Goal: Information Seeking & Learning: Check status

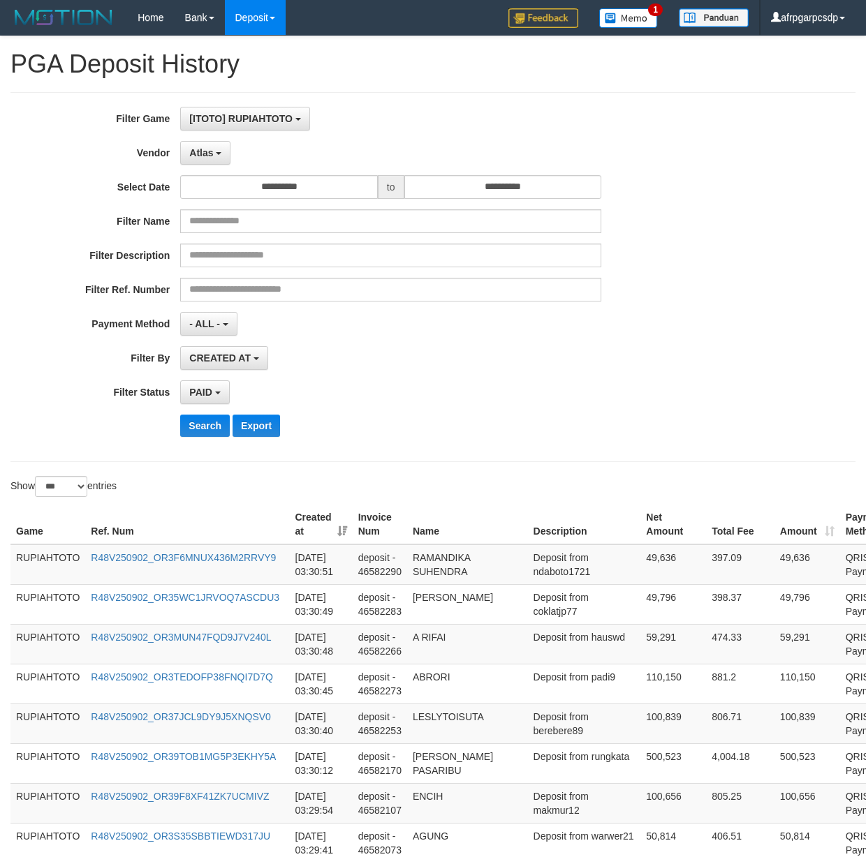
select select "**********"
select select "*"
select select "***"
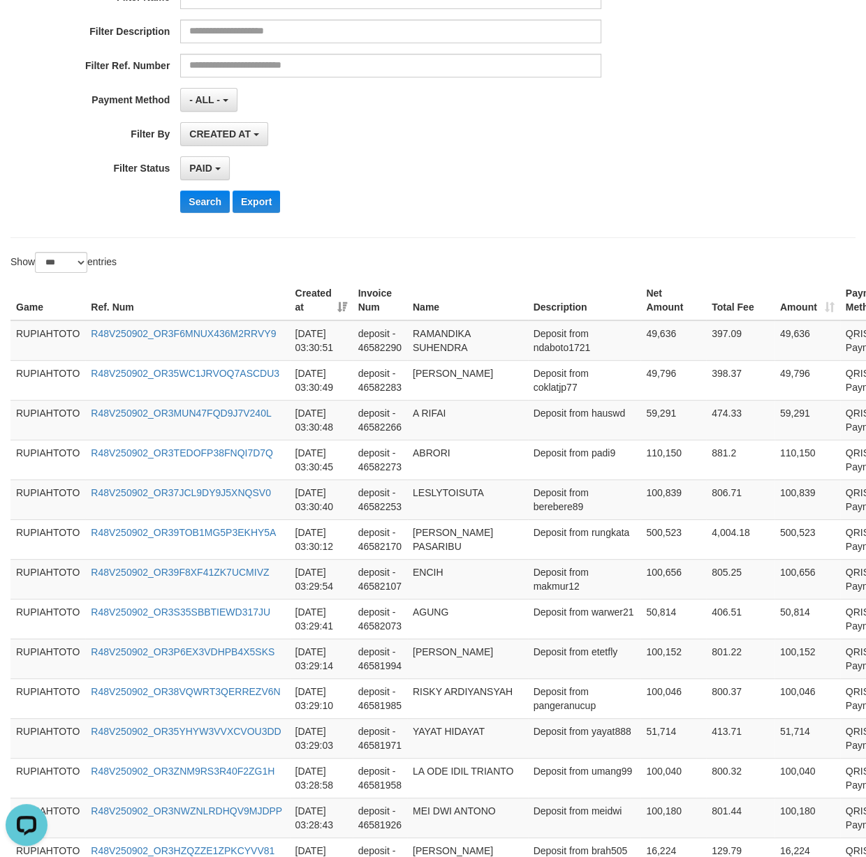
scroll to position [41, 0]
click at [520, 169] on div "PAID SELECT ALL - ALL - SELECT STATUS PENDING/UNPAID PAID CANCELED EXPIRED" at bounding box center [390, 168] width 421 height 24
click at [175, 209] on div "Search Export" at bounding box center [360, 202] width 721 height 22
click at [194, 204] on button "Search" at bounding box center [205, 202] width 50 height 22
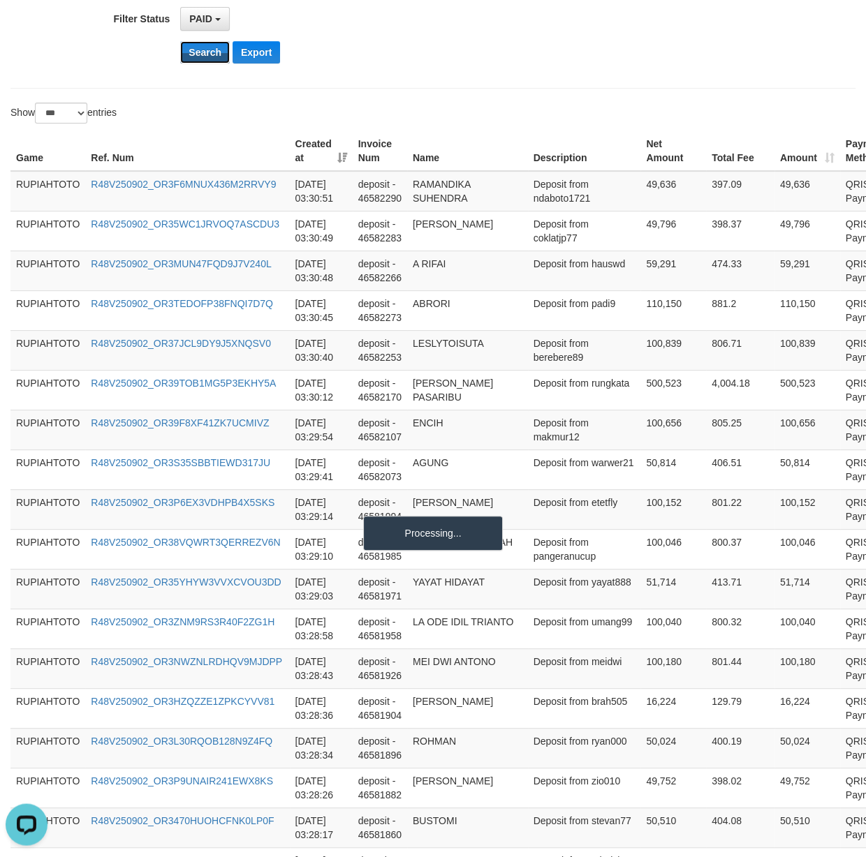
scroll to position [336, 0]
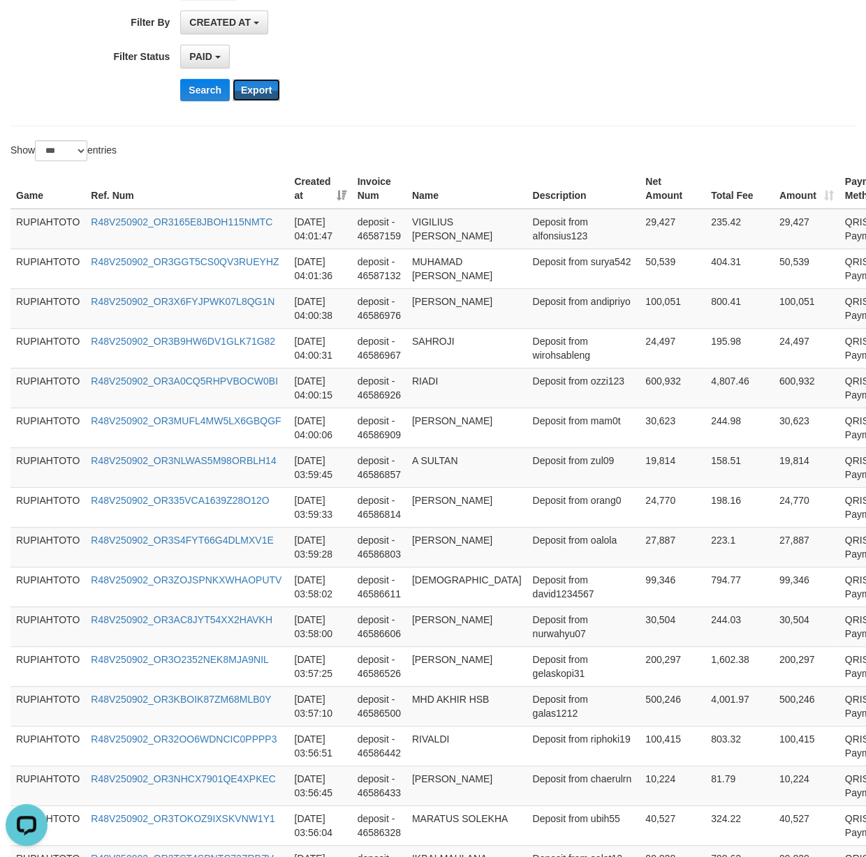
drag, startPoint x: 259, startPoint y: 94, endPoint x: 365, endPoint y: 92, distance: 106.1
click at [259, 93] on button "Export" at bounding box center [255, 90] width 47 height 22
drag, startPoint x: 598, startPoint y: 91, endPoint x: 610, endPoint y: 90, distance: 12.6
click at [598, 90] on div "Search Export" at bounding box center [450, 90] width 541 height 22
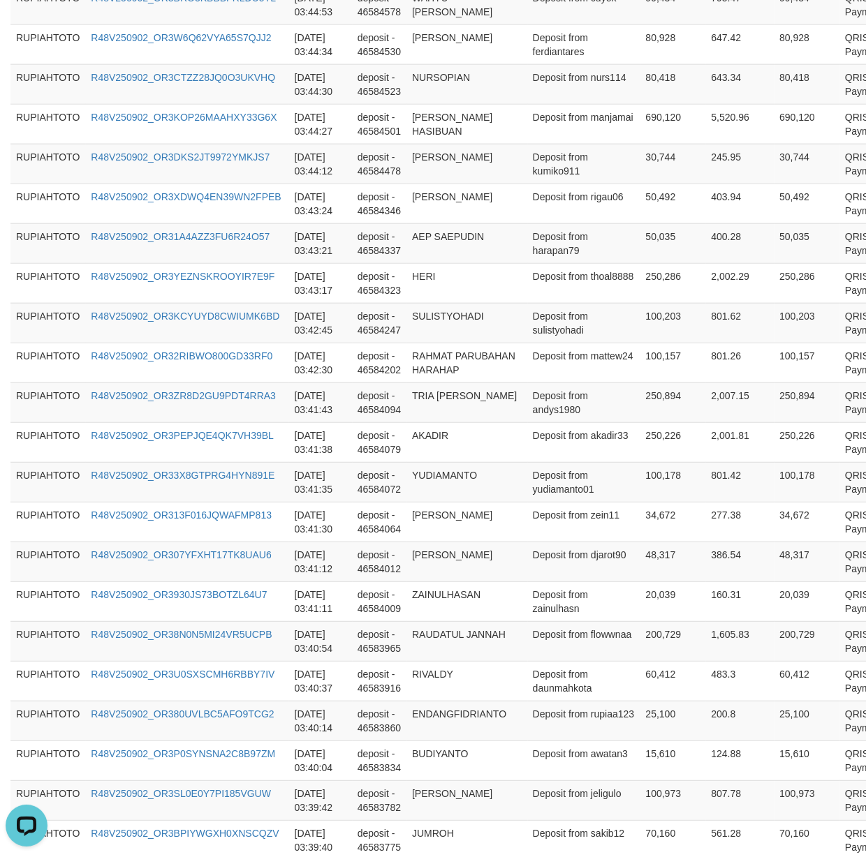
scroll to position [3866, 0]
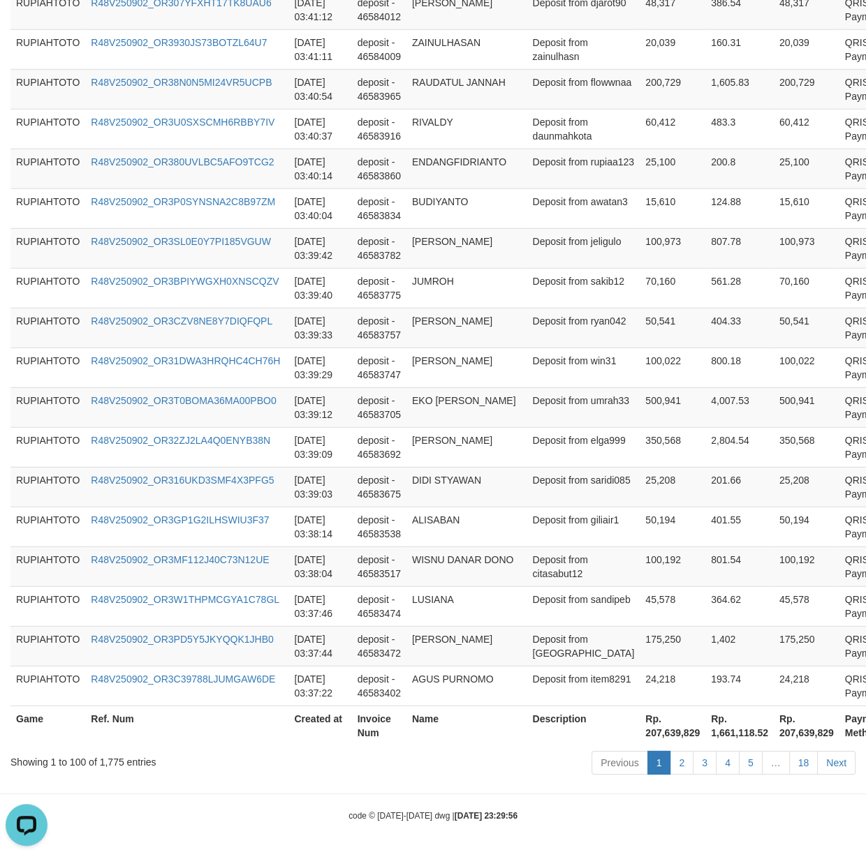
click at [639, 730] on th "Rp. 207,639,829" at bounding box center [672, 726] width 66 height 40
drag, startPoint x: 600, startPoint y: 730, endPoint x: 642, endPoint y: 729, distance: 41.2
click at [642, 729] on th "Rp. 207,639,829" at bounding box center [672, 726] width 66 height 40
copy th "207,639,829"
click at [801, 767] on link "18" at bounding box center [803, 763] width 29 height 24
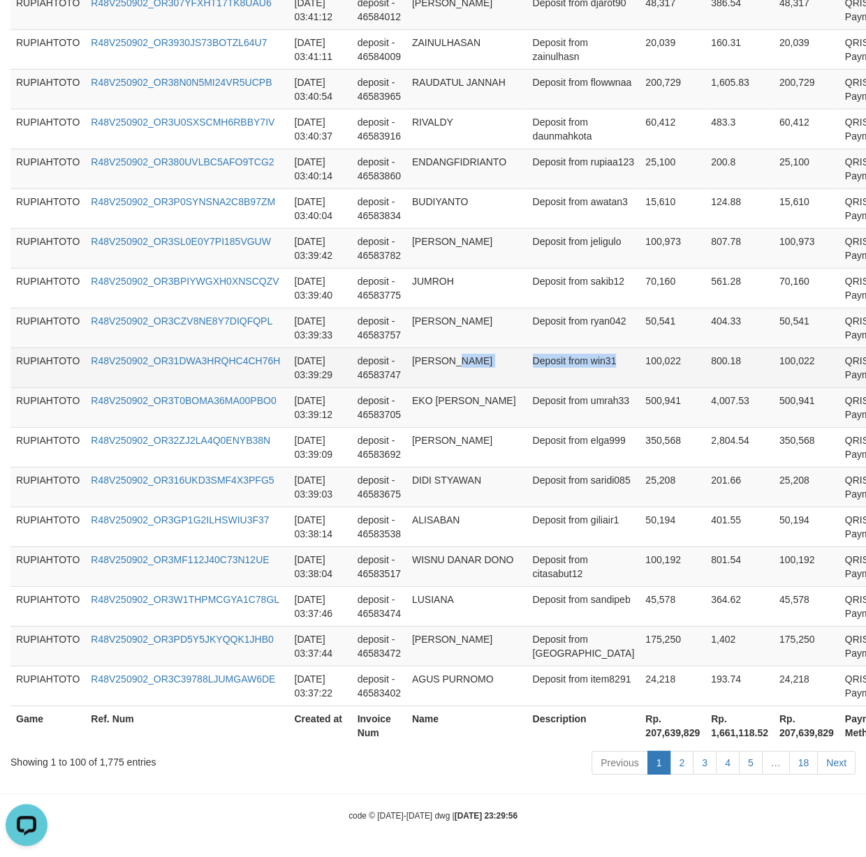
click at [549, 370] on tr "RUPIAHTOTO R48V250902_OR31DWA3HRQHC4CH76H [DATE] 03:39:29 deposit - 46583747 [P…" at bounding box center [470, 368] width 921 height 40
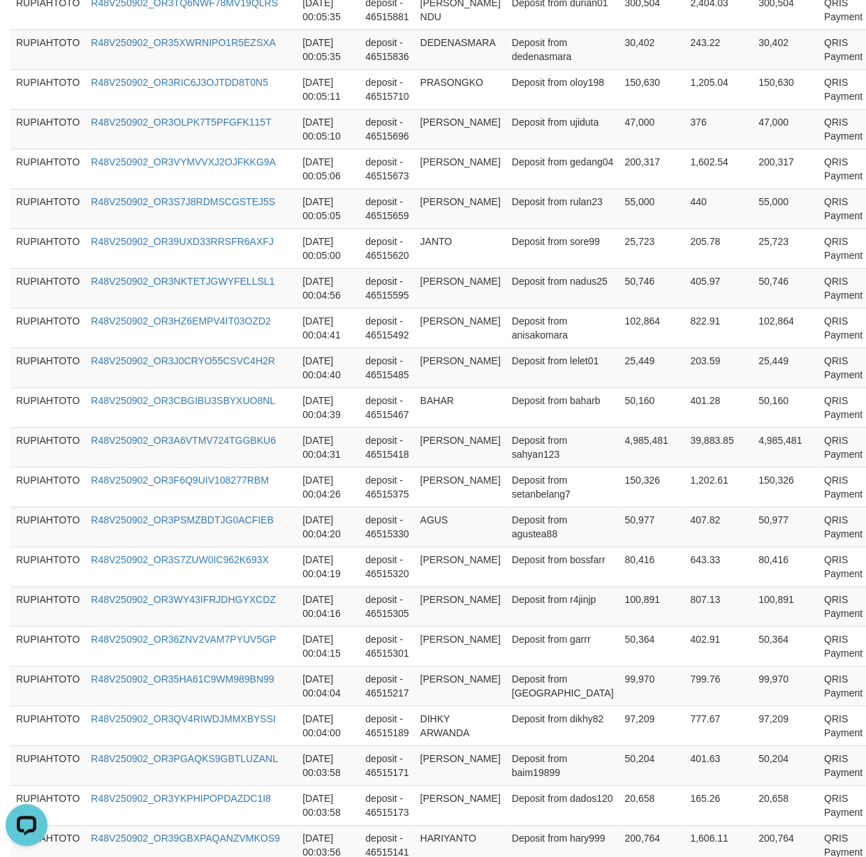
scroll to position [0, 0]
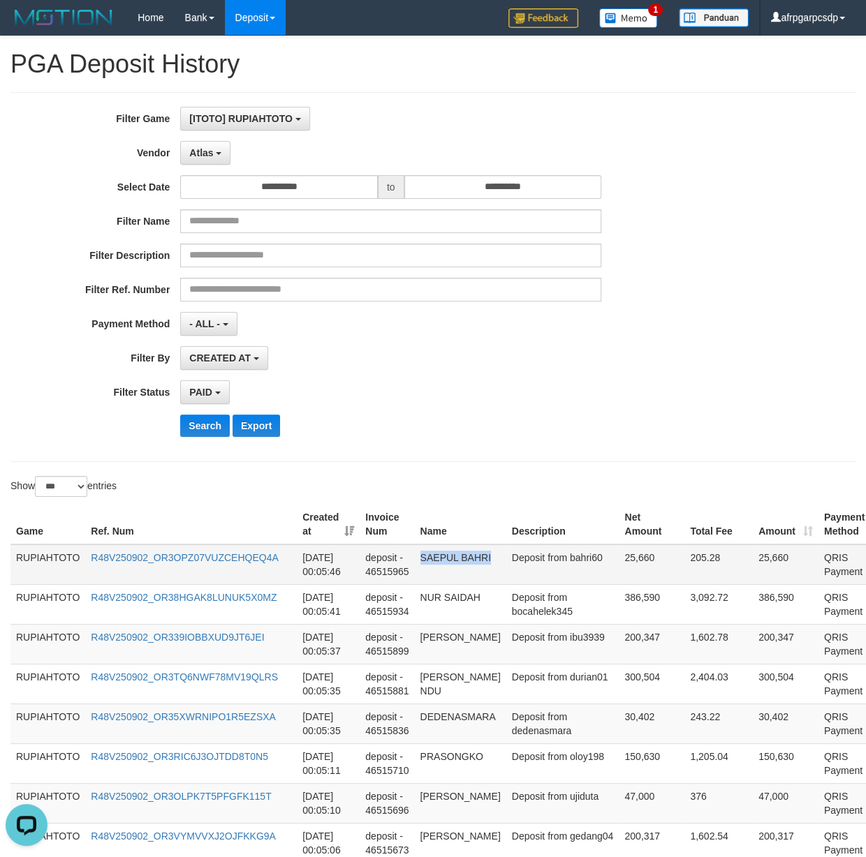
copy td "SAEPUL BAHRI"
drag, startPoint x: 545, startPoint y: 665, endPoint x: 541, endPoint y: 556, distance: 109.7
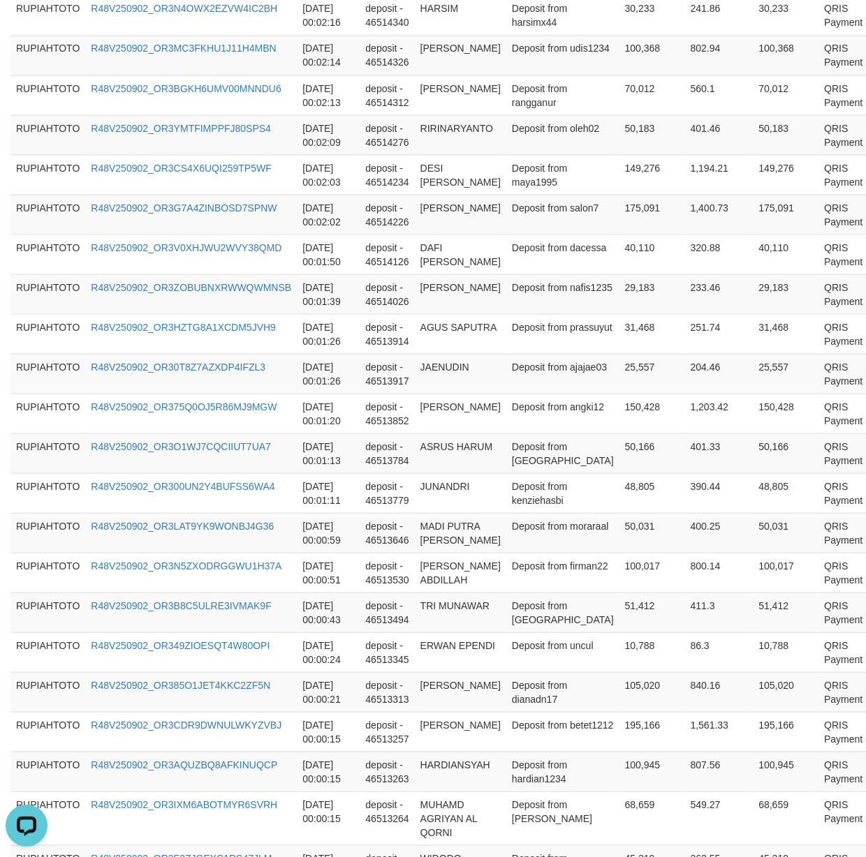
scroll to position [2959, 0]
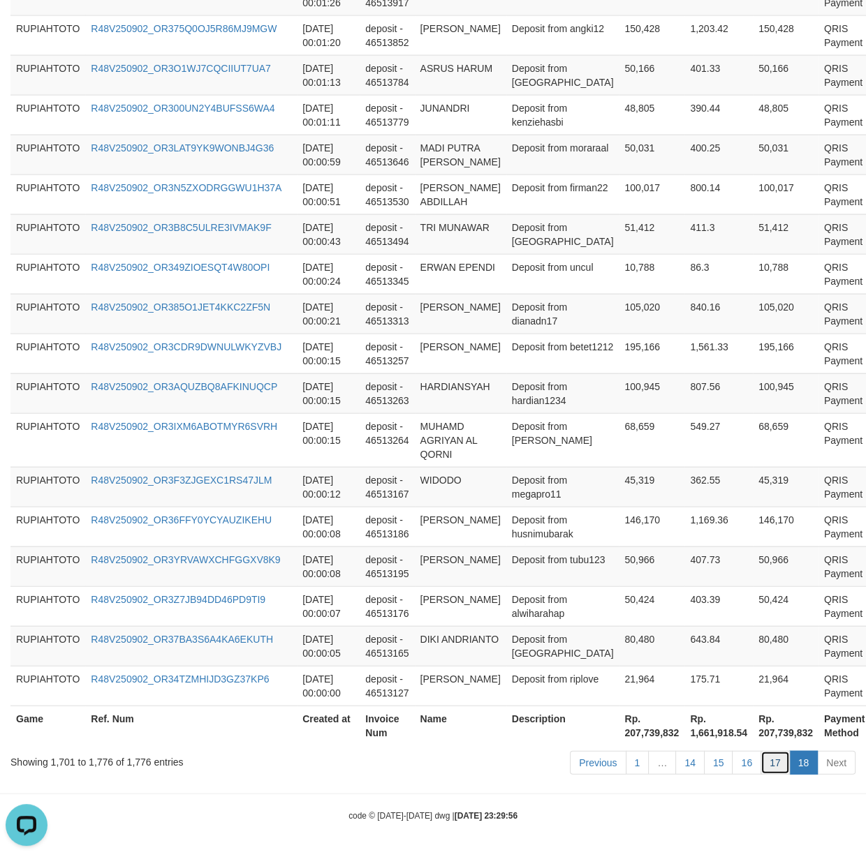
click at [778, 760] on link "17" at bounding box center [774, 763] width 29 height 24
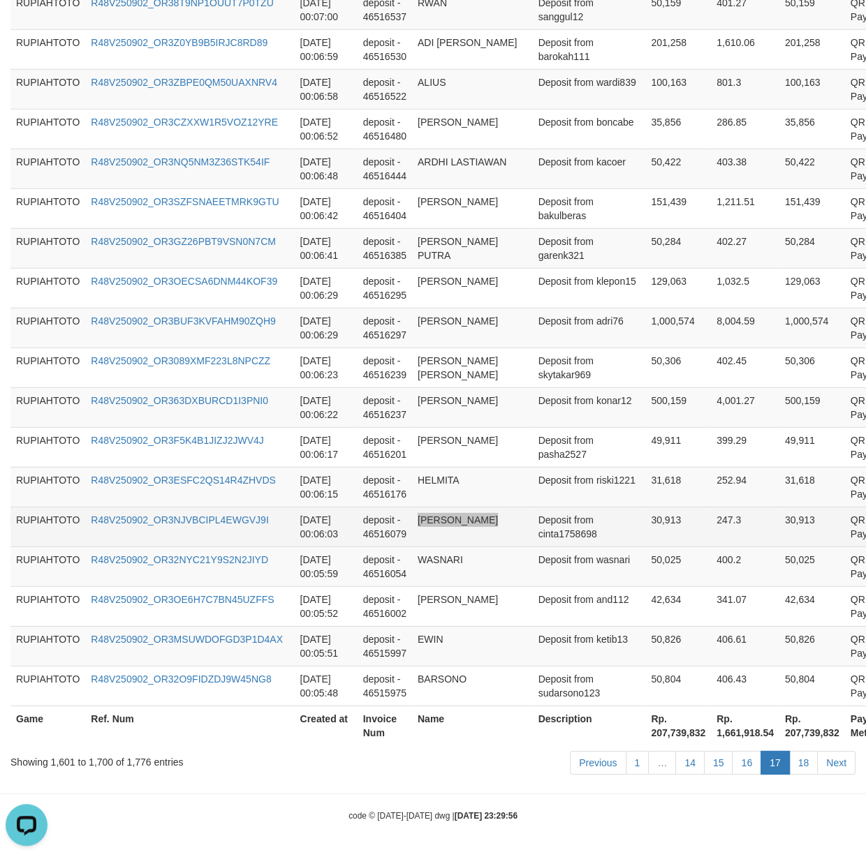
click at [504, 515] on td "[PERSON_NAME]" at bounding box center [472, 527] width 121 height 40
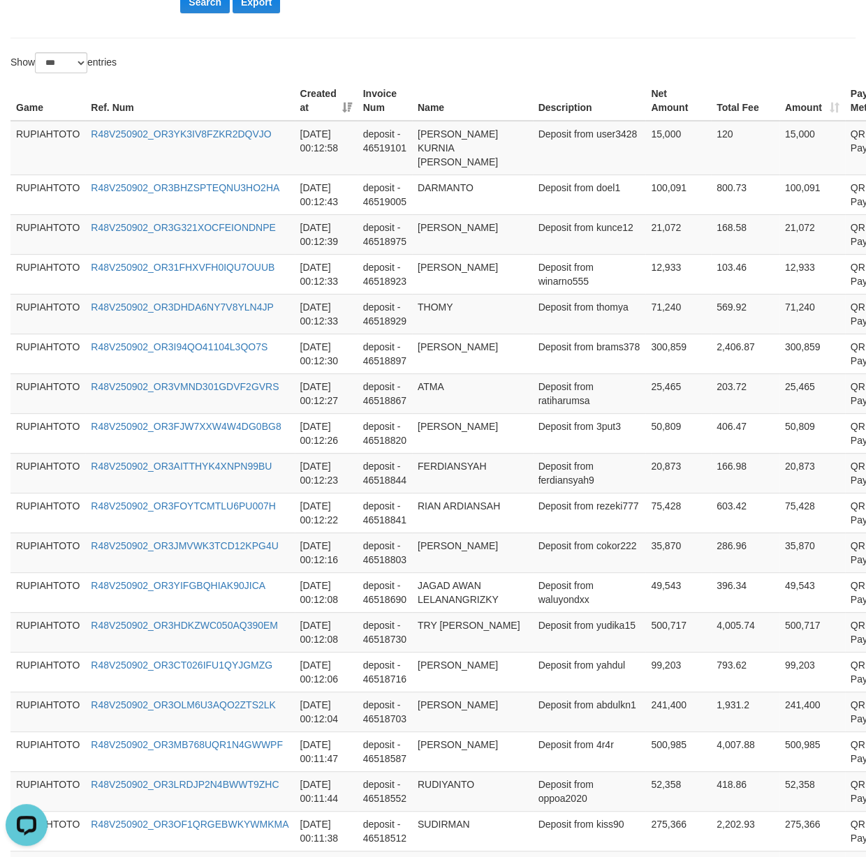
scroll to position [0, 0]
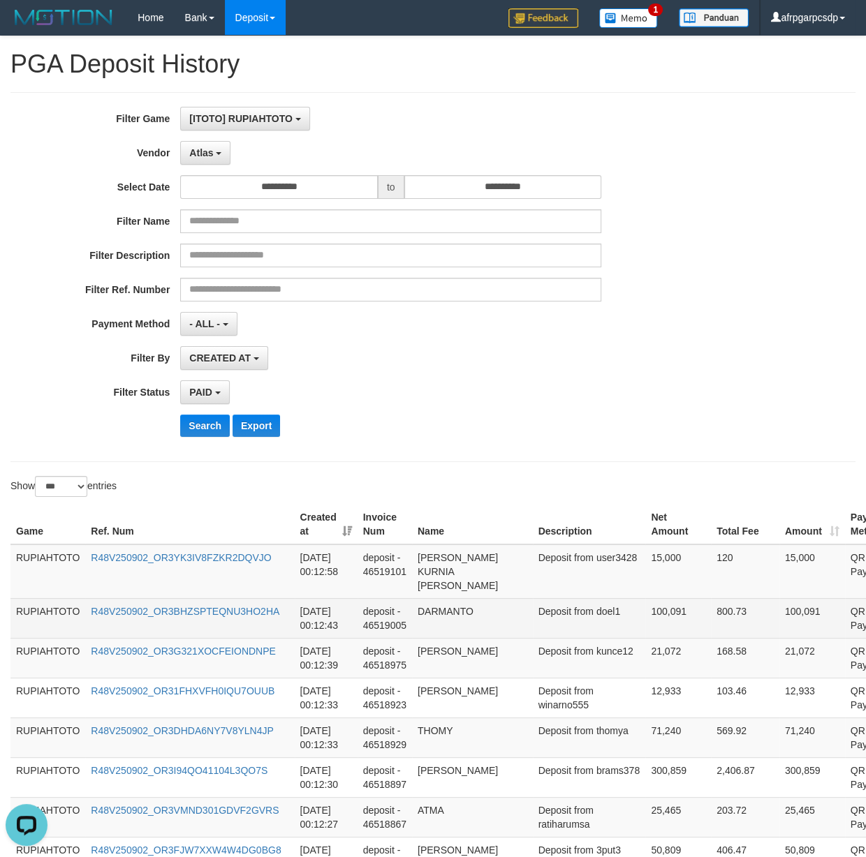
drag, startPoint x: 540, startPoint y: 642, endPoint x: 535, endPoint y: 593, distance: 48.3
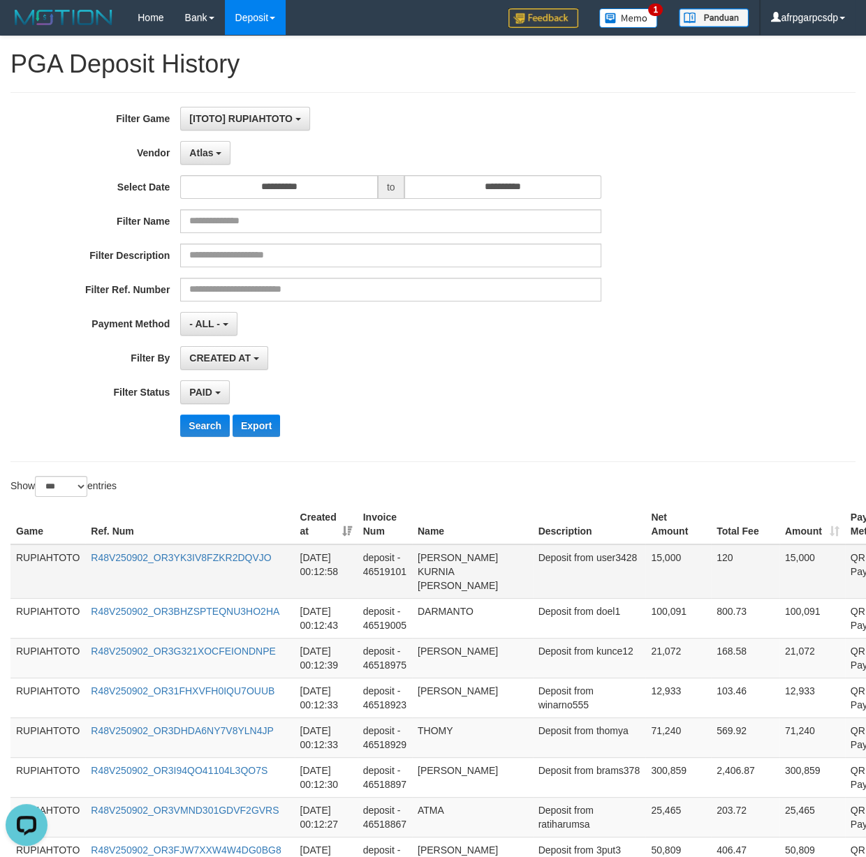
click at [540, 573] on td "Deposit from user3428" at bounding box center [589, 572] width 113 height 54
copy td "user3428"
click at [540, 573] on td "Deposit from user3428" at bounding box center [589, 572] width 113 height 54
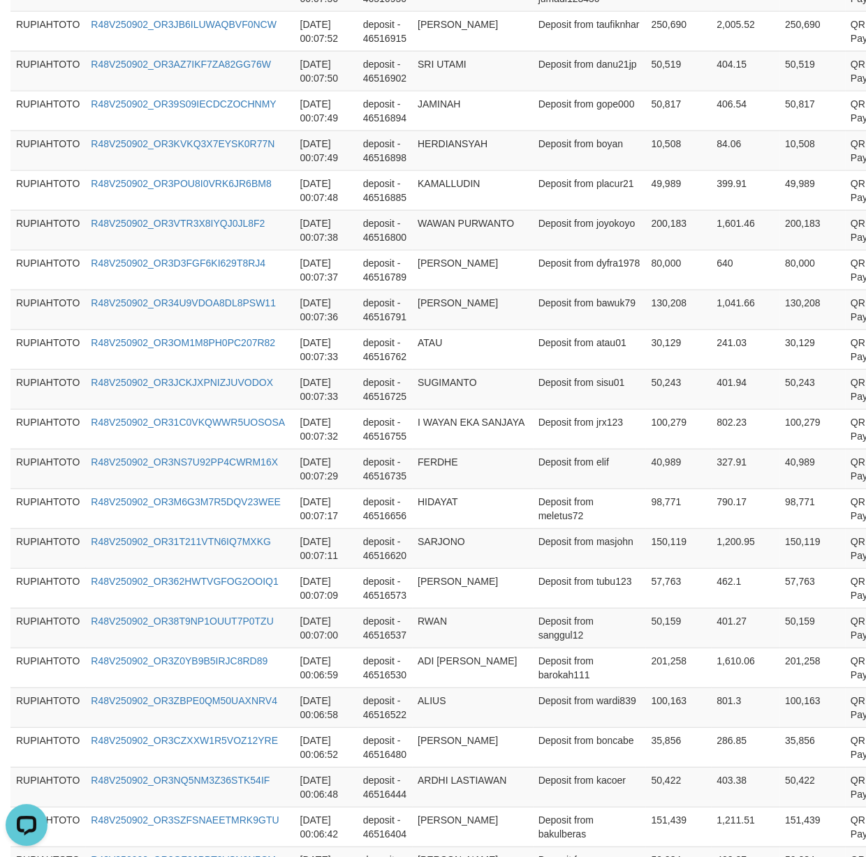
scroll to position [3866, 0]
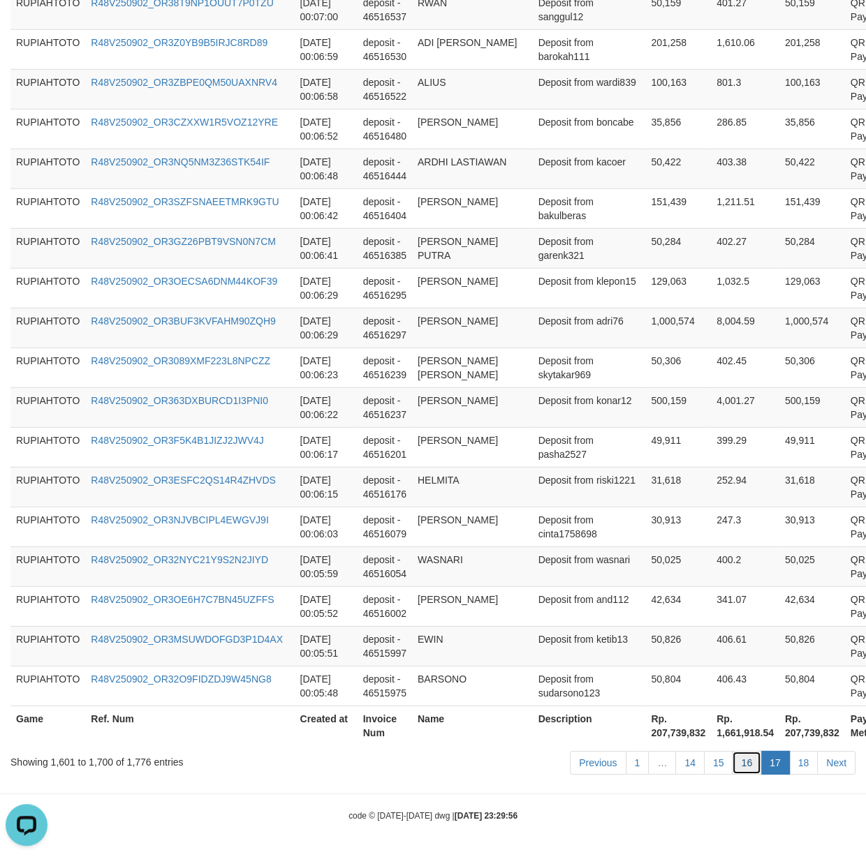
click at [750, 762] on link "16" at bounding box center [746, 763] width 29 height 24
click at [748, 762] on link "16" at bounding box center [746, 763] width 29 height 24
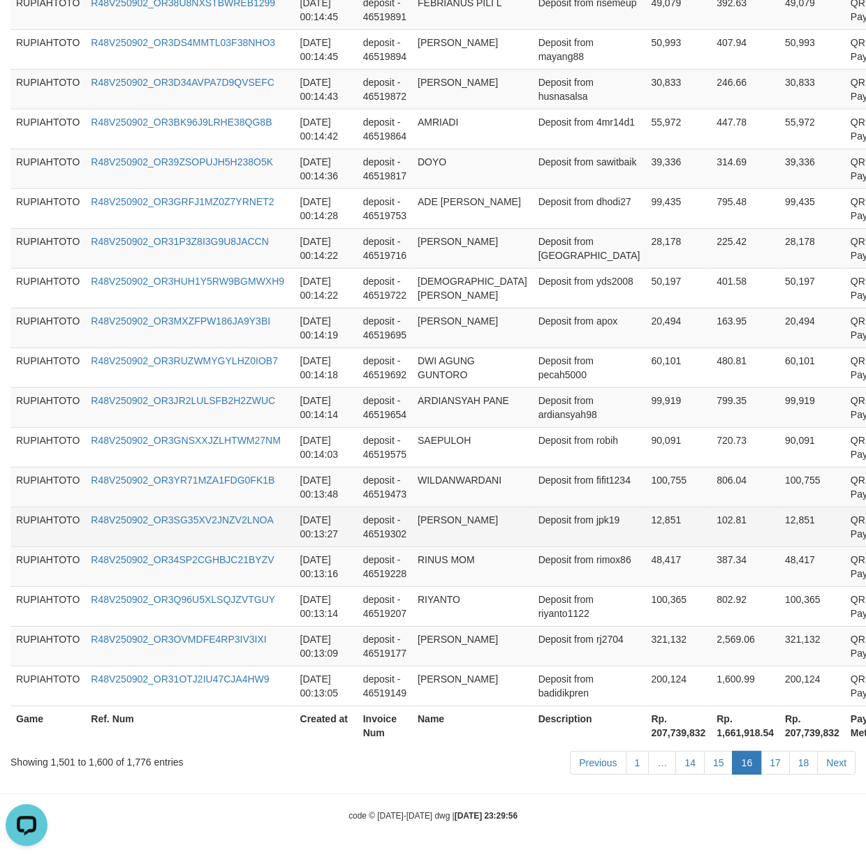
scroll to position [3880, 0]
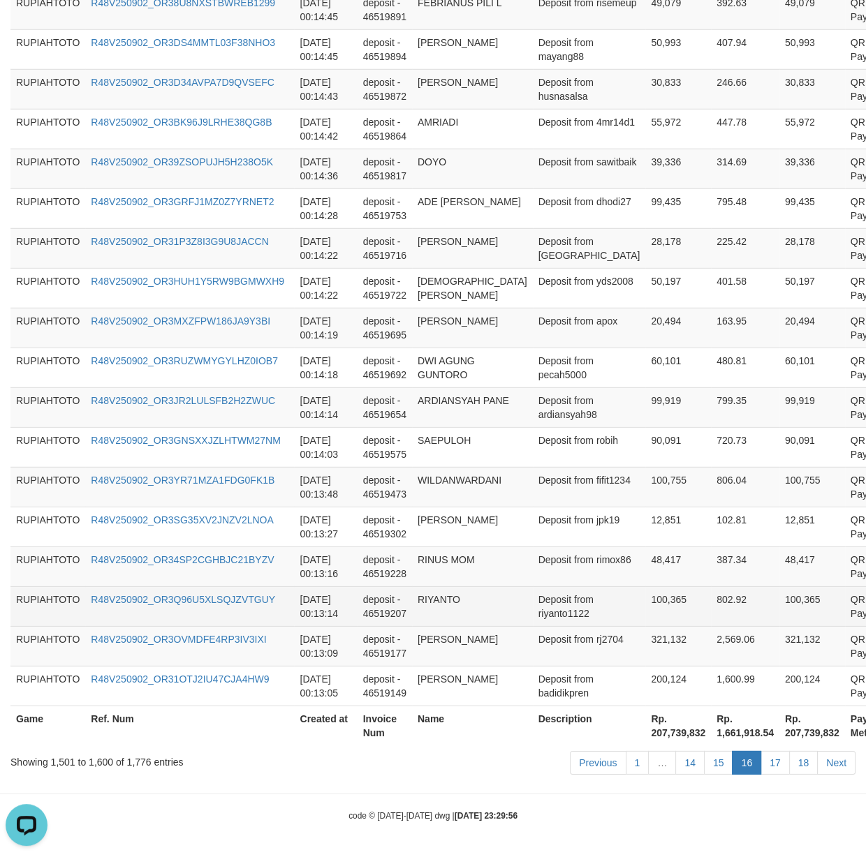
click at [474, 594] on td "RIYANTO" at bounding box center [472, 606] width 121 height 40
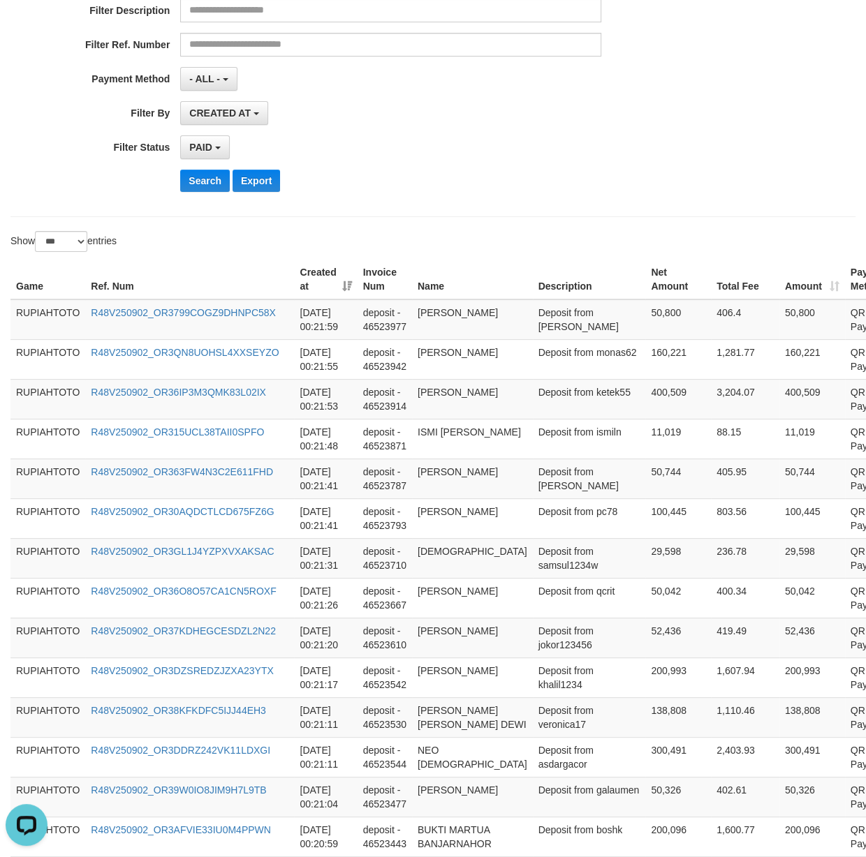
scroll to position [50, 0]
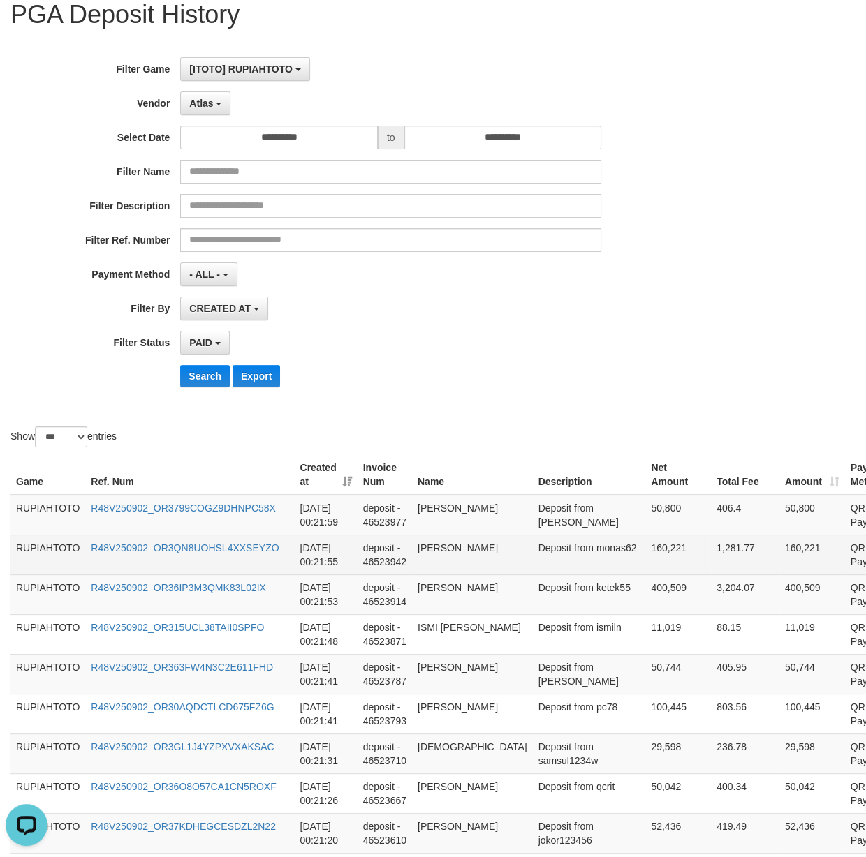
copy td "[PERSON_NAME]"
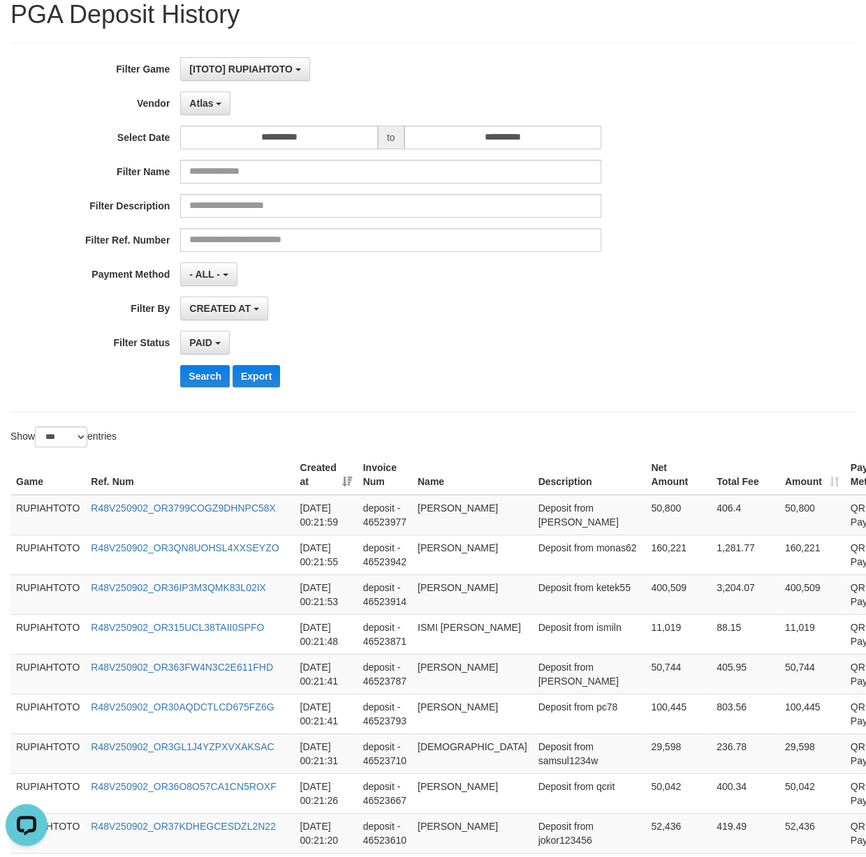
drag, startPoint x: 556, startPoint y: 655, endPoint x: 445, endPoint y: 482, distance: 205.6
click at [541, 517] on td "Deposit from [PERSON_NAME]" at bounding box center [589, 515] width 113 height 40
copy td "Deposit"
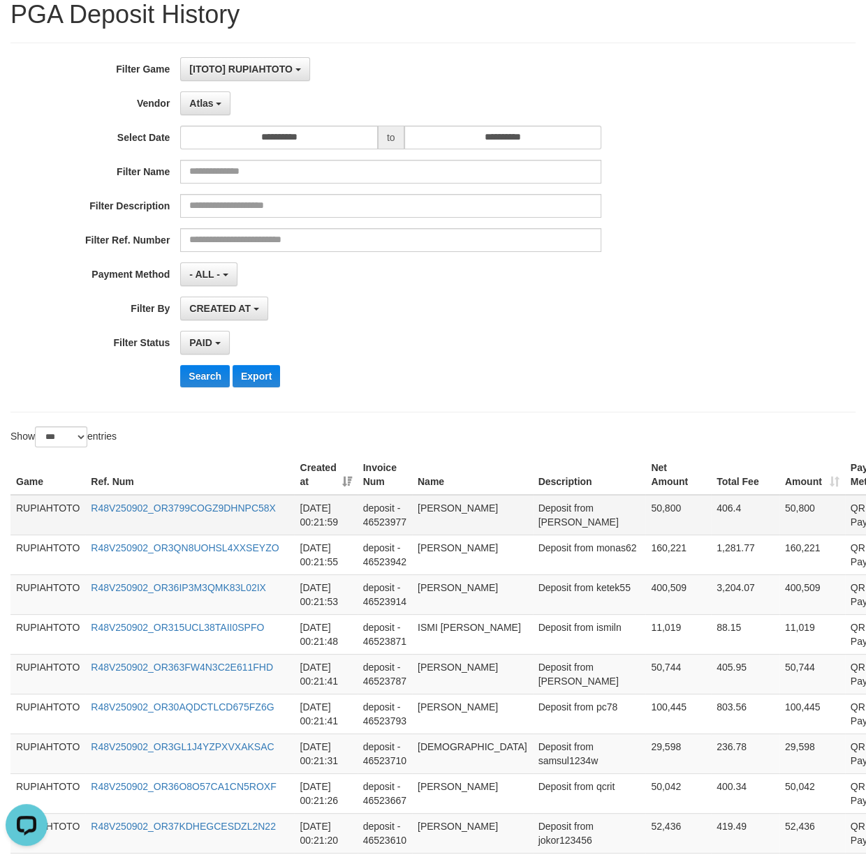
click at [538, 519] on td "Deposit from [PERSON_NAME]" at bounding box center [589, 515] width 113 height 40
copy td "[PERSON_NAME]"
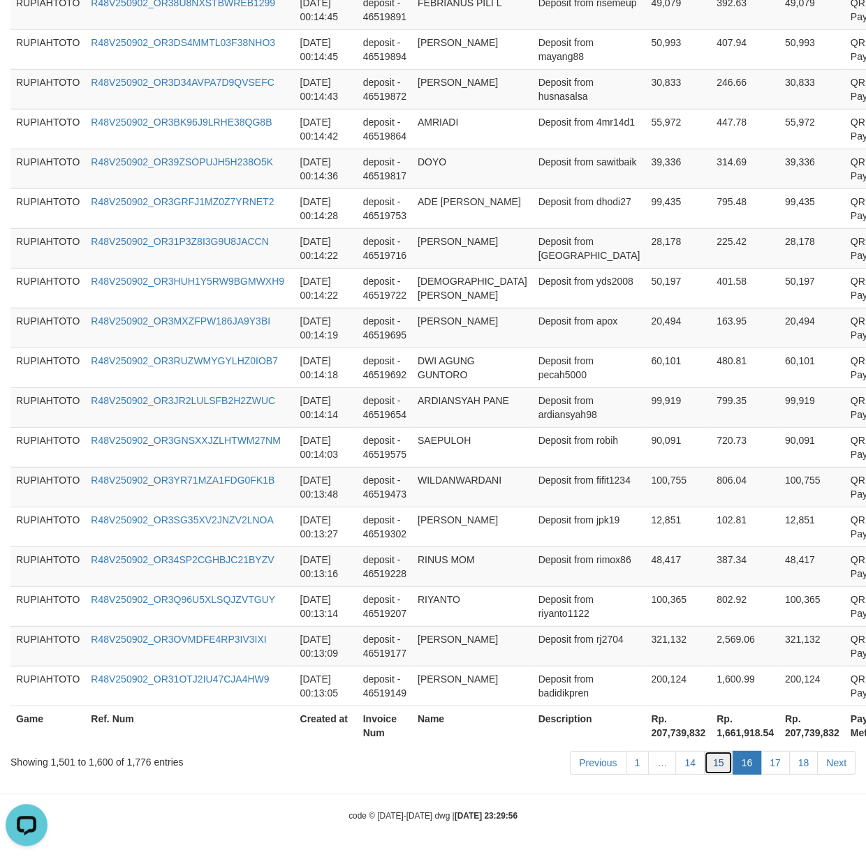
click at [716, 766] on link "15" at bounding box center [718, 763] width 29 height 24
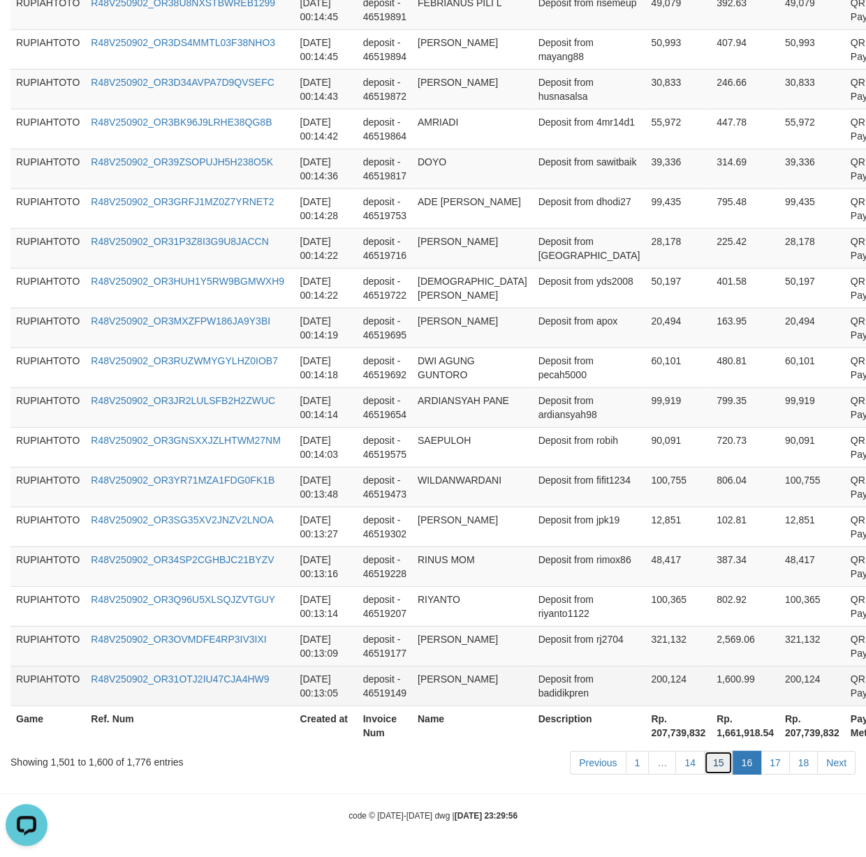
drag, startPoint x: 716, startPoint y: 766, endPoint x: 104, endPoint y: 668, distance: 620.1
click at [704, 760] on link "15" at bounding box center [718, 763] width 29 height 24
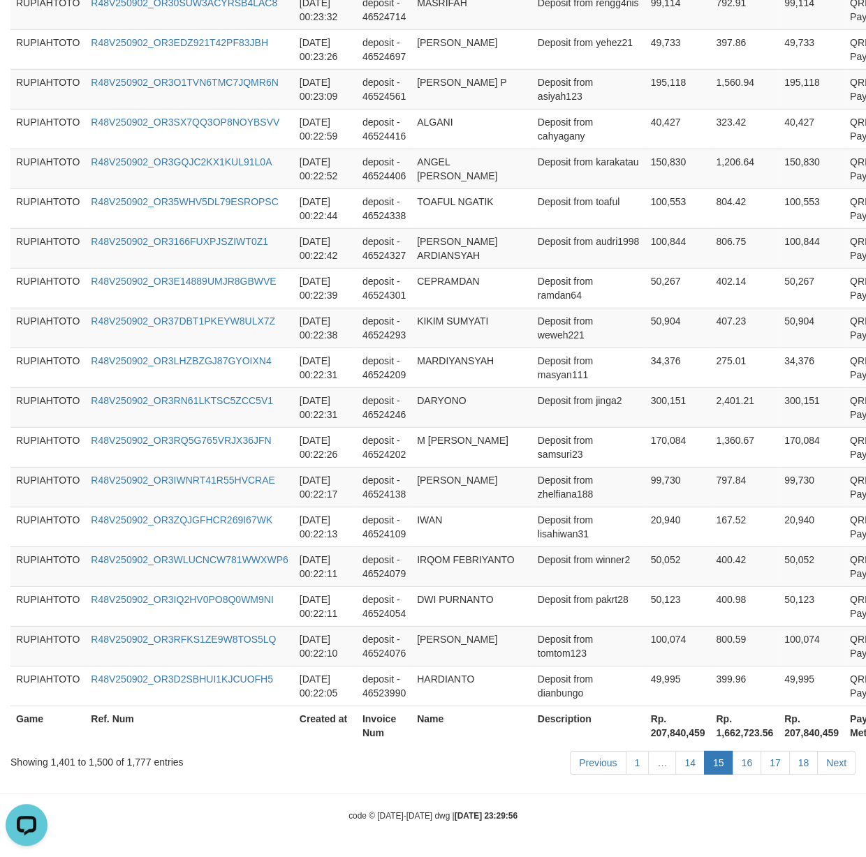
scroll to position [3852, 0]
click at [519, 639] on tr "RUPIAHTOTO R48V250902_OR3RFKS1ZE9W8TOS5LQ [DATE] 00:22:10 deposit - 46524076 [P…" at bounding box center [473, 646] width 926 height 40
click at [344, 608] on tr "RUPIAHTOTO R48V250902_OR3IQ2HV0PO8Q0WM9NI [DATE] 00:22:11 deposit - 46524054 DW…" at bounding box center [473, 606] width 926 height 40
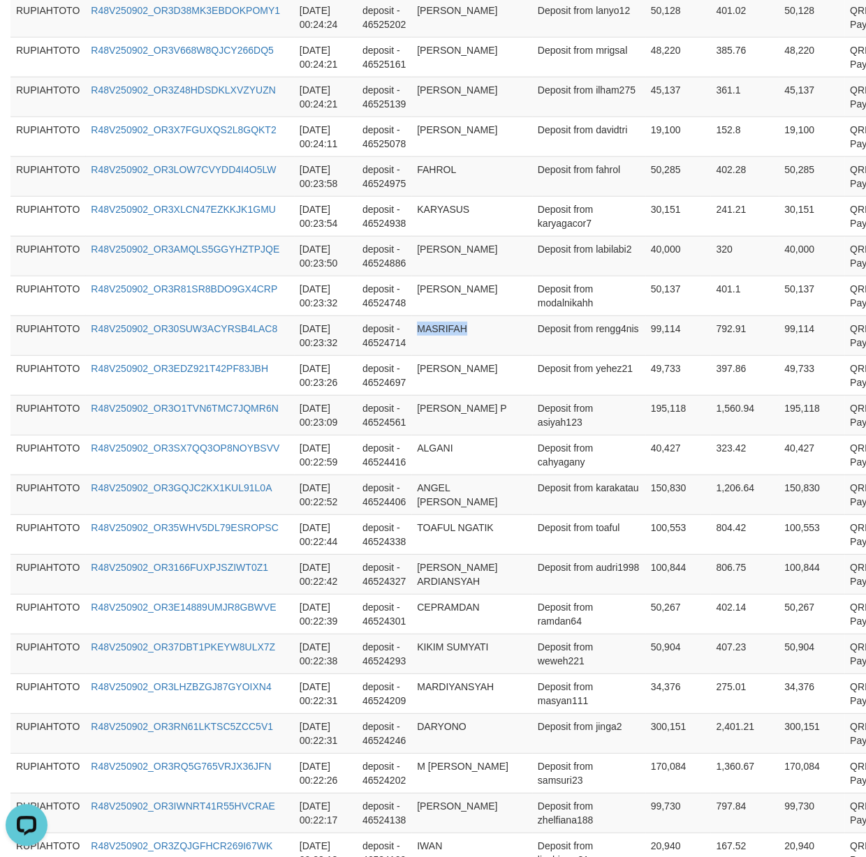
drag, startPoint x: 549, startPoint y: 624, endPoint x: 558, endPoint y: -120, distance: 744.2
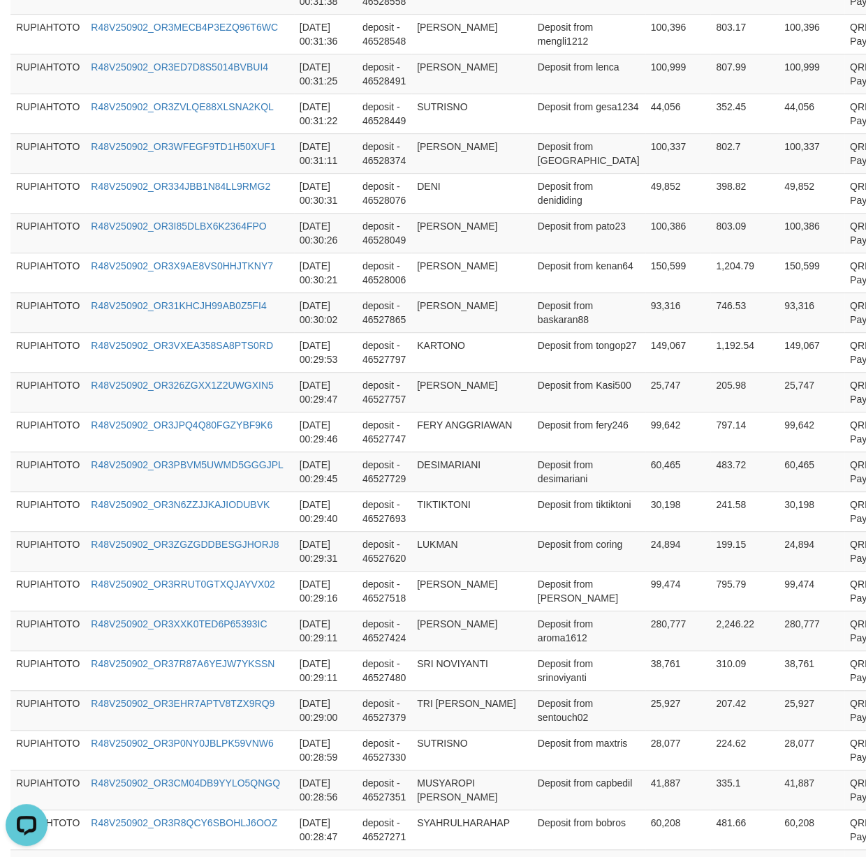
scroll to position [168, 0]
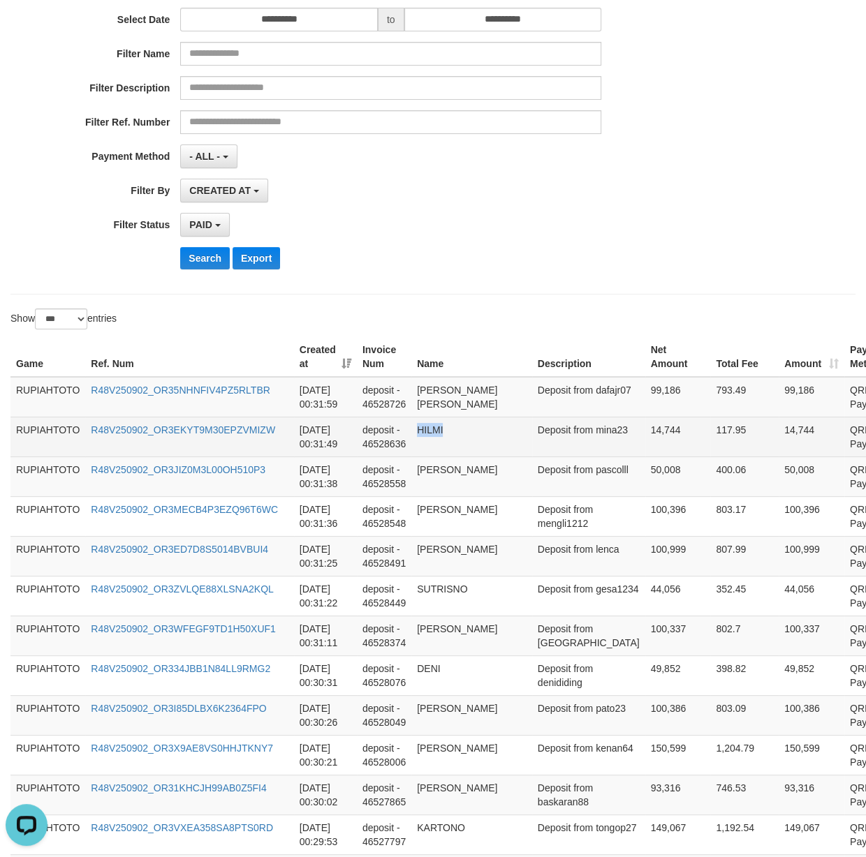
copy td "HILMI"
drag, startPoint x: 545, startPoint y: 173, endPoint x: 558, endPoint y: 455, distance: 282.4
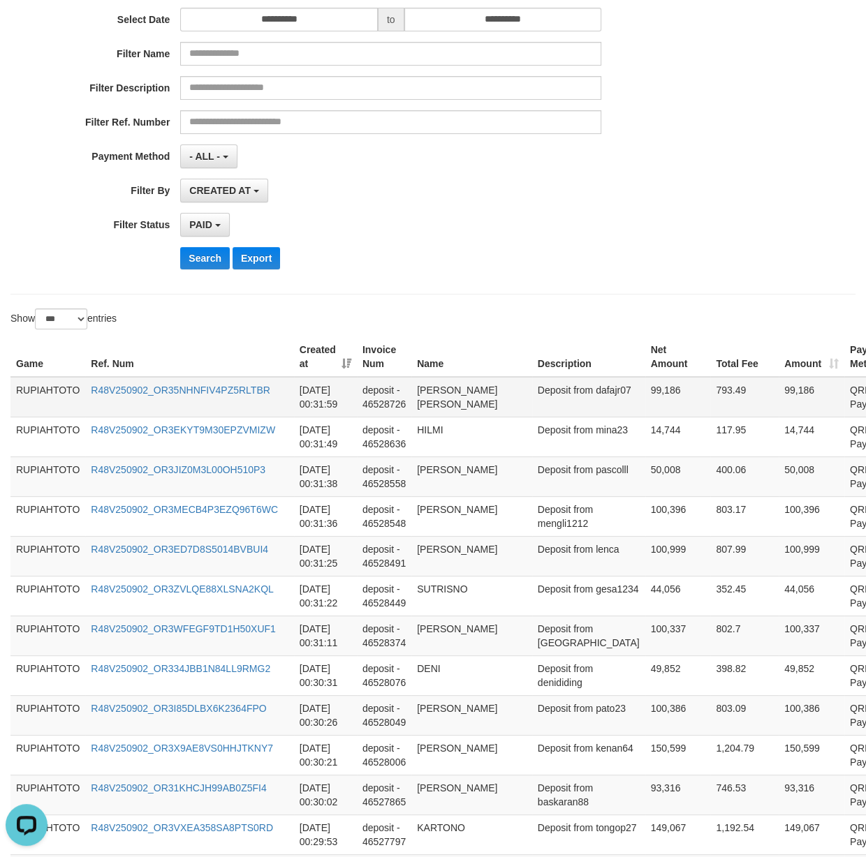
click at [540, 410] on td "Deposit from dafajr07" at bounding box center [588, 397] width 113 height 40
copy td "dafajr07"
click at [540, 410] on td "Deposit from dafajr07" at bounding box center [588, 397] width 113 height 40
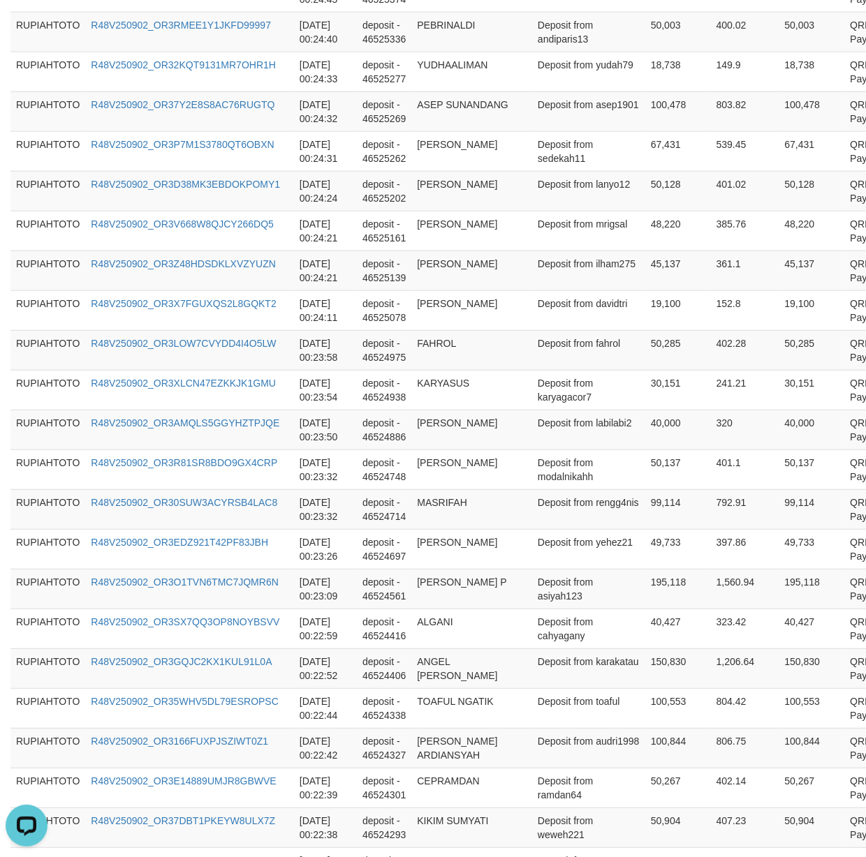
scroll to position [3852, 0]
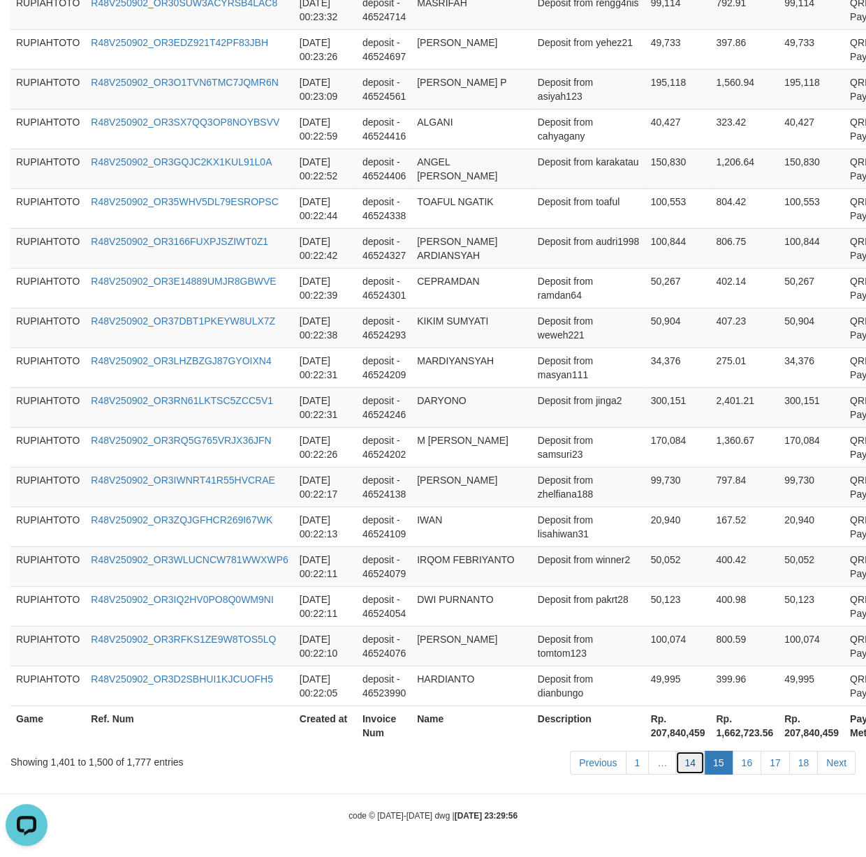
click at [697, 771] on link "14" at bounding box center [689, 763] width 29 height 24
drag, startPoint x: 691, startPoint y: 766, endPoint x: 679, endPoint y: 762, distance: 12.6
click at [691, 766] on link "14" at bounding box center [689, 763] width 29 height 24
click at [679, 762] on link "14" at bounding box center [689, 763] width 29 height 24
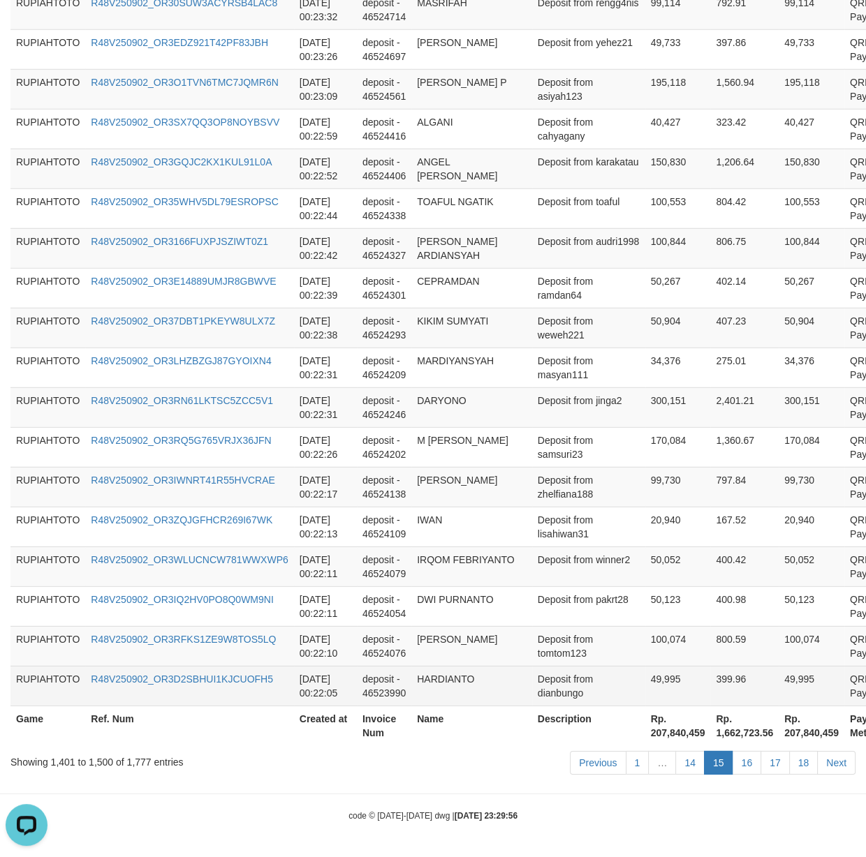
scroll to position [3894, 0]
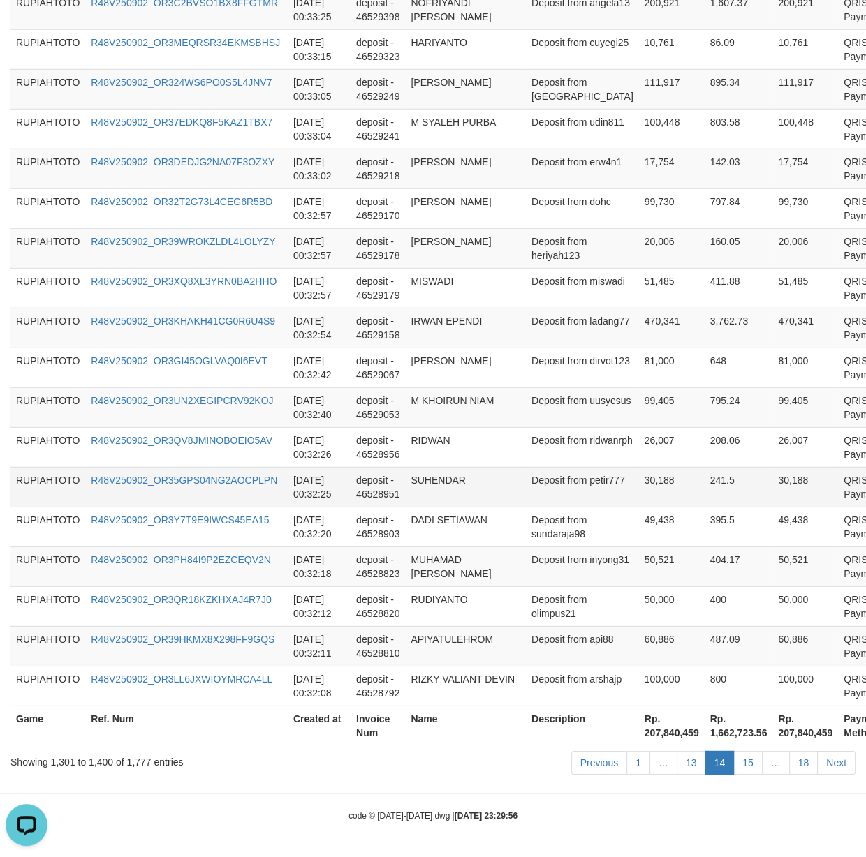
click at [406, 492] on tr "RUPIAHTOTO R48V250902_OR35GPS04NG2AOCPLPN [DATE] 00:32:25 deposit - 46528951 SU…" at bounding box center [470, 487] width 920 height 40
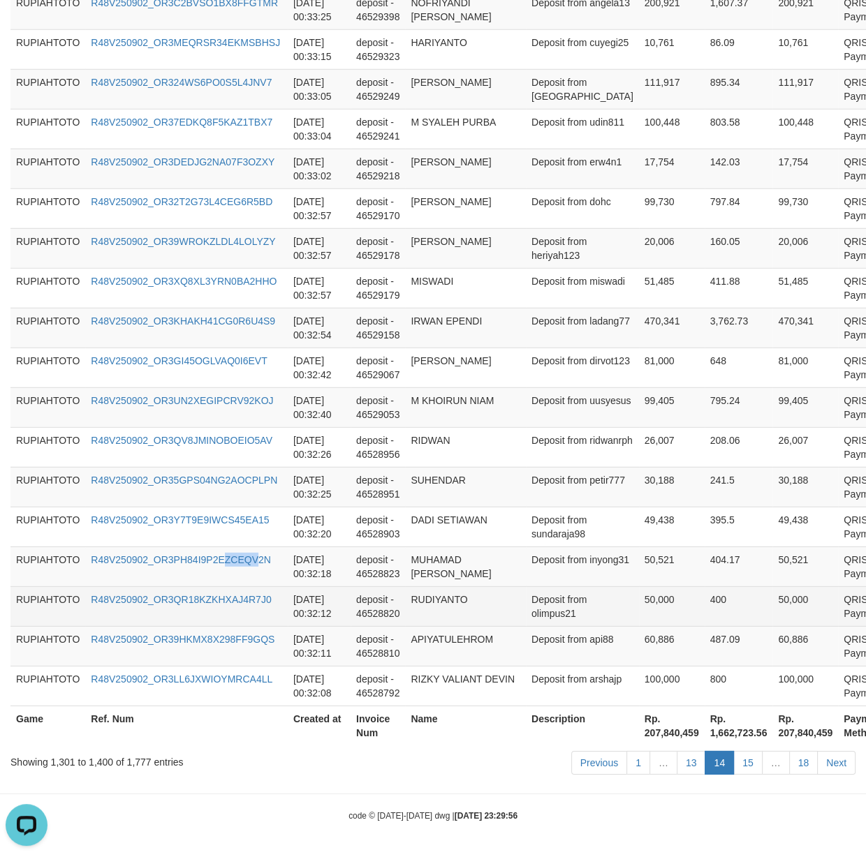
click at [252, 568] on td "R48V250902_OR3PH84I9P2EZCEQV2N" at bounding box center [186, 567] width 202 height 40
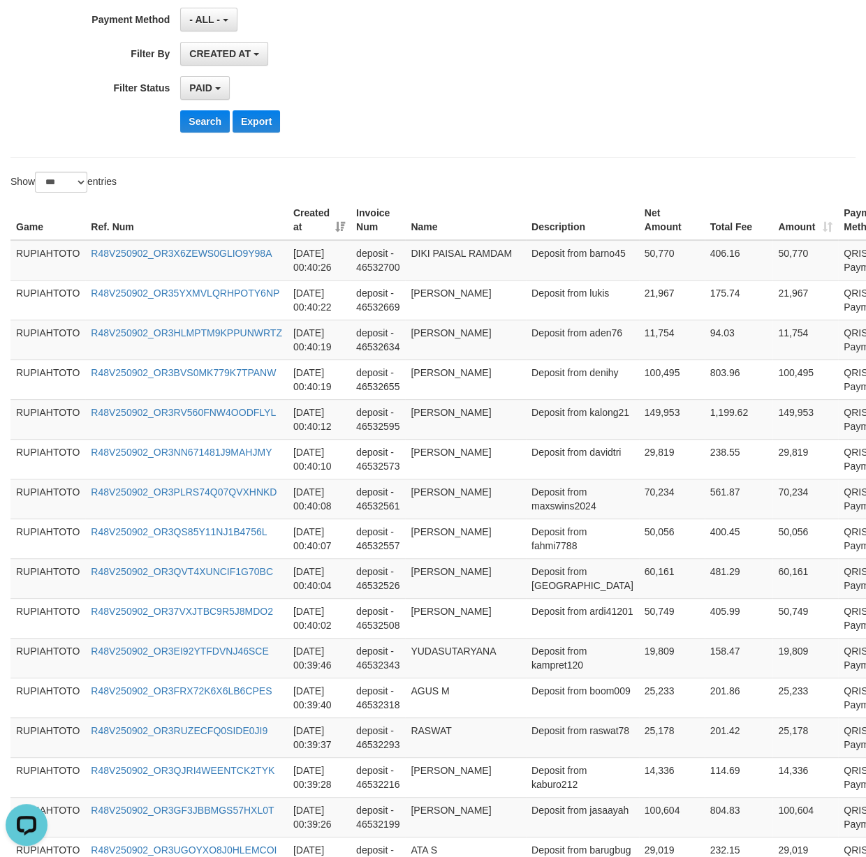
scroll to position [0, 0]
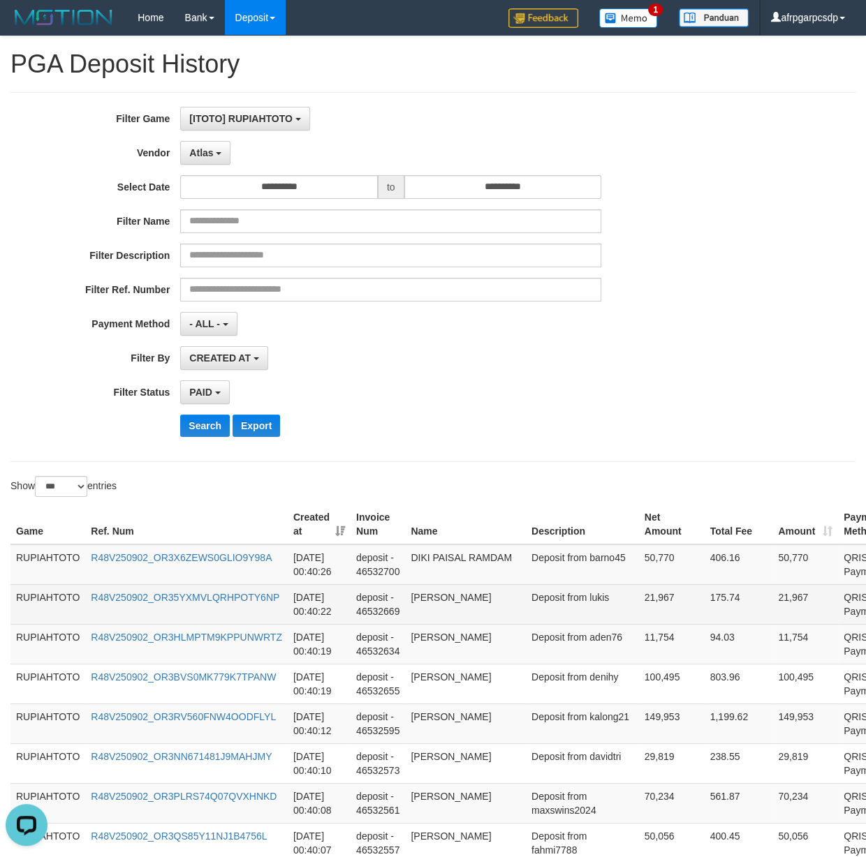
copy td "RIZKY VALIANT DEVIN"
drag, startPoint x: 575, startPoint y: 531, endPoint x: 554, endPoint y: 595, distance: 68.2
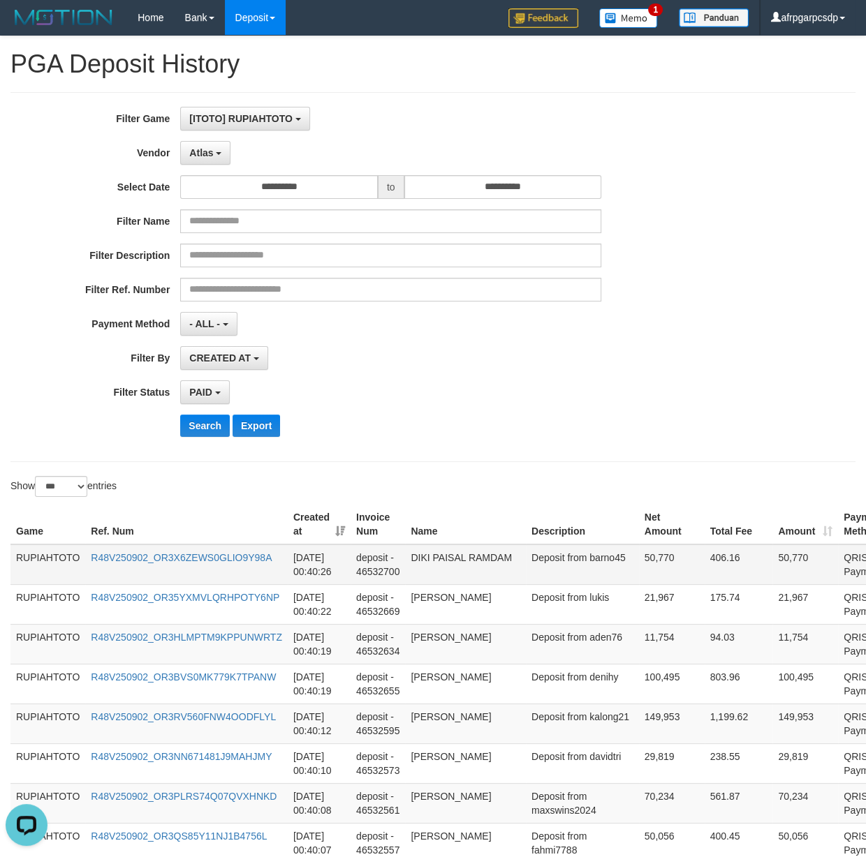
click at [542, 563] on td "Deposit from barno45" at bounding box center [582, 565] width 113 height 40
click at [531, 570] on td "Deposit from barno45" at bounding box center [582, 565] width 113 height 40
copy td "barno45"
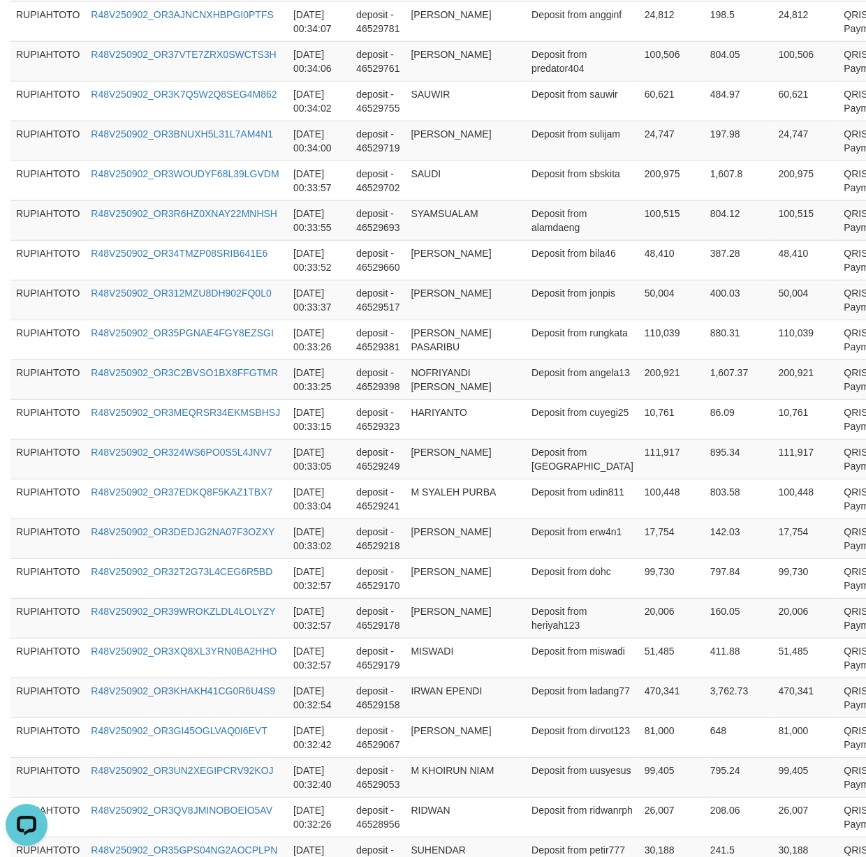
scroll to position [3894, 0]
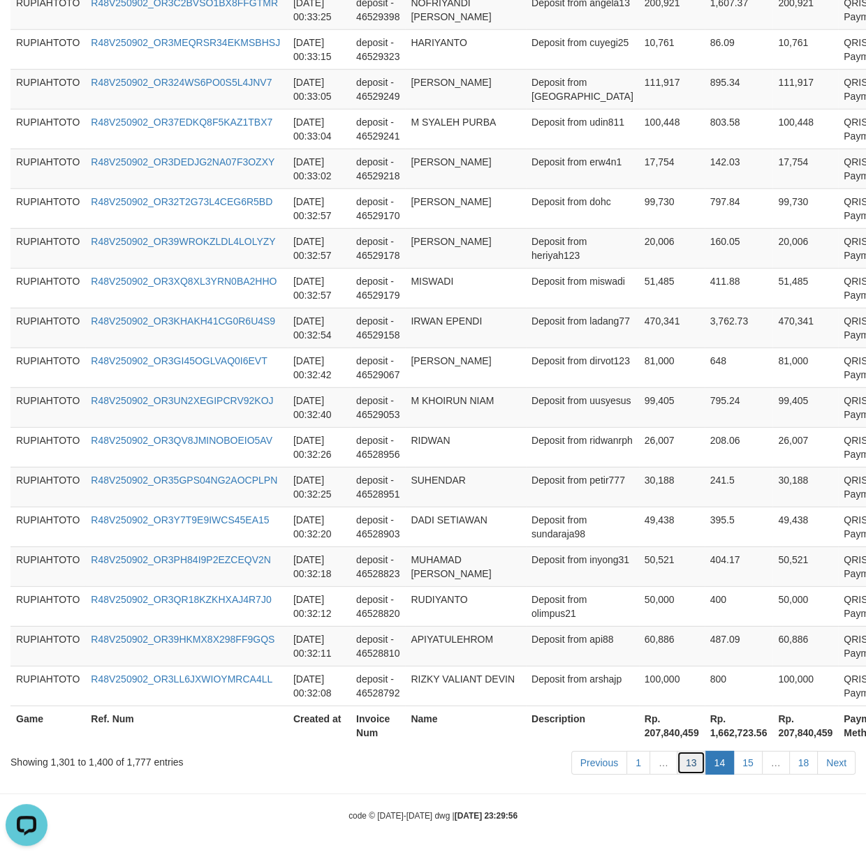
drag, startPoint x: 683, startPoint y: 760, endPoint x: 665, endPoint y: 755, distance: 19.7
click at [683, 758] on link "13" at bounding box center [690, 763] width 29 height 24
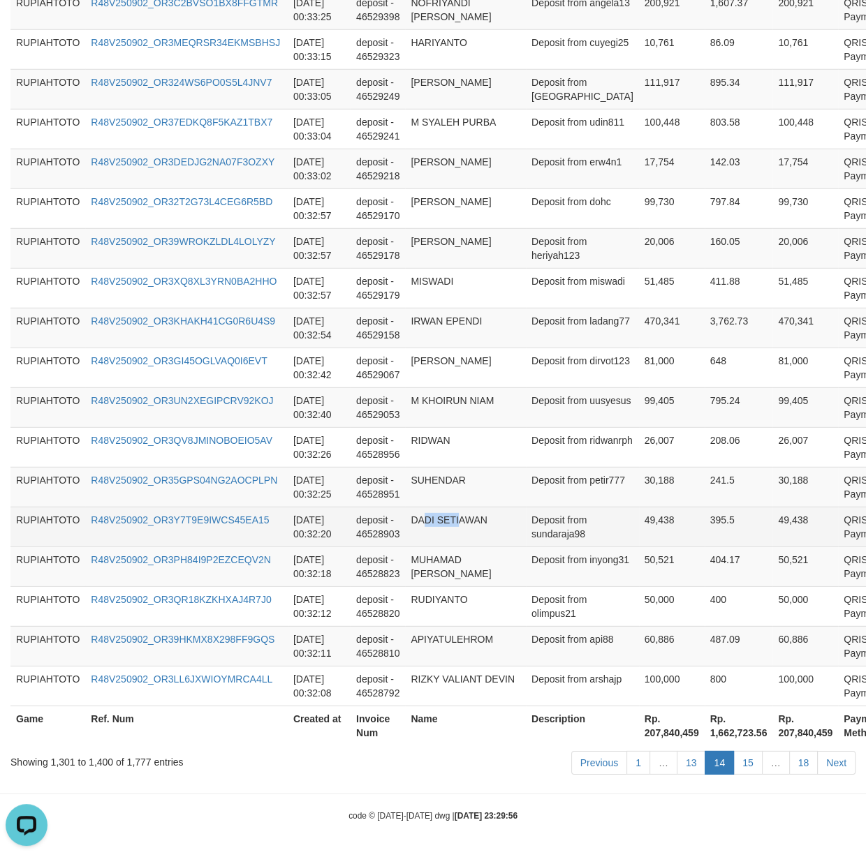
click at [457, 526] on td "DADI SETIAWAN" at bounding box center [465, 527] width 121 height 40
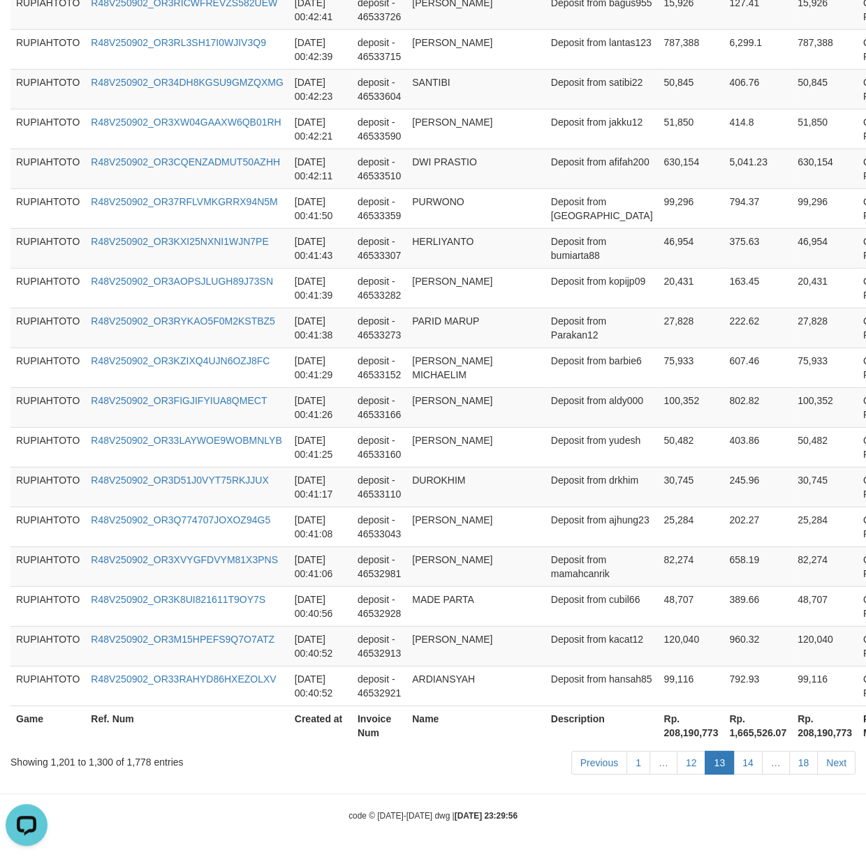
scroll to position [3852, 0]
drag, startPoint x: 672, startPoint y: 564, endPoint x: 660, endPoint y: 565, distance: 11.3
click at [660, 565] on td "82,274" at bounding box center [691, 567] width 66 height 40
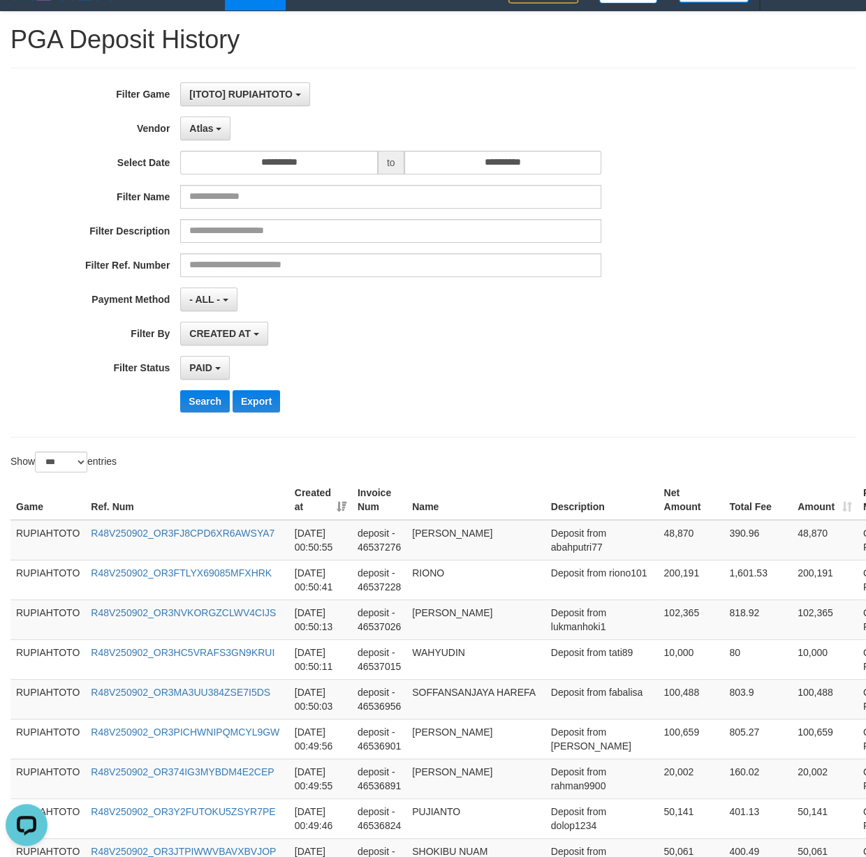
scroll to position [0, 0]
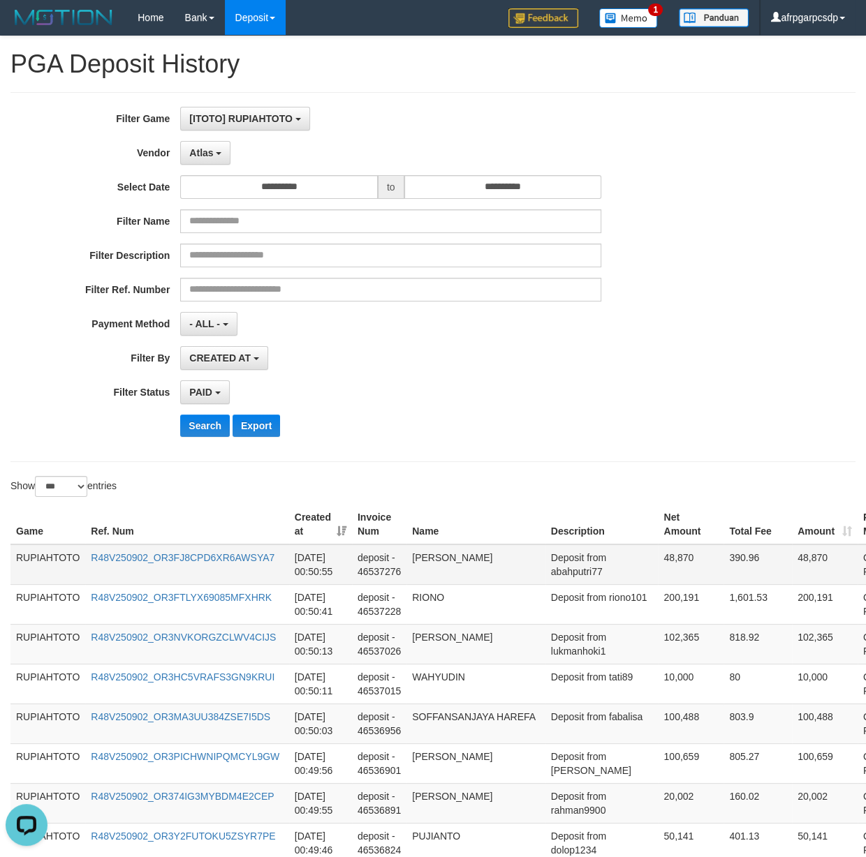
drag, startPoint x: 572, startPoint y: 688, endPoint x: 559, endPoint y: 584, distance: 105.5
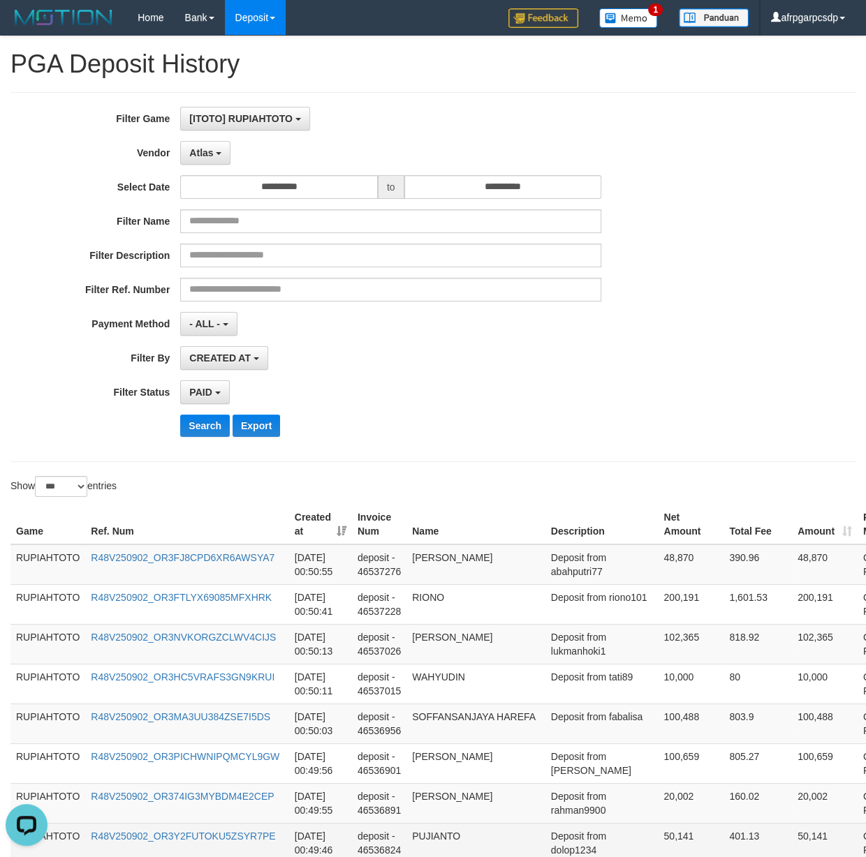
click at [658, 833] on td "50,141" at bounding box center [691, 843] width 66 height 40
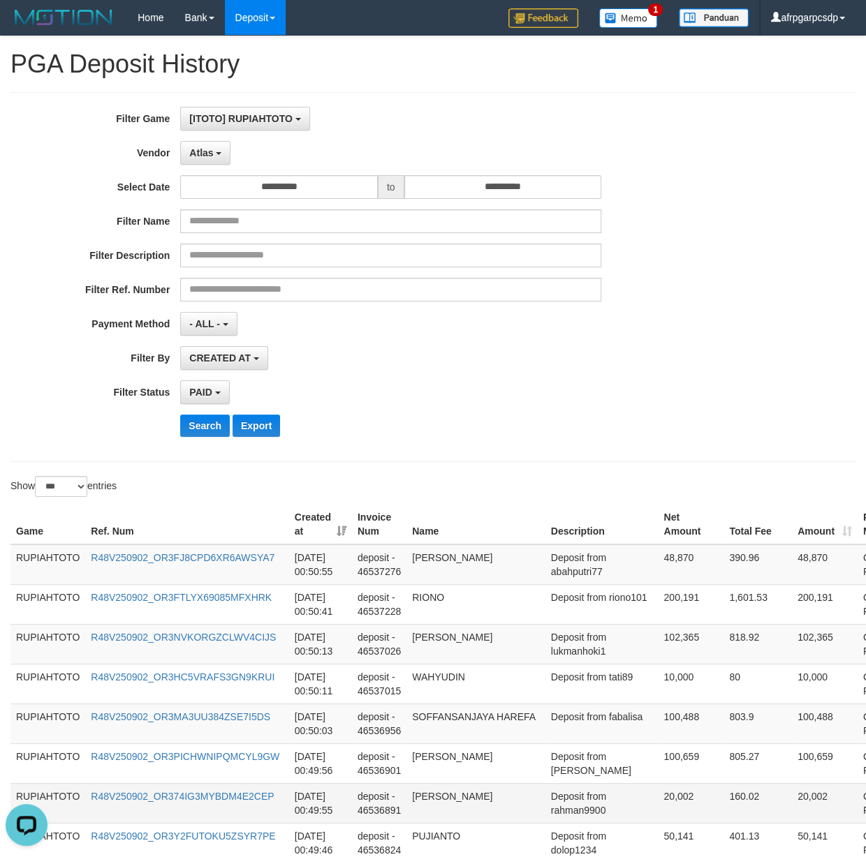
scroll to position [3852, 0]
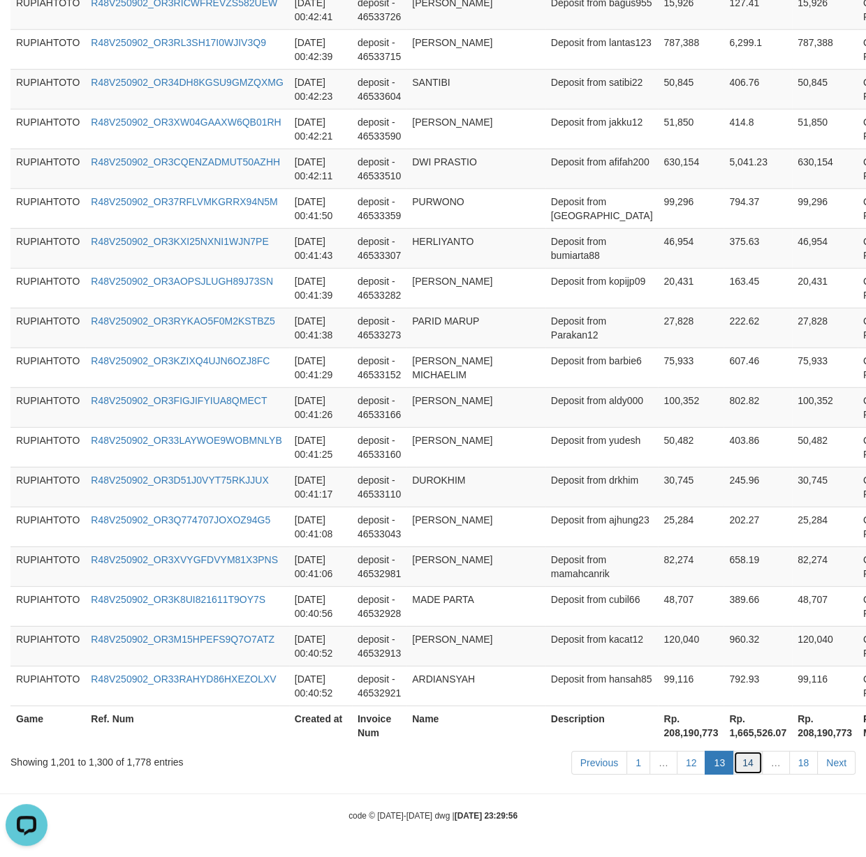
click at [739, 758] on link "14" at bounding box center [747, 763] width 29 height 24
drag, startPoint x: 739, startPoint y: 758, endPoint x: 107, endPoint y: 654, distance: 641.0
click at [736, 758] on link "14" at bounding box center [747, 763] width 29 height 24
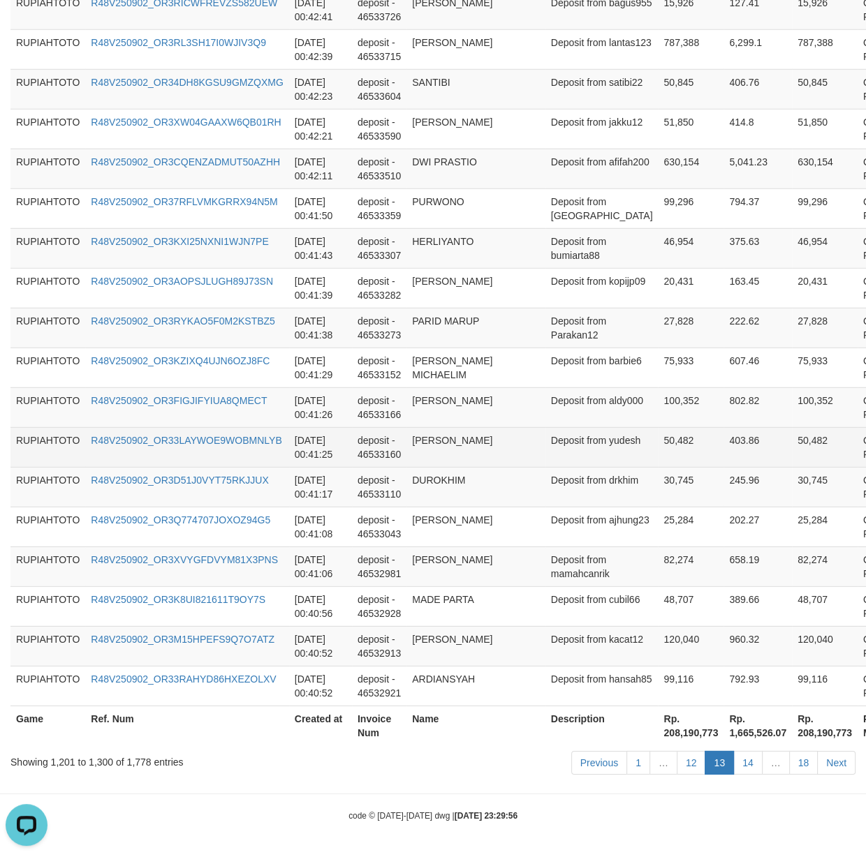
click at [480, 448] on td "[PERSON_NAME]" at bounding box center [475, 447] width 139 height 40
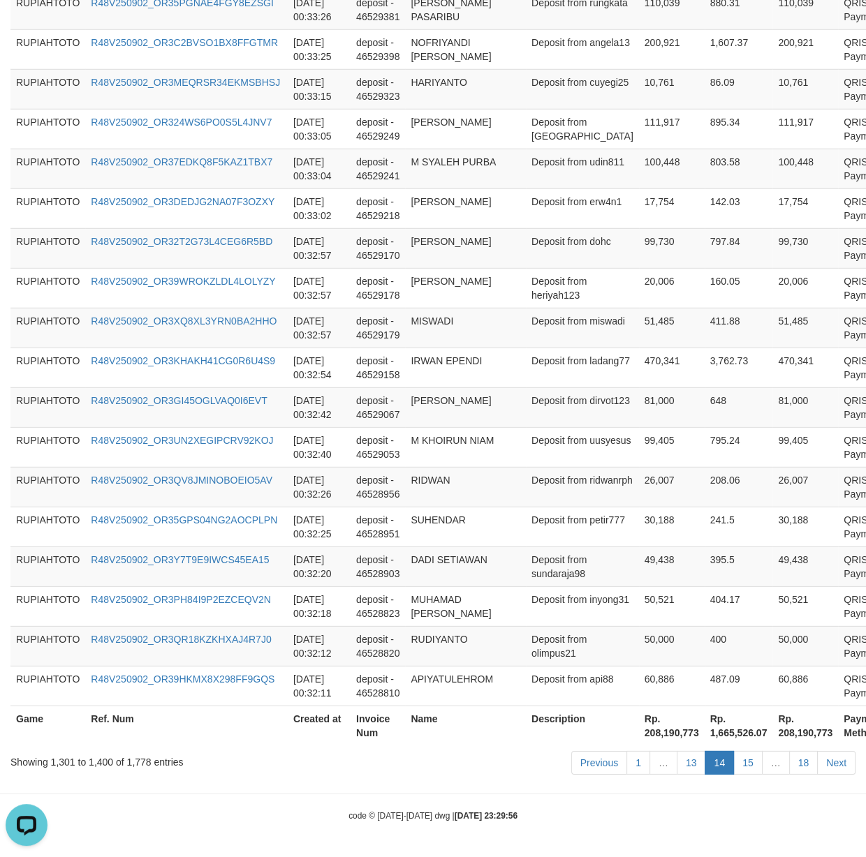
scroll to position [140, 0]
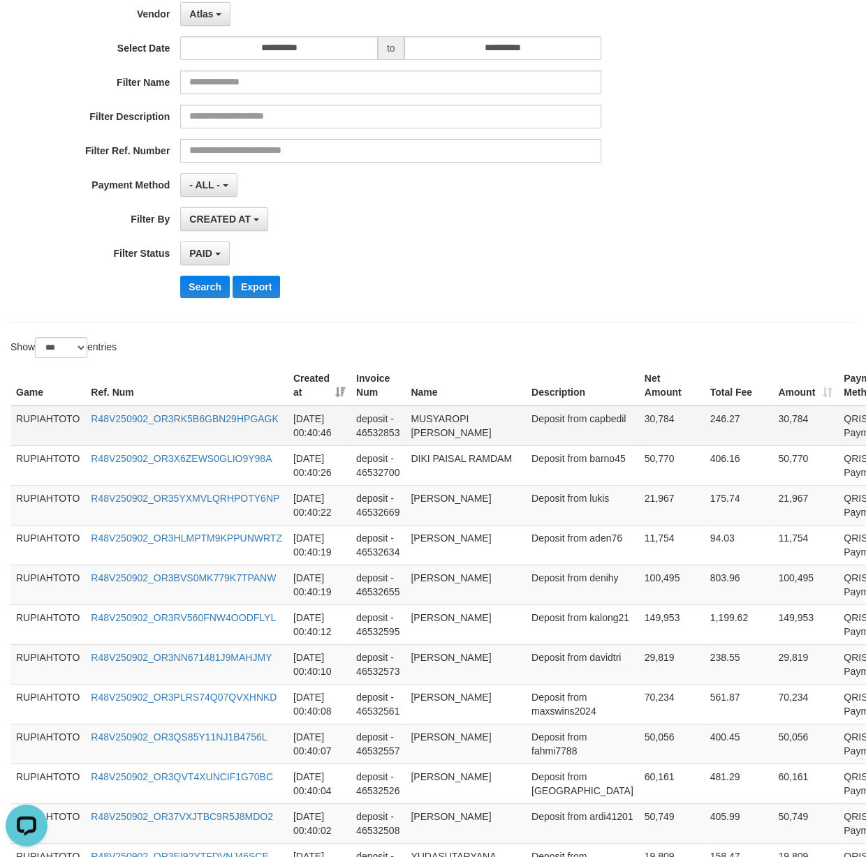
click at [531, 439] on td "Deposit from capbedil" at bounding box center [582, 425] width 113 height 40
drag, startPoint x: 533, startPoint y: 469, endPoint x: 394, endPoint y: 392, distance: 158.5
click at [383, 741] on td "deposit - 46532557" at bounding box center [377, 743] width 54 height 40
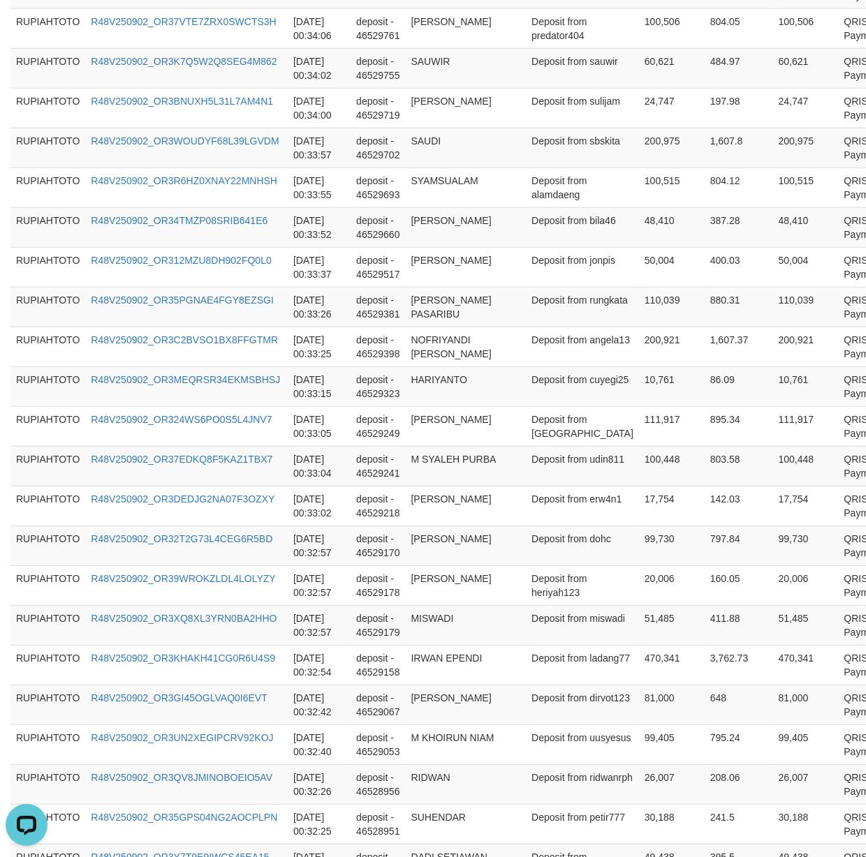
scroll to position [3894, 0]
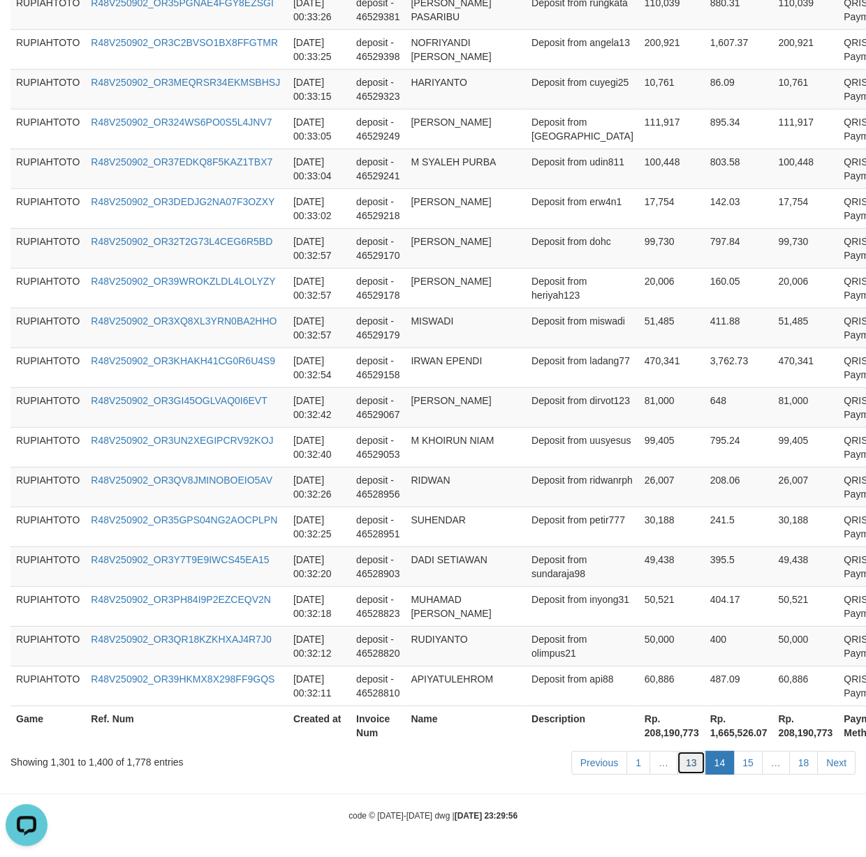
click at [688, 758] on link "13" at bounding box center [690, 763] width 29 height 24
drag, startPoint x: 690, startPoint y: 758, endPoint x: 623, endPoint y: 755, distance: 67.1
click at [667, 757] on ul "Previous 1 … 13 14 15 … 18 Next" at bounding box center [713, 763] width 284 height 24
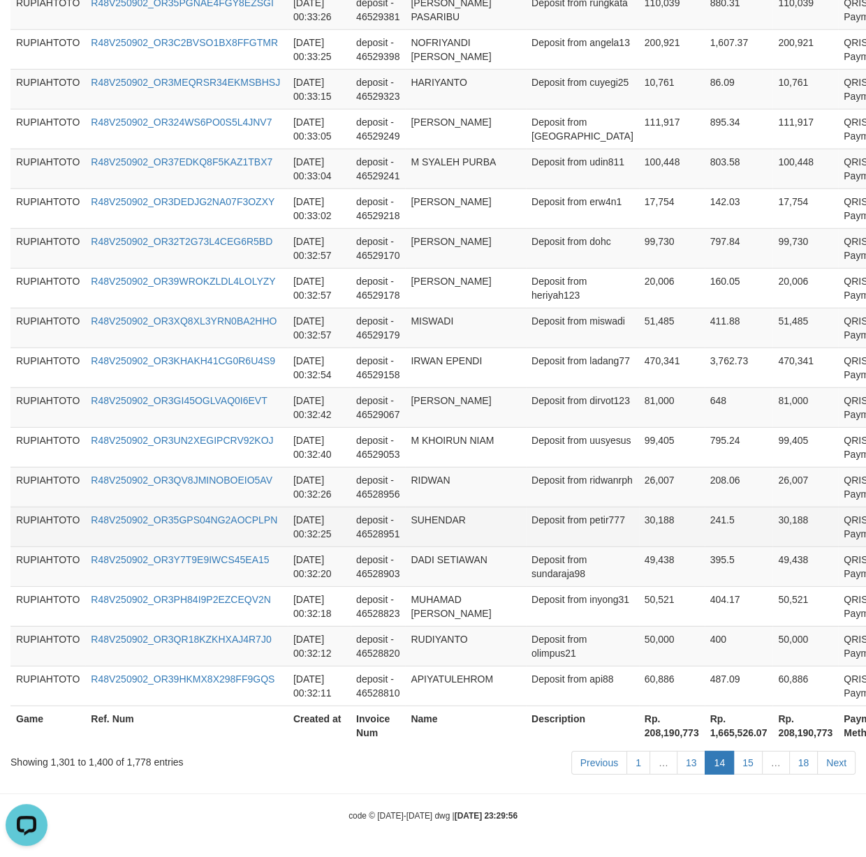
click at [480, 520] on td "SUHENDAR" at bounding box center [465, 527] width 121 height 40
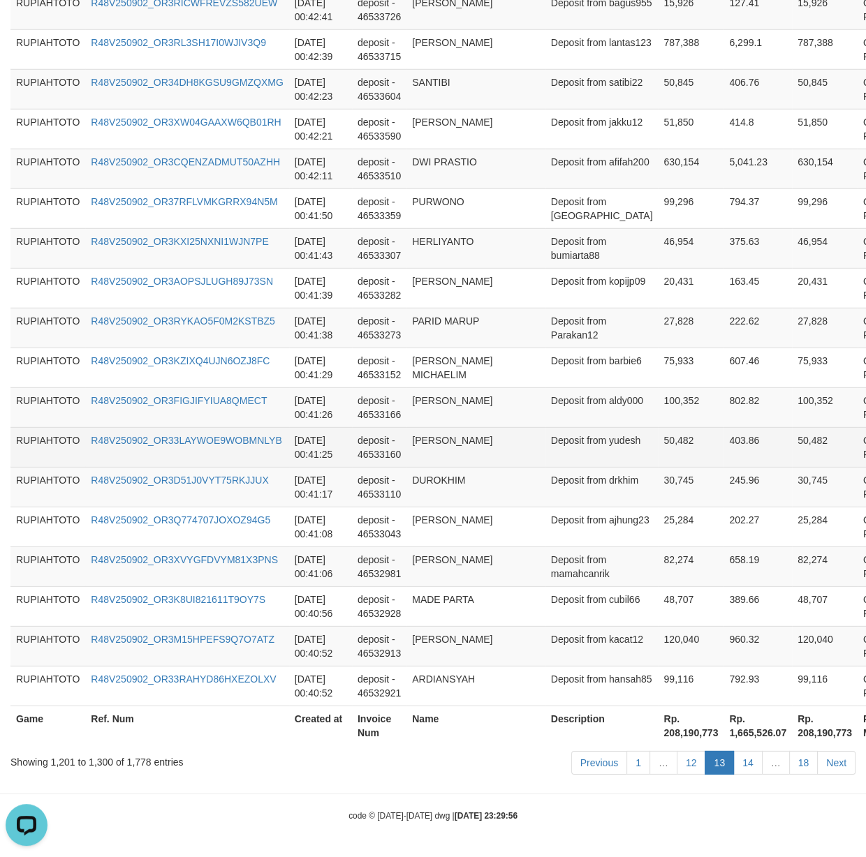
scroll to position [3852, 0]
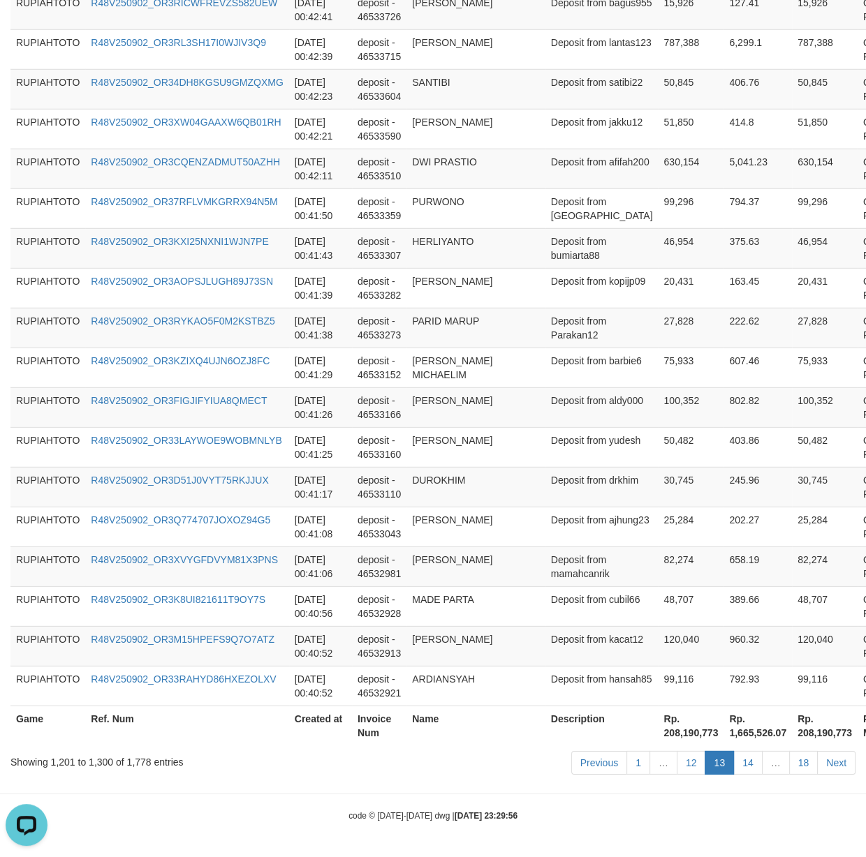
click at [686, 776] on div "Previous 1 … 12 13 14 … 18 Next" at bounding box center [613, 765] width 484 height 30
click at [688, 766] on link "12" at bounding box center [690, 763] width 29 height 24
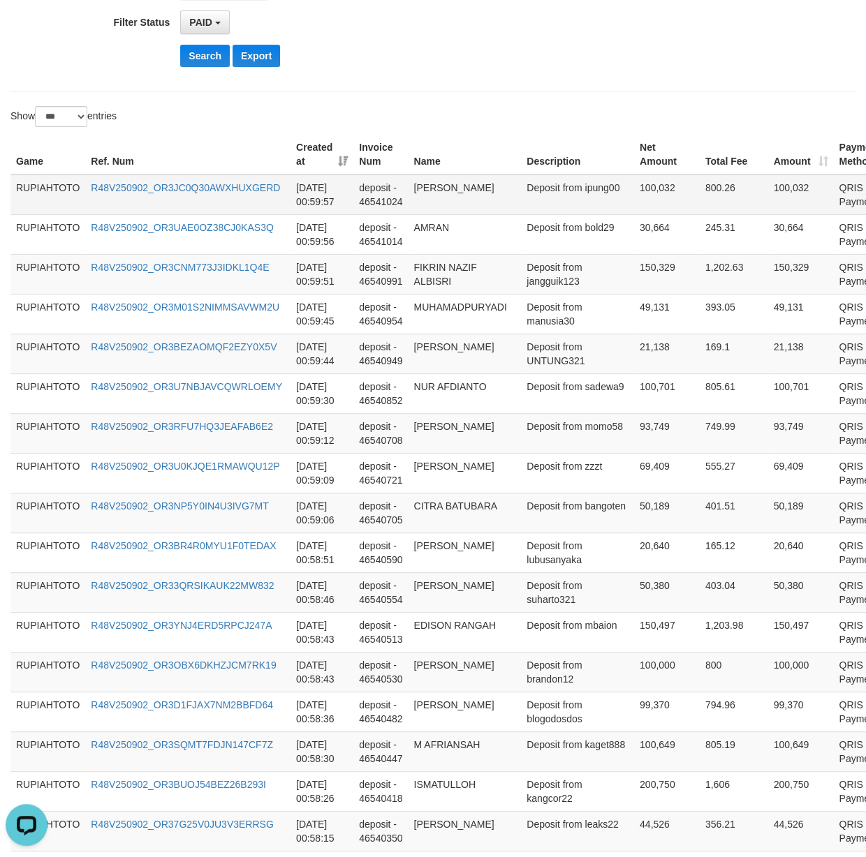
scroll to position [0, 0]
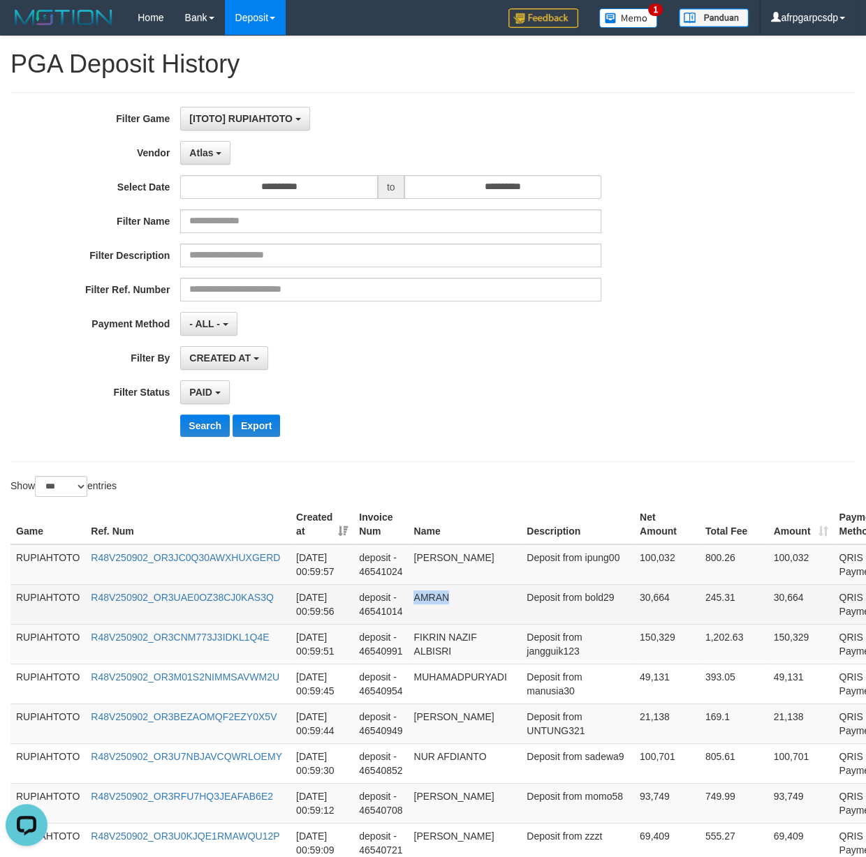
drag, startPoint x: 545, startPoint y: 425, endPoint x: 504, endPoint y: 591, distance: 171.0
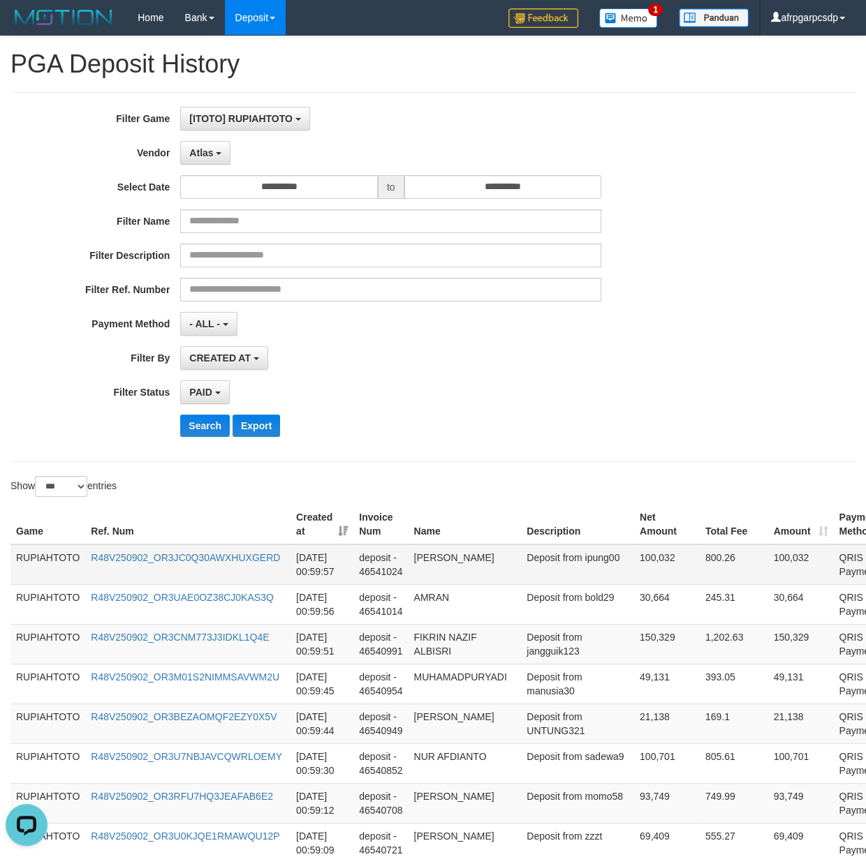
click at [554, 582] on td "Deposit from ipung00" at bounding box center [577, 565] width 113 height 40
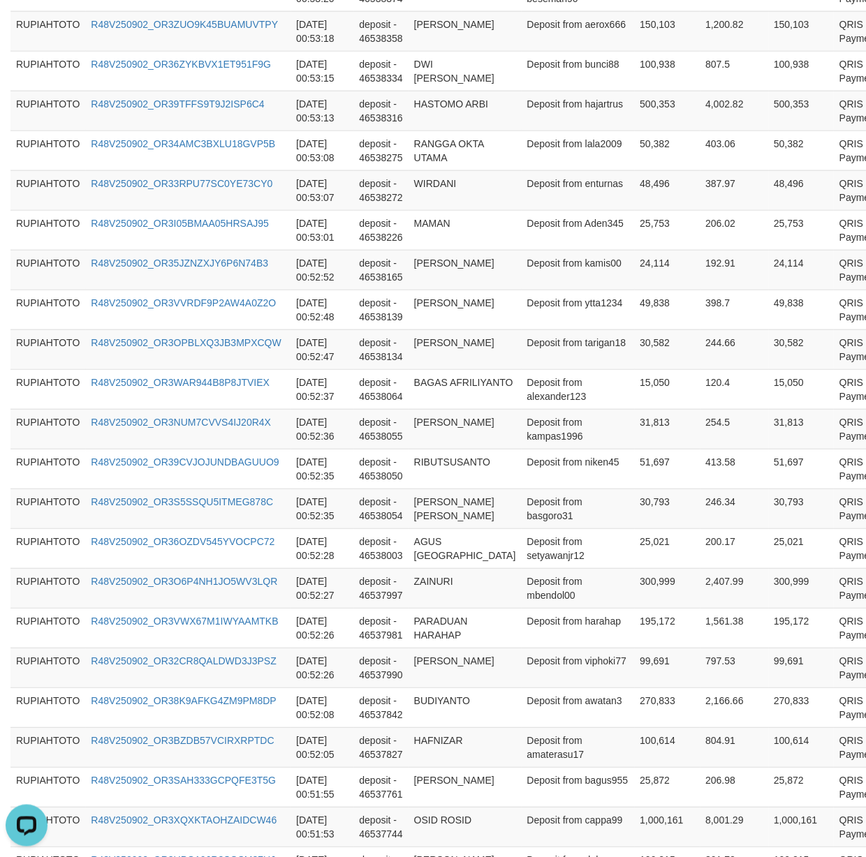
scroll to position [3852, 0]
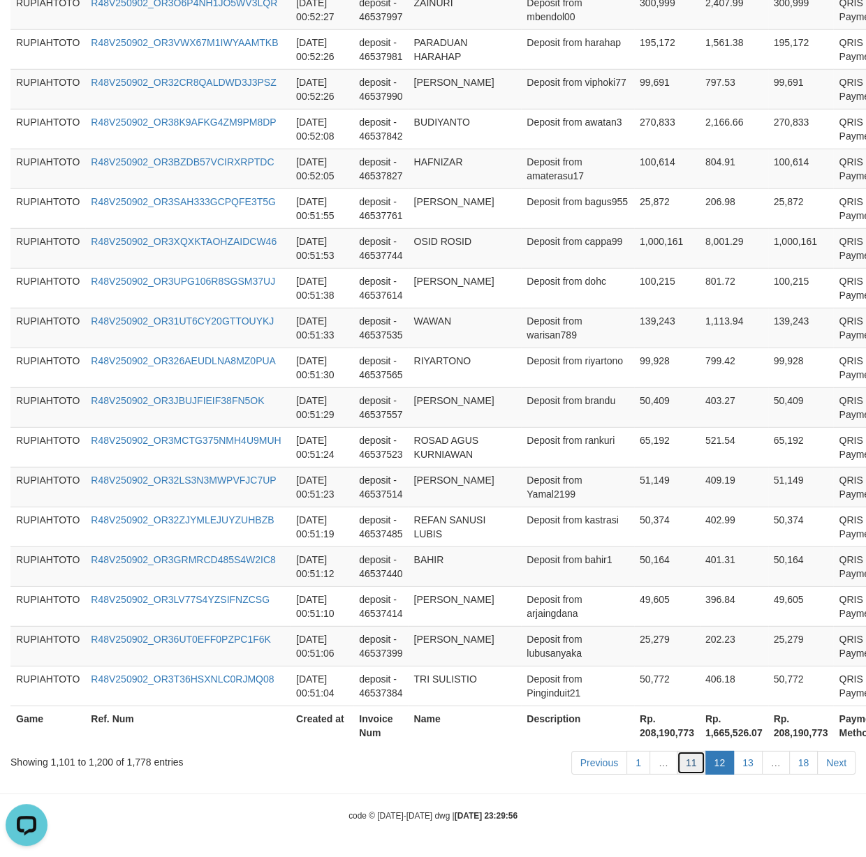
click at [690, 767] on link "11" at bounding box center [690, 763] width 29 height 24
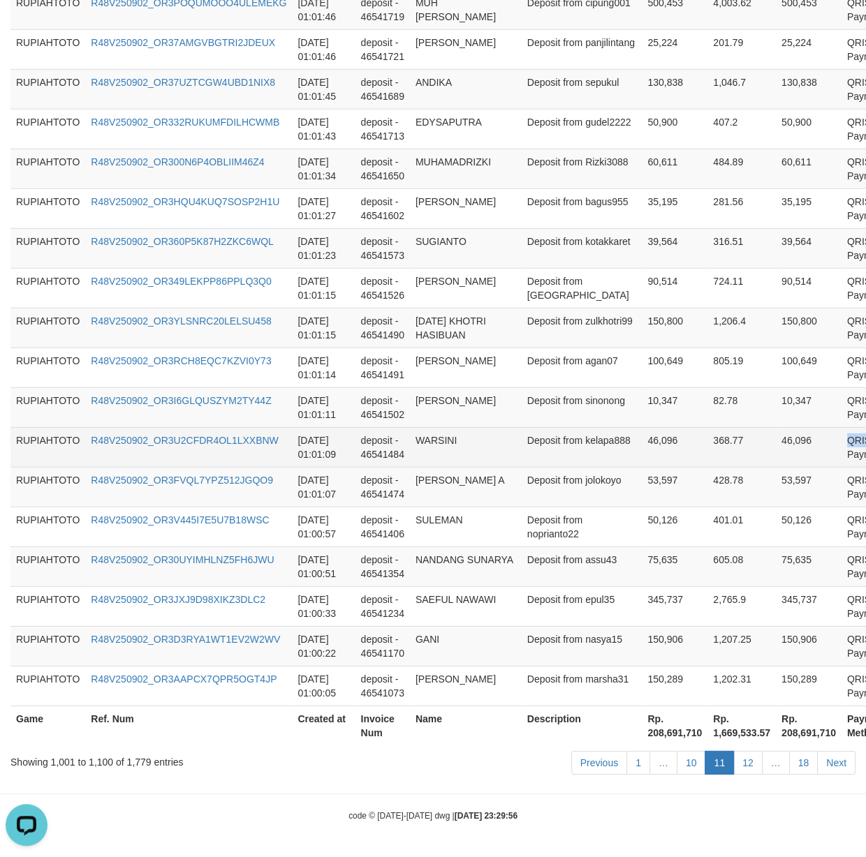
click at [820, 429] on tr "RUPIAHTOTO R48V250902_OR3U2CFDR4OL1LXXBNW [DATE] 01:01:09 deposit - 46541484 WA…" at bounding box center [472, 447] width 924 height 40
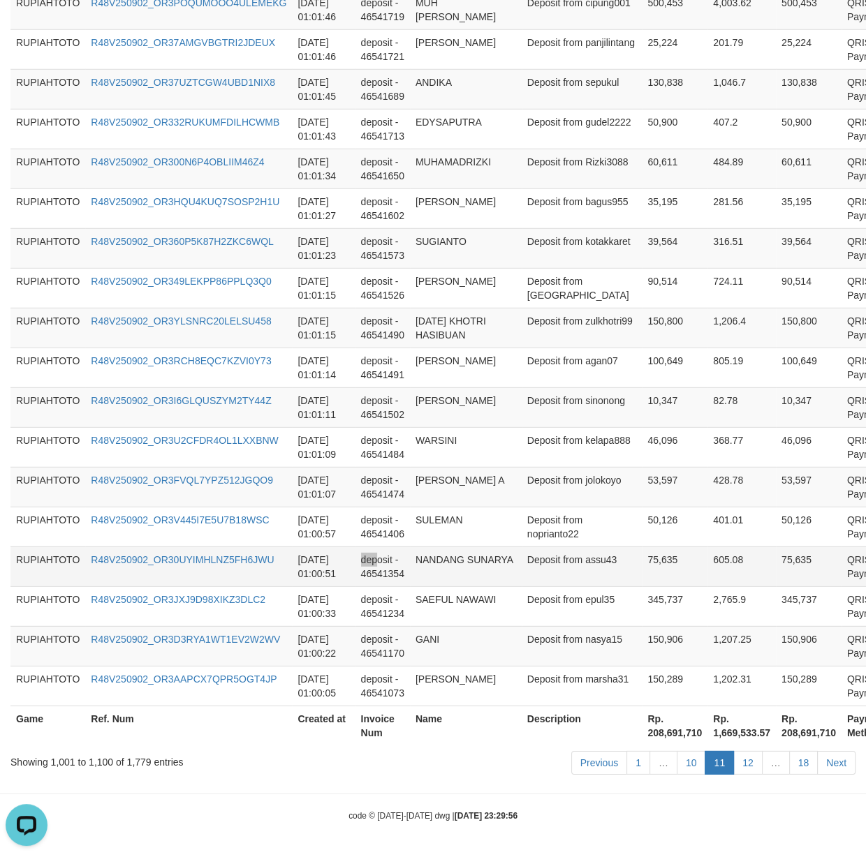
click at [372, 561] on td "deposit - 46541354" at bounding box center [382, 567] width 54 height 40
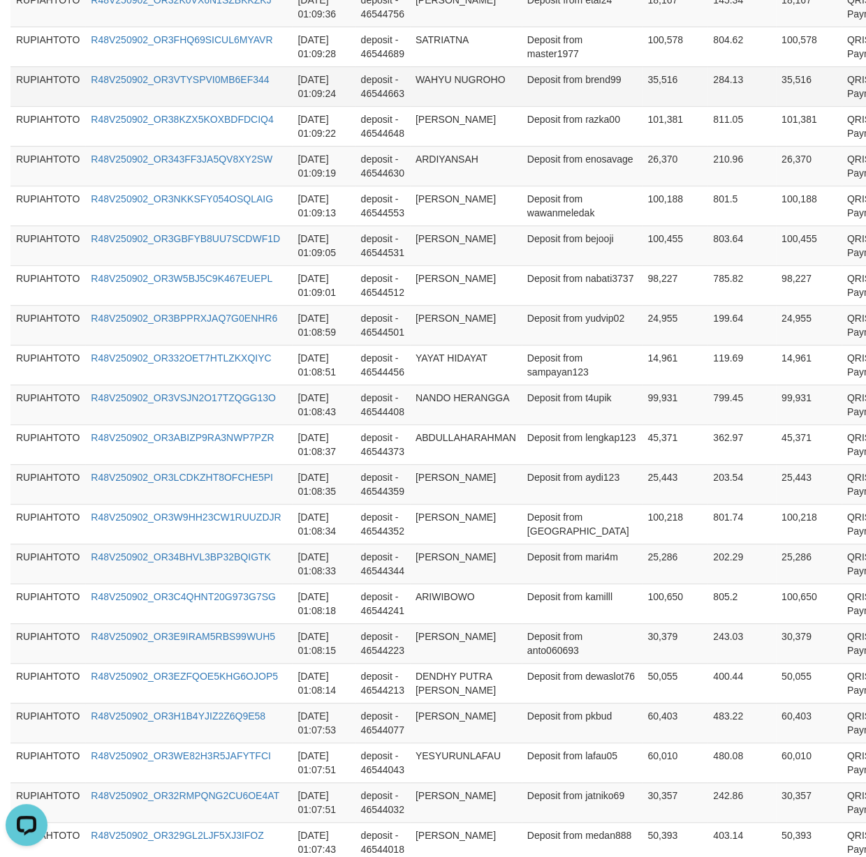
scroll to position [377, 0]
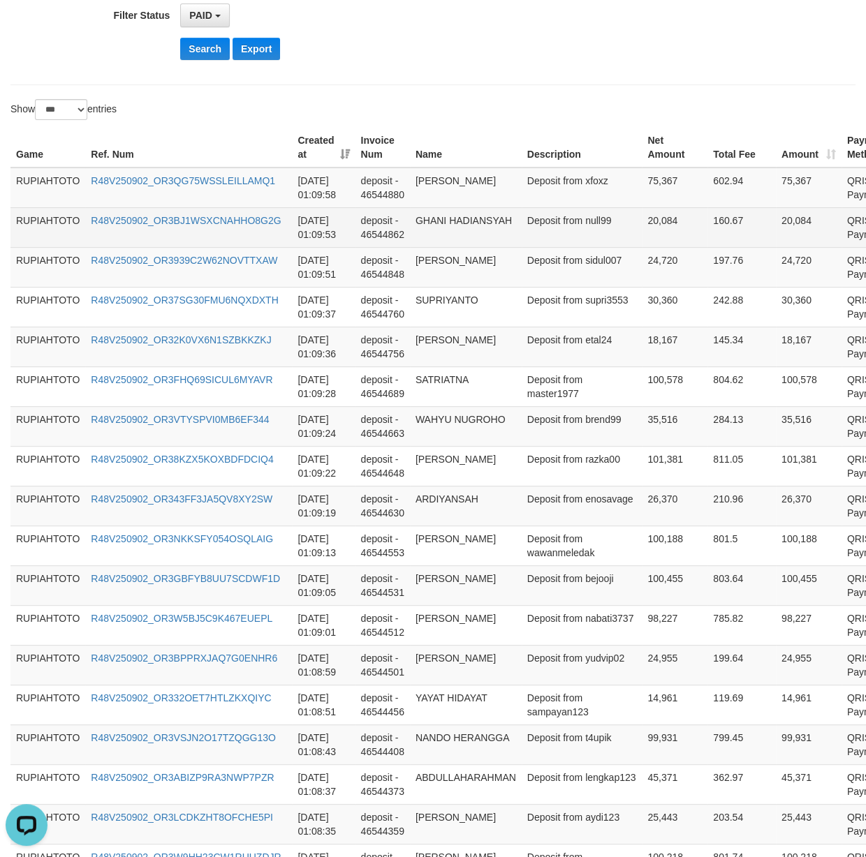
drag, startPoint x: 570, startPoint y: 695, endPoint x: 564, endPoint y: 228, distance: 466.4
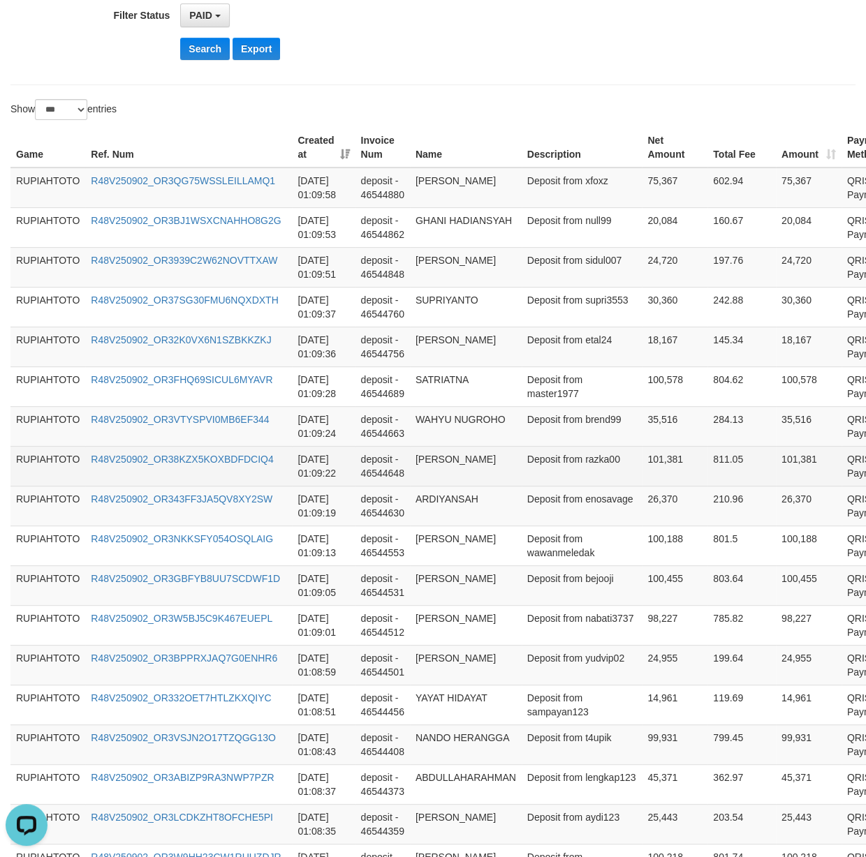
click at [372, 457] on td "deposit - 46544648" at bounding box center [382, 466] width 54 height 40
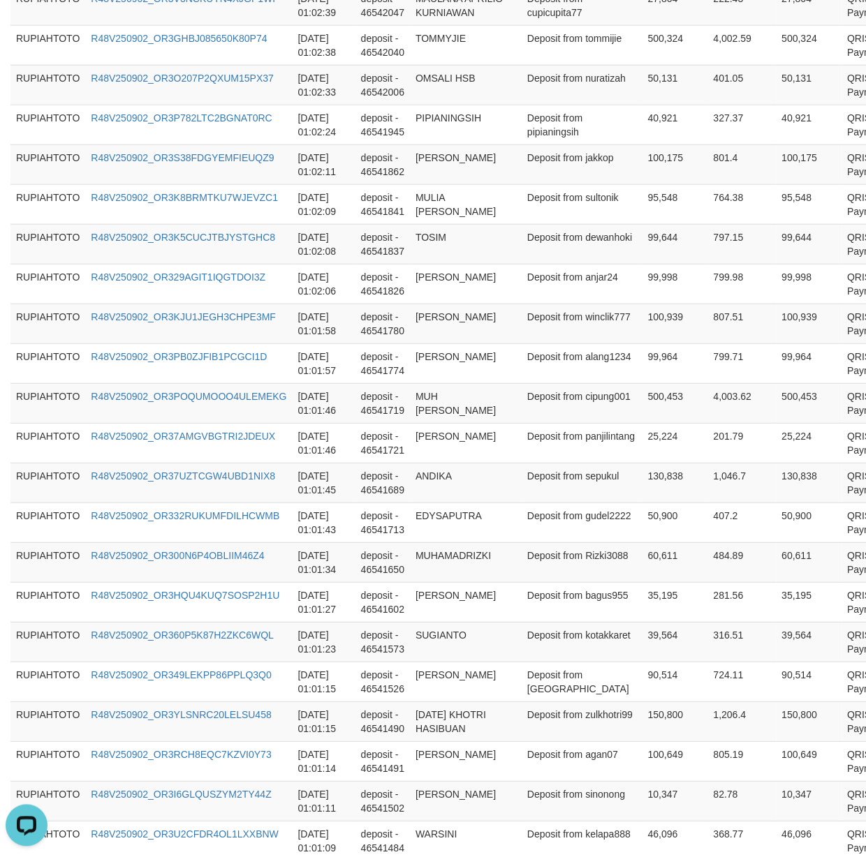
scroll to position [3852, 0]
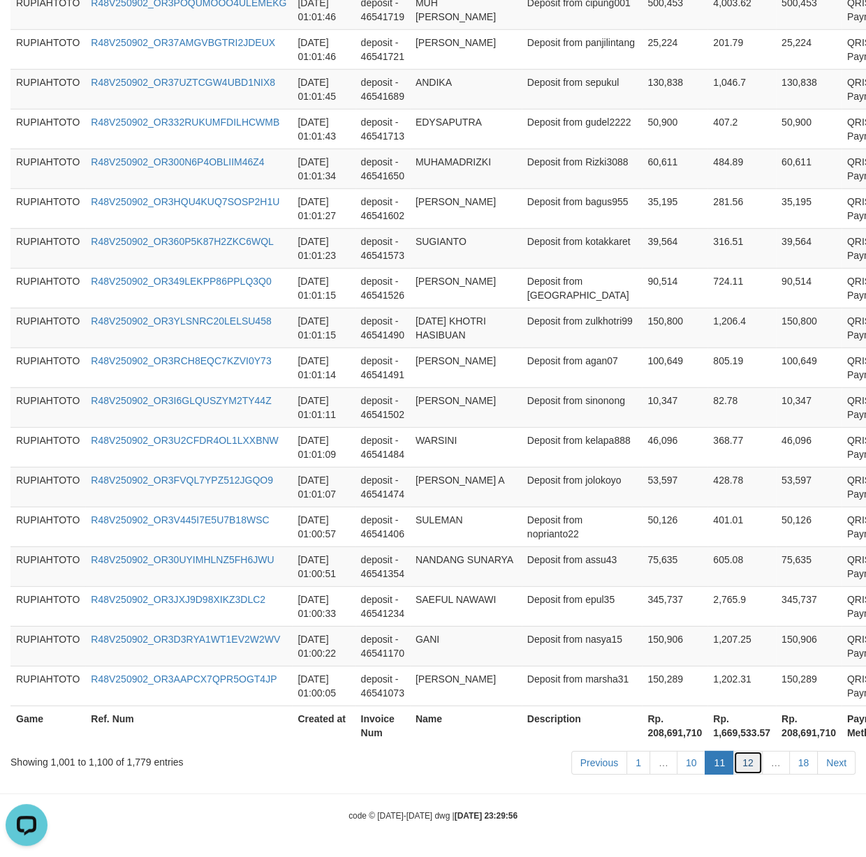
click at [753, 764] on link "12" at bounding box center [747, 763] width 29 height 24
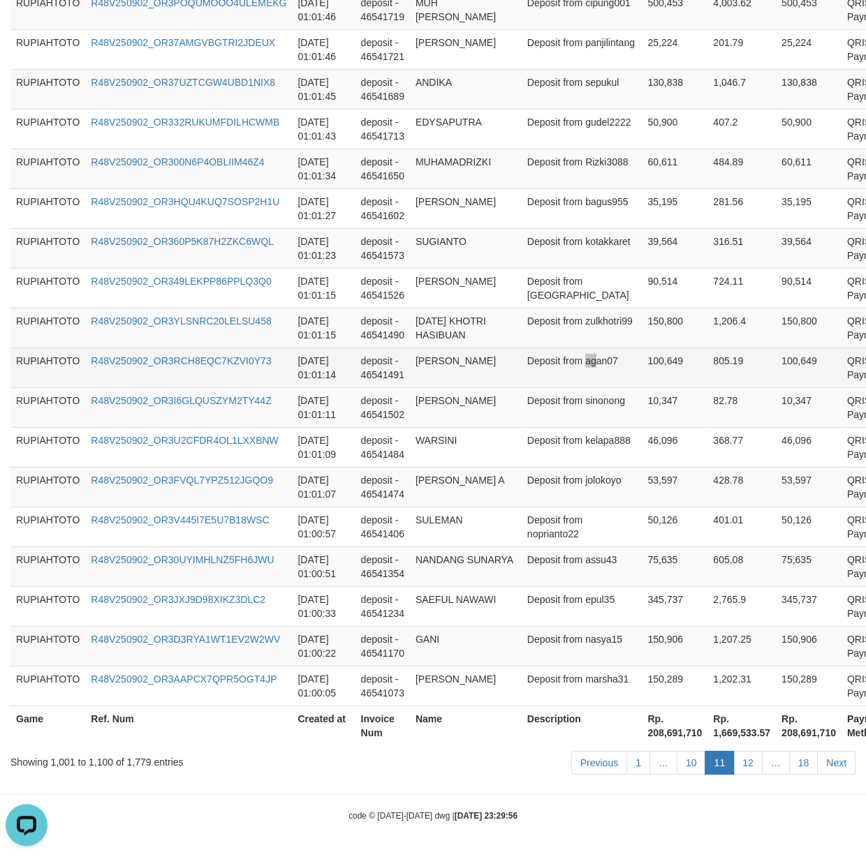
click at [536, 372] on td "Deposit from agan07" at bounding box center [581, 368] width 121 height 40
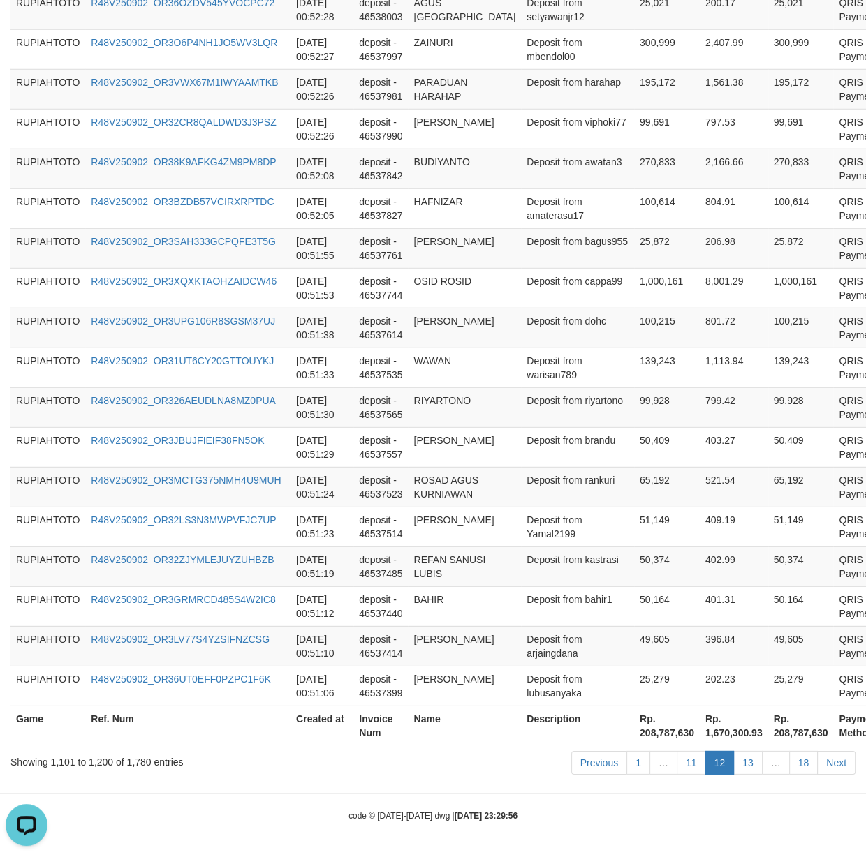
scroll to position [172, 0]
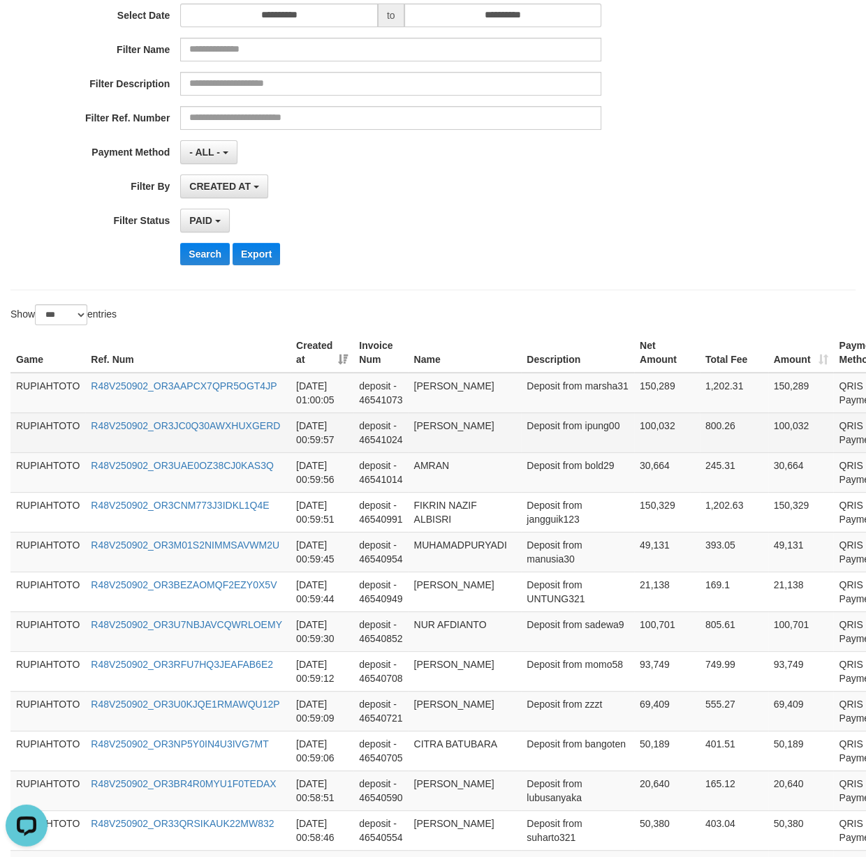
click at [521, 442] on td "Deposit from ipung00" at bounding box center [577, 432] width 113 height 40
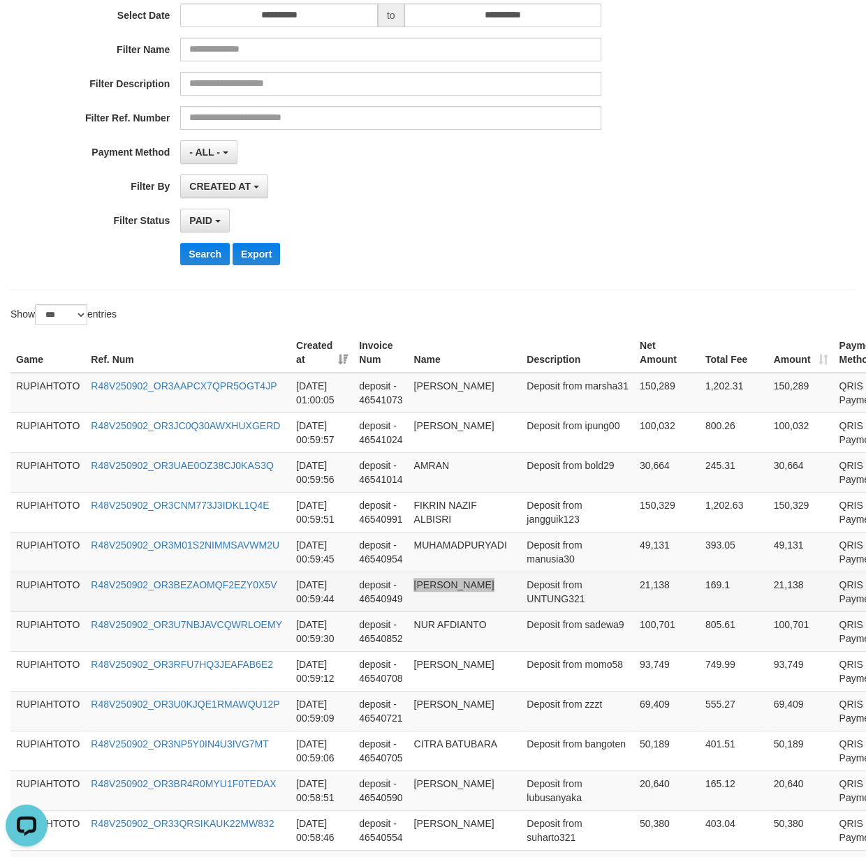
click at [517, 606] on tr "RUPIAHTOTO R48V250902_OR3BEZAOMQF2EZY0X5V [DATE] 00:59:44 deposit - 46540949 [P…" at bounding box center [468, 591] width 916 height 40
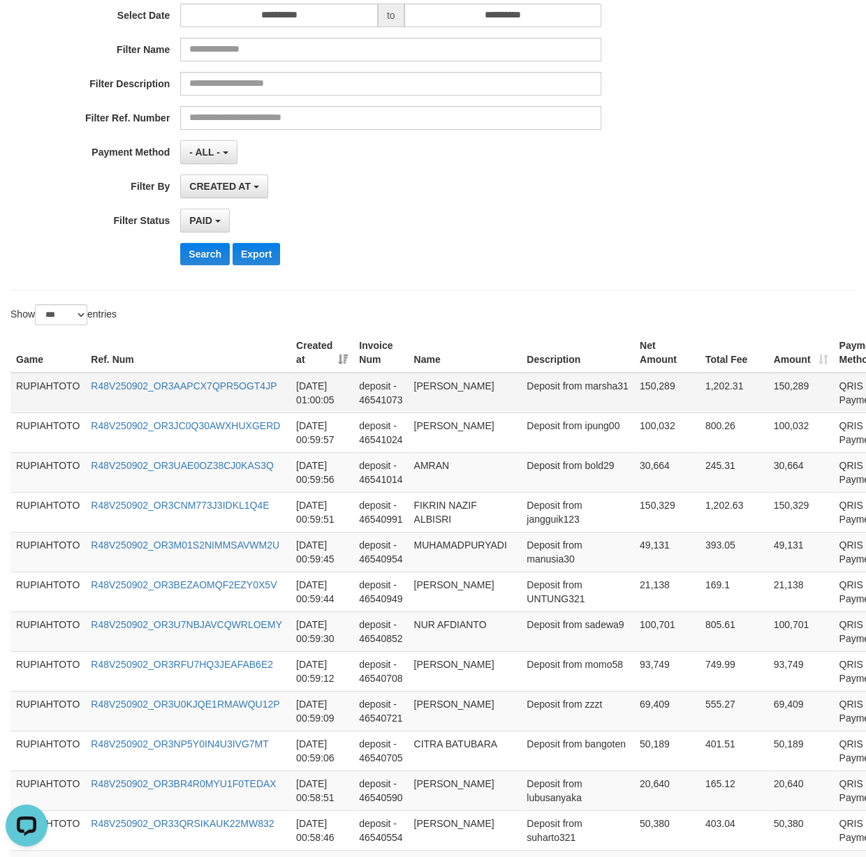
click at [549, 402] on td "Deposit from marsha31" at bounding box center [577, 392] width 113 height 40
click at [561, 558] on td "Deposit from manusia30" at bounding box center [577, 551] width 113 height 40
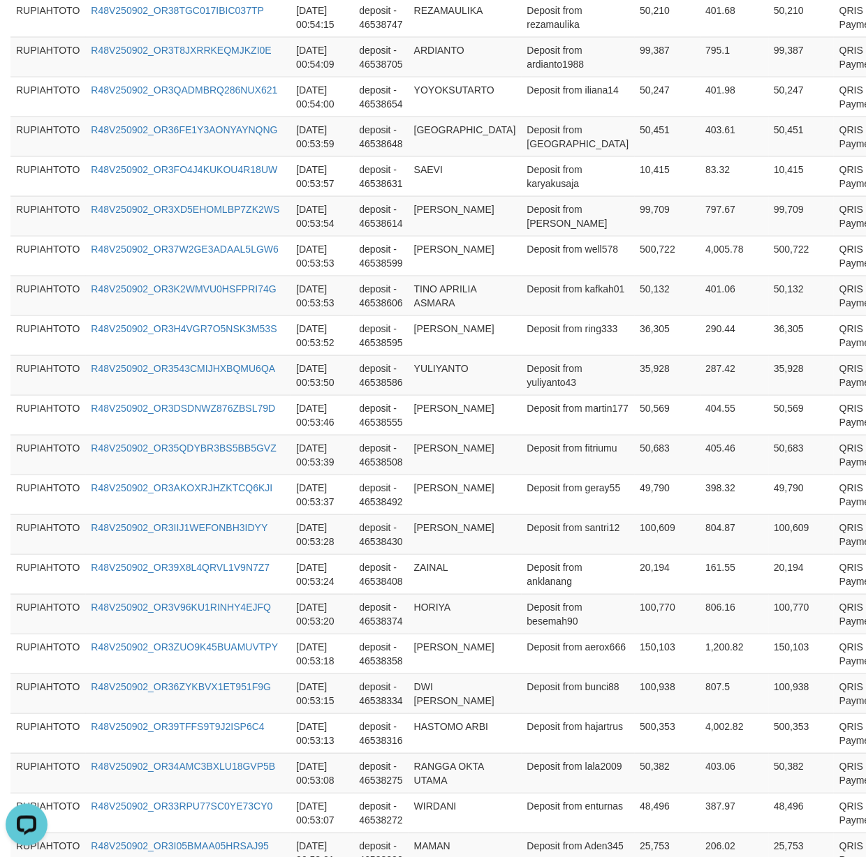
scroll to position [3852, 0]
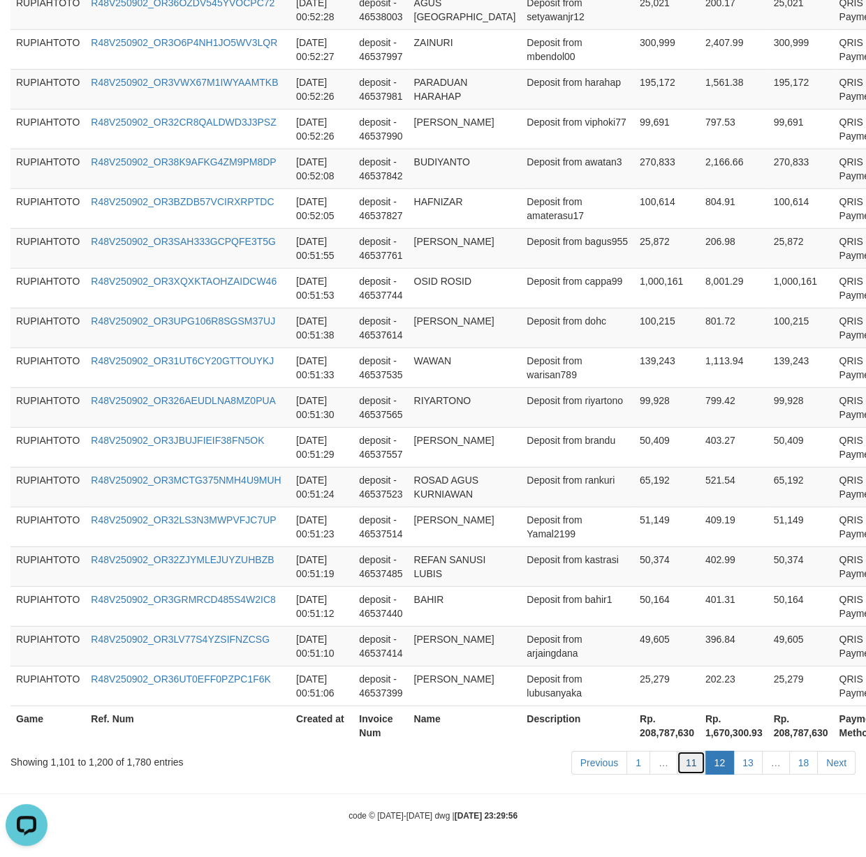
click at [692, 762] on link "11" at bounding box center [690, 763] width 29 height 24
drag, startPoint x: 692, startPoint y: 762, endPoint x: 108, endPoint y: 702, distance: 587.4
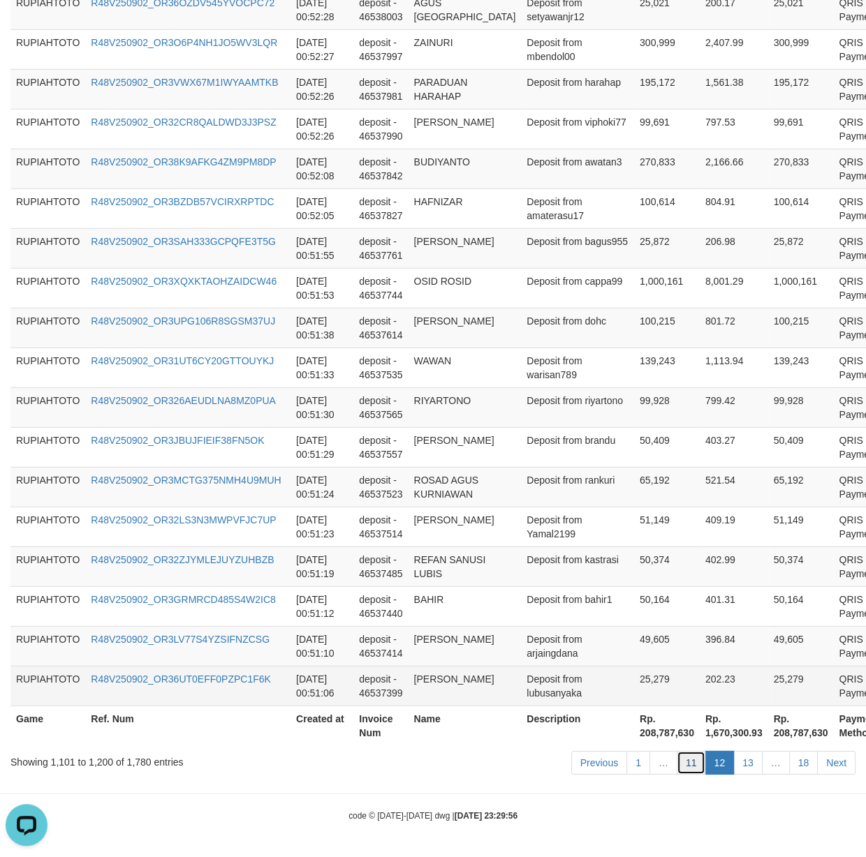
click at [667, 762] on ul "Previous 1 … 11 12 13 … 18 Next" at bounding box center [713, 763] width 284 height 24
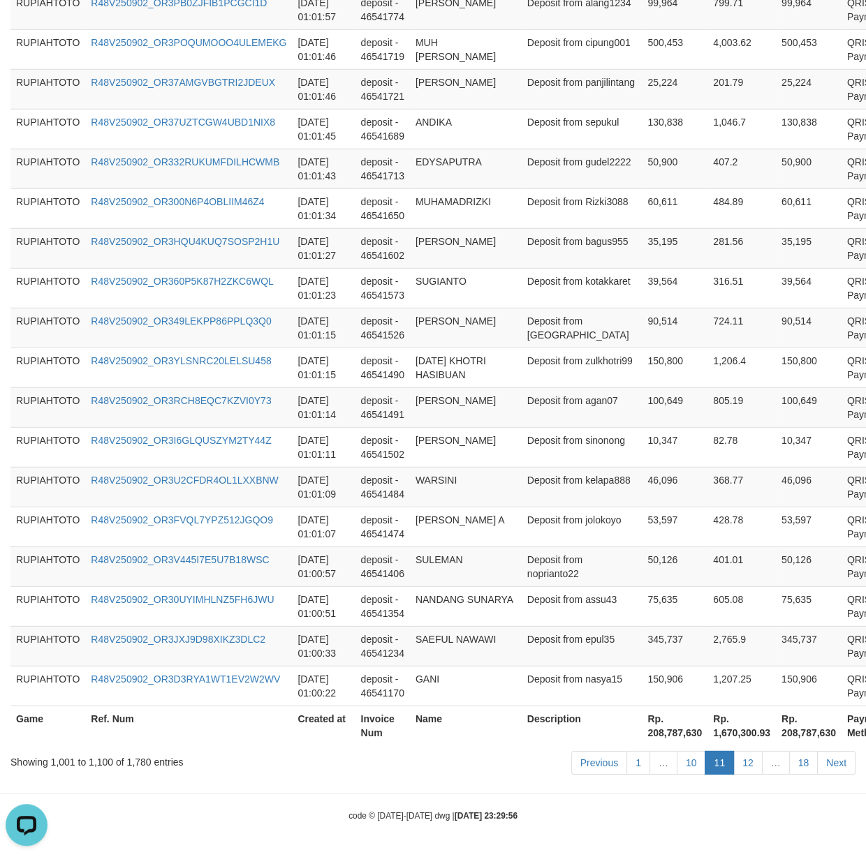
scroll to position [179, 0]
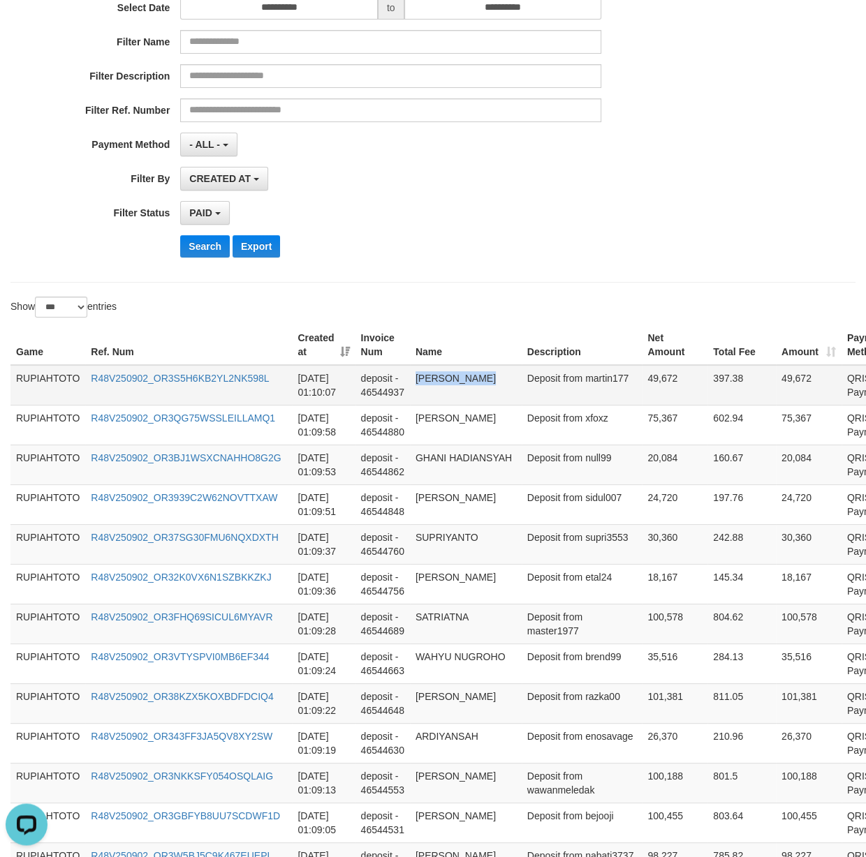
drag, startPoint x: 549, startPoint y: 416, endPoint x: 552, endPoint y: 378, distance: 38.5
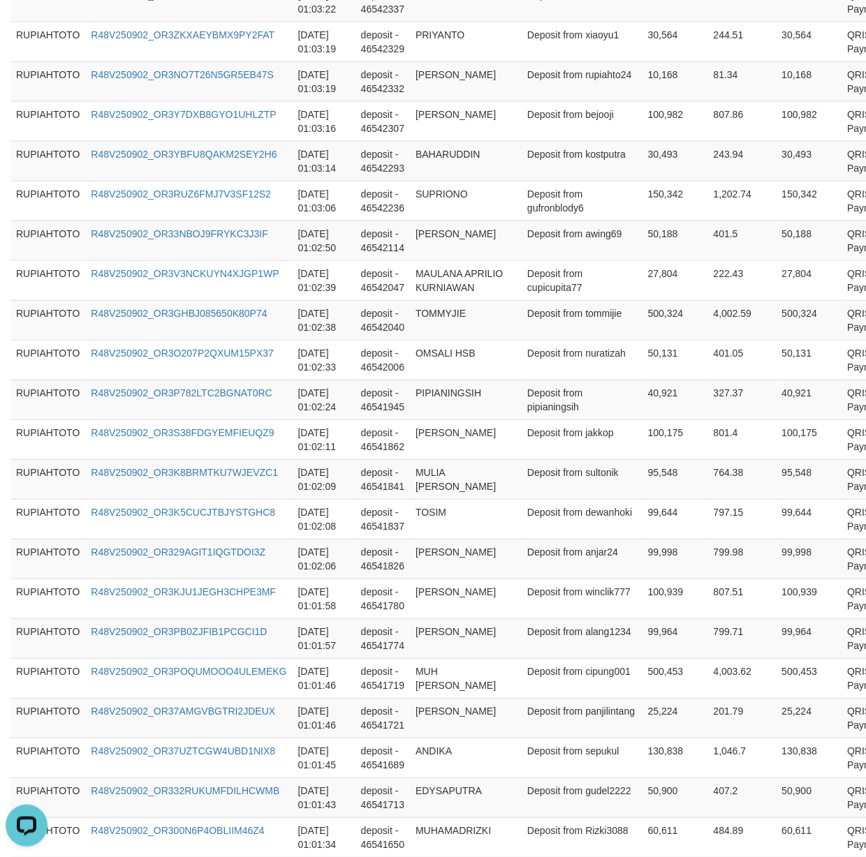
scroll to position [3852, 0]
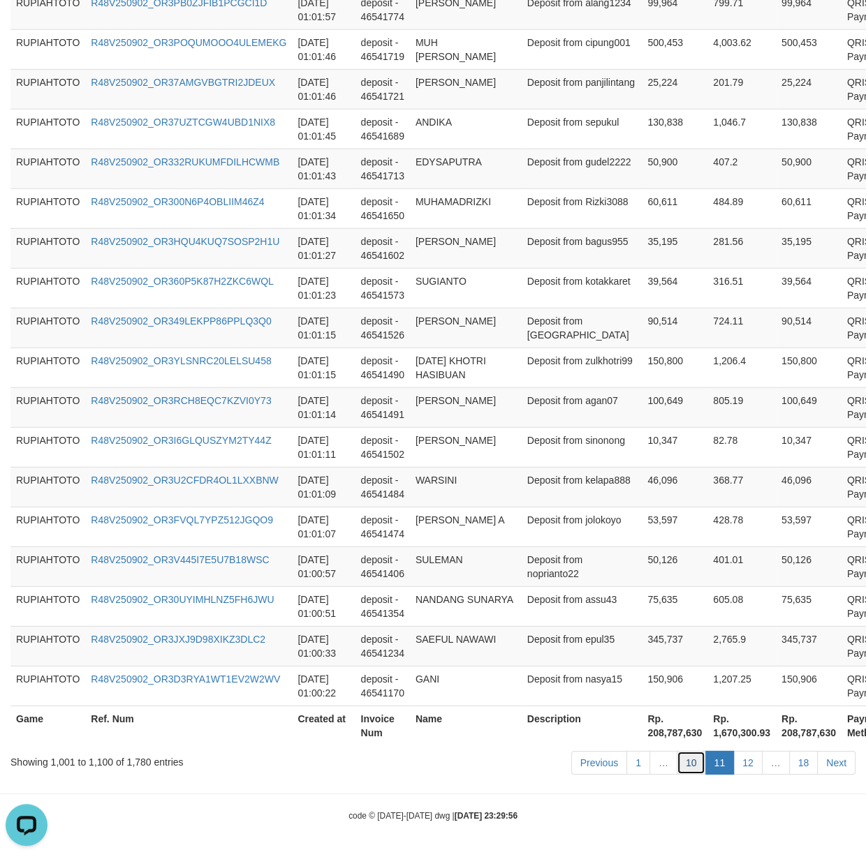
click at [693, 764] on link "10" at bounding box center [690, 763] width 29 height 24
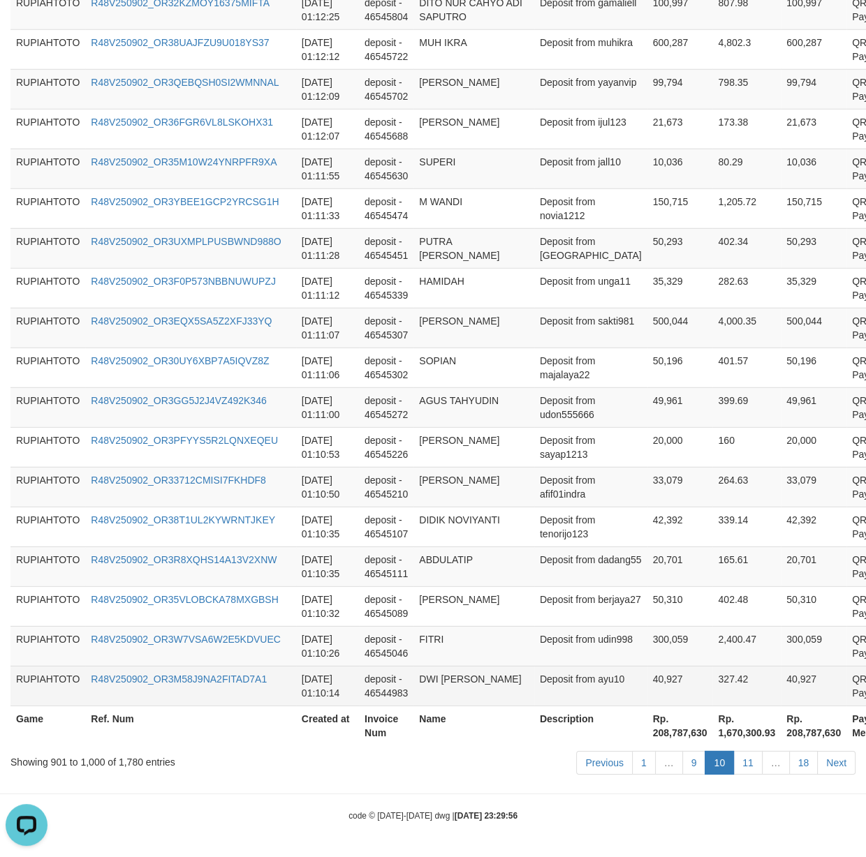
click at [716, 683] on td "327.42" at bounding box center [746, 686] width 68 height 40
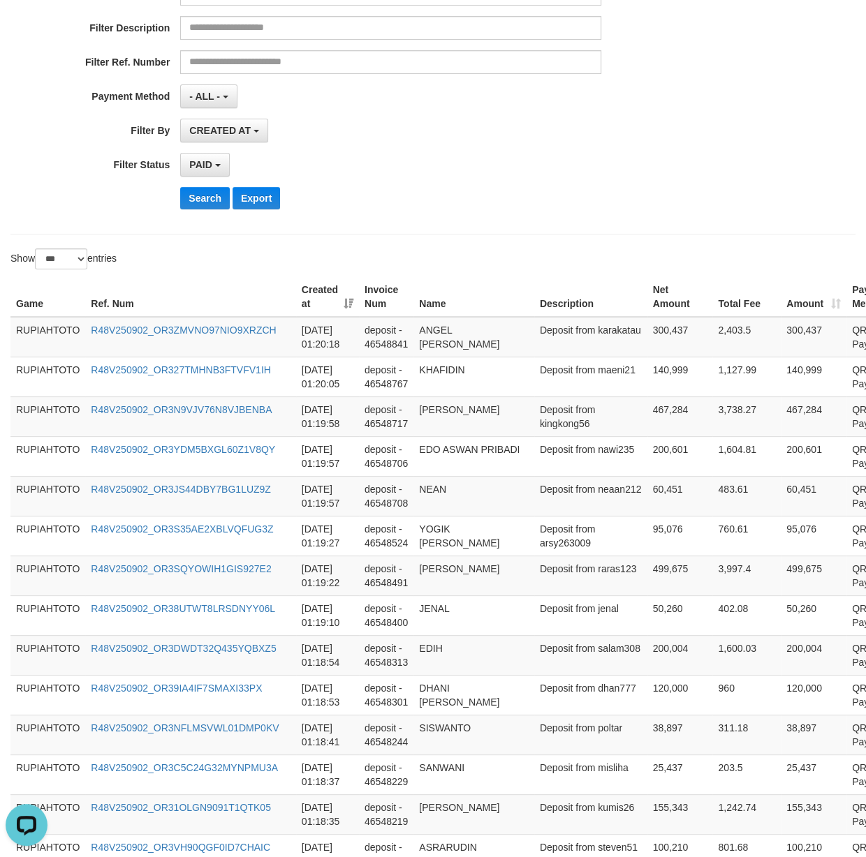
scroll to position [0, 0]
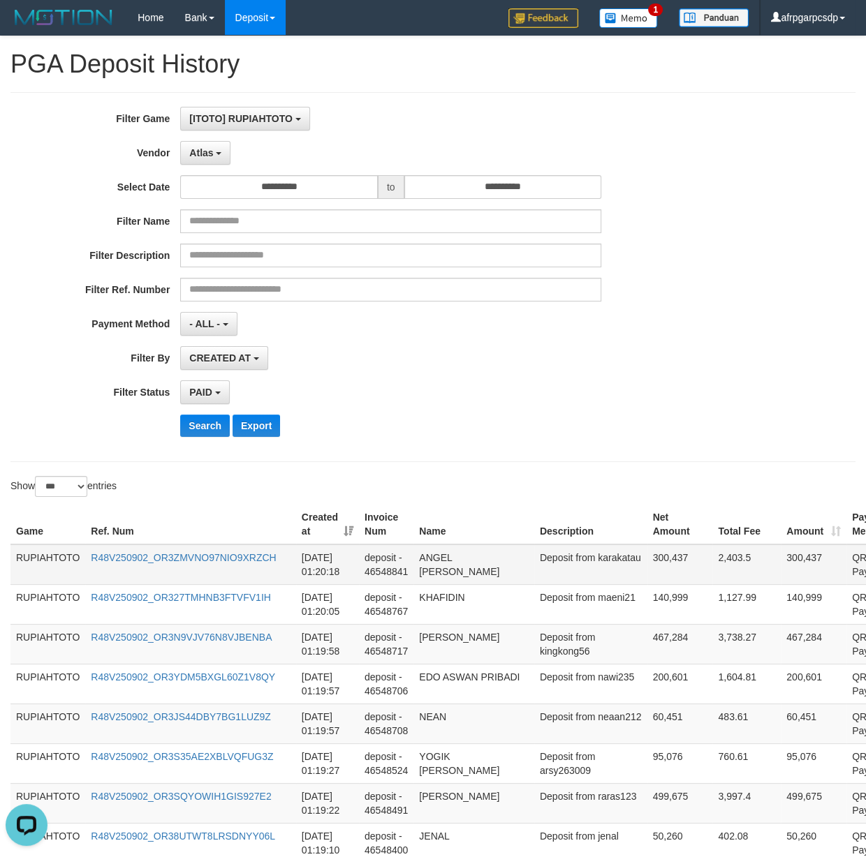
drag, startPoint x: 551, startPoint y: 686, endPoint x: 526, endPoint y: 586, distance: 103.1
click at [554, 584] on td "Deposit from karakatau" at bounding box center [590, 565] width 113 height 40
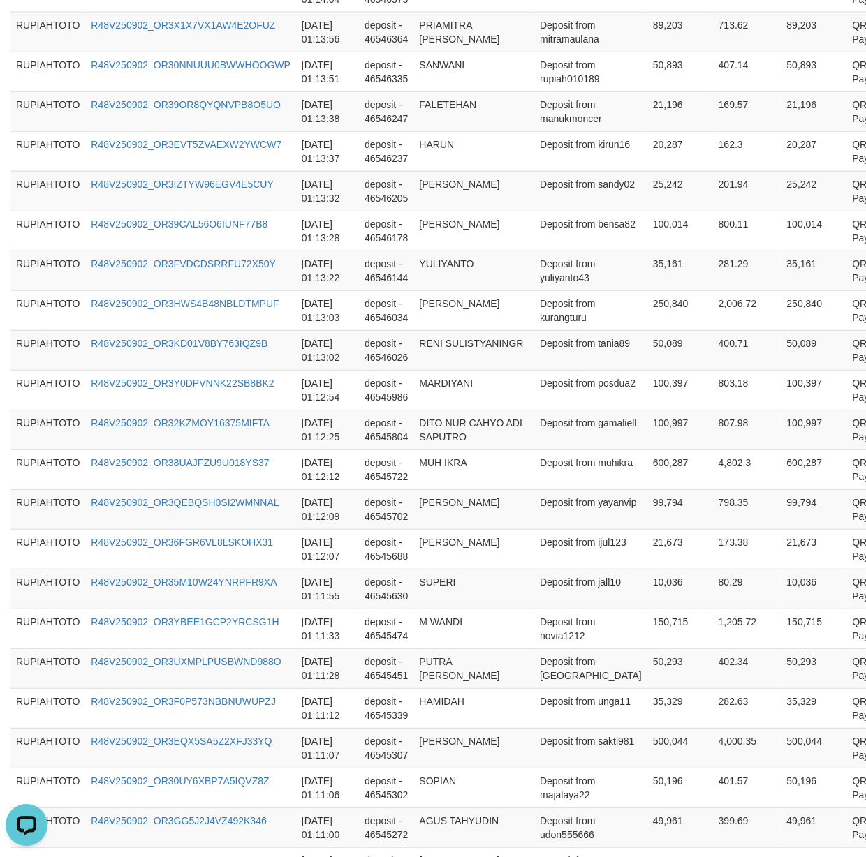
scroll to position [3852, 0]
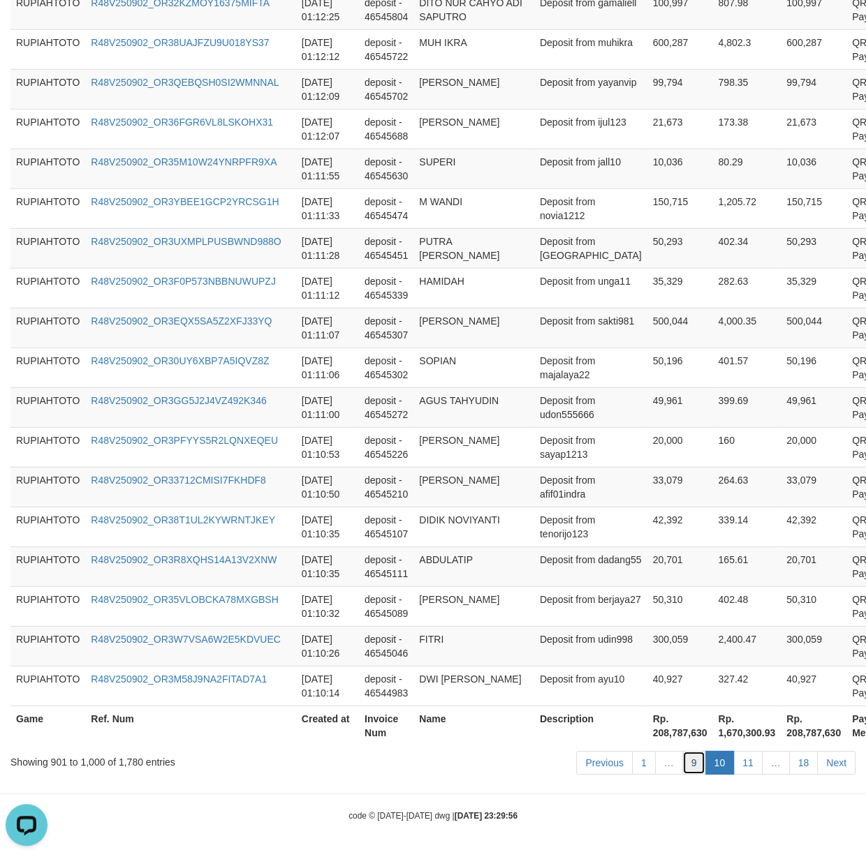
click at [686, 769] on link "9" at bounding box center [694, 763] width 24 height 24
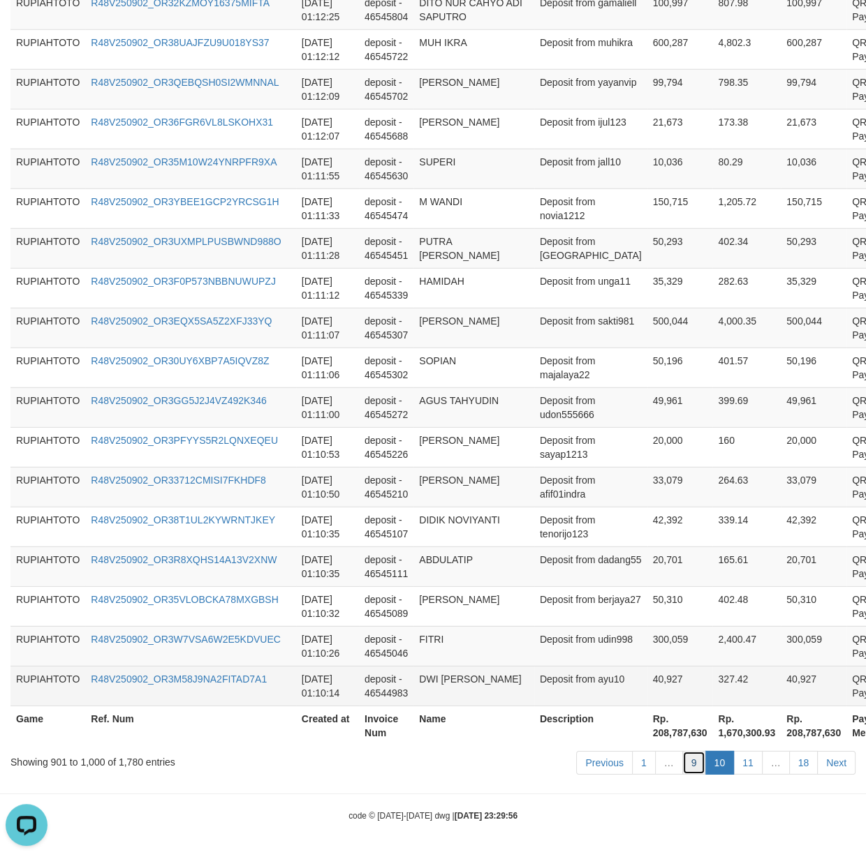
drag, startPoint x: 686, startPoint y: 769, endPoint x: 92, endPoint y: 686, distance: 599.1
click at [679, 766] on ul "Previous 1 … 9 10 11 … 18 Next" at bounding box center [715, 763] width 279 height 24
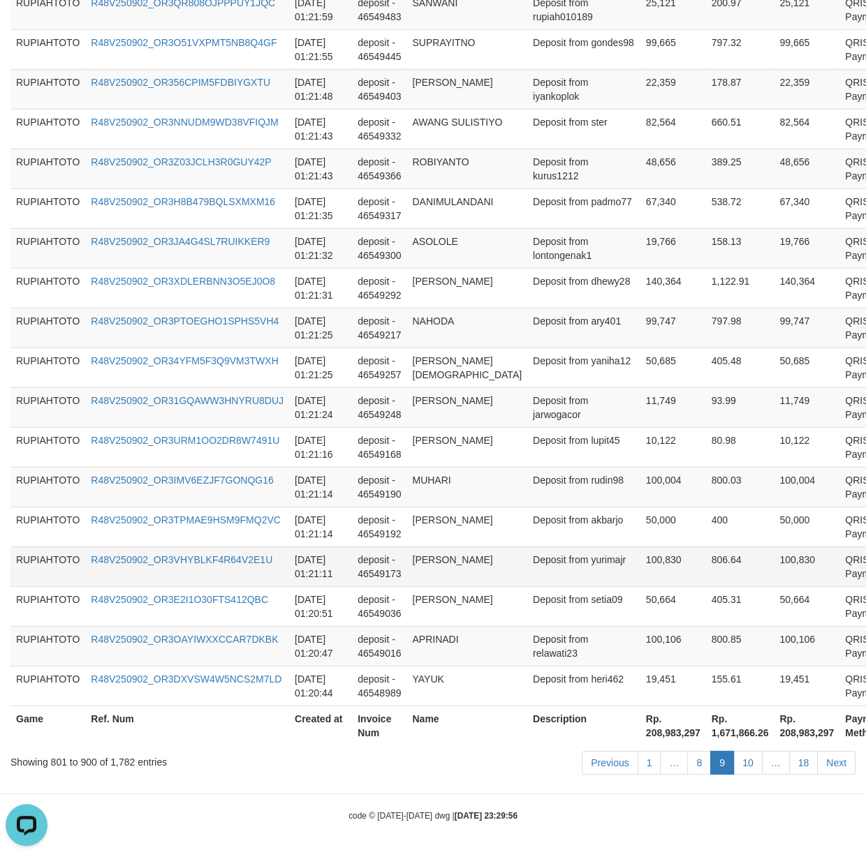
click at [408, 549] on td "[PERSON_NAME]" at bounding box center [466, 567] width 121 height 40
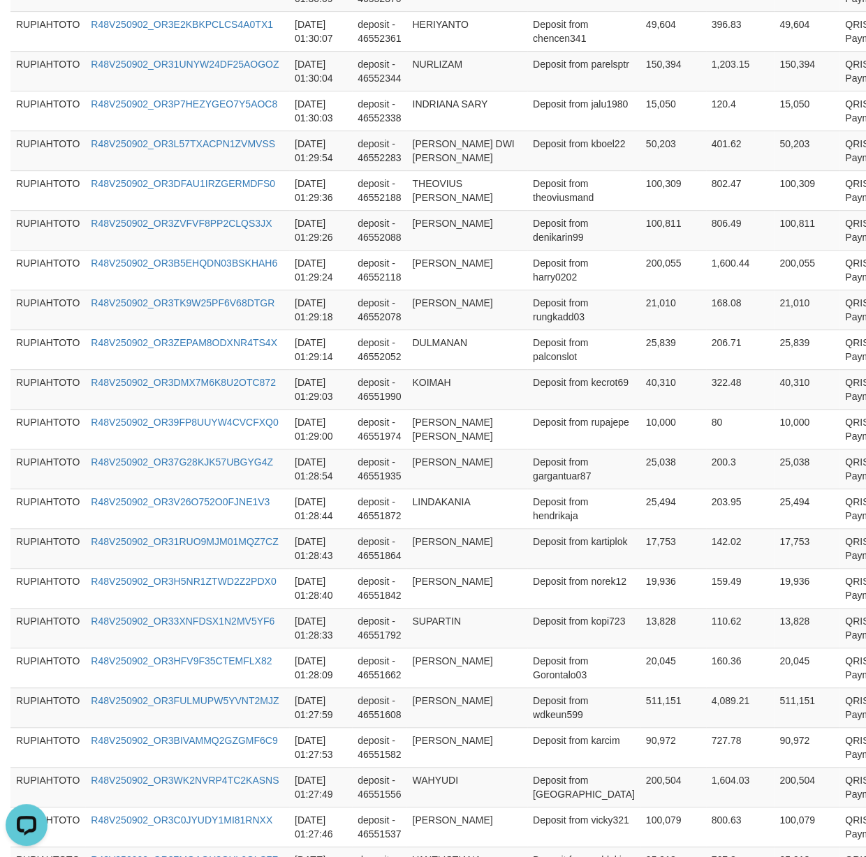
scroll to position [0, 0]
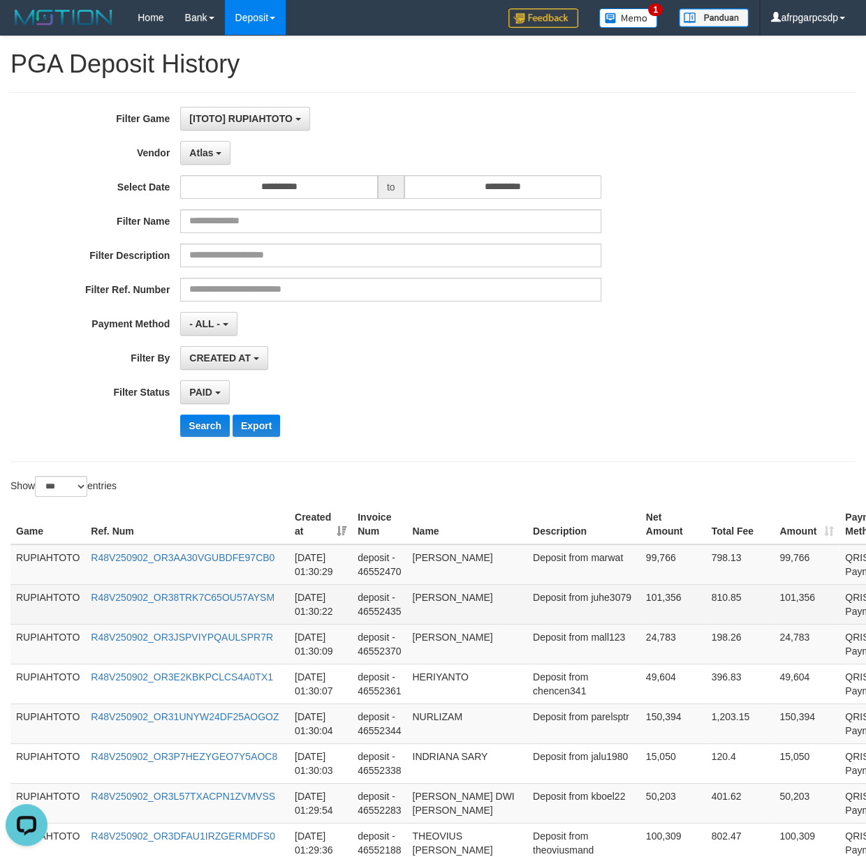
drag, startPoint x: 545, startPoint y: 686, endPoint x: 554, endPoint y: 610, distance: 76.0
click at [577, 624] on td "Deposit from juhe3079" at bounding box center [583, 604] width 113 height 40
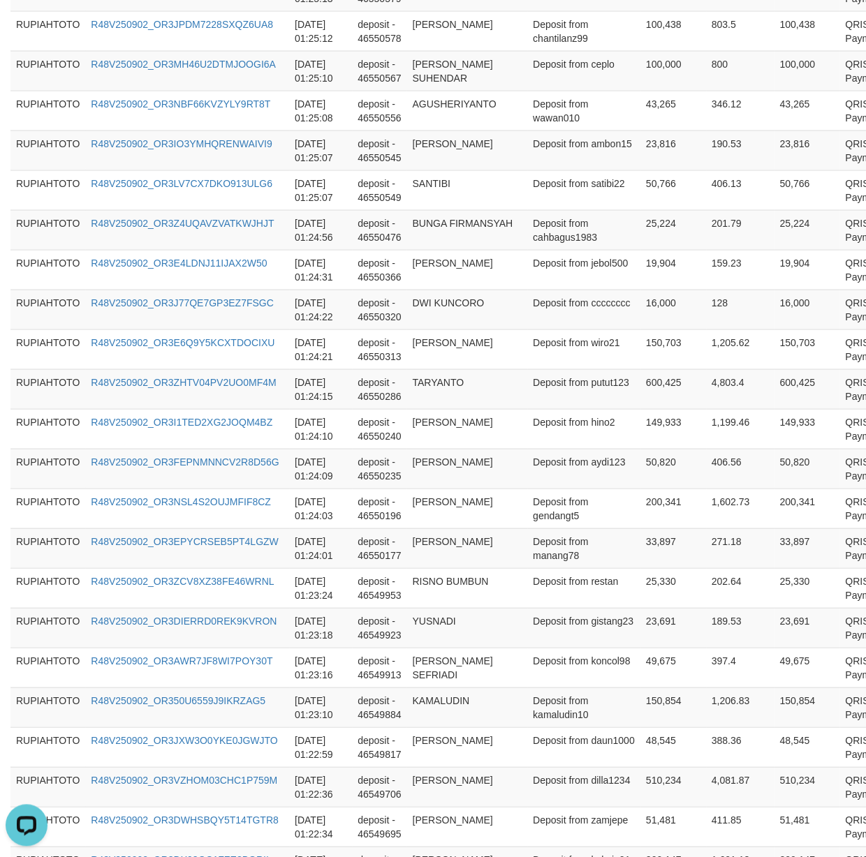
scroll to position [3852, 0]
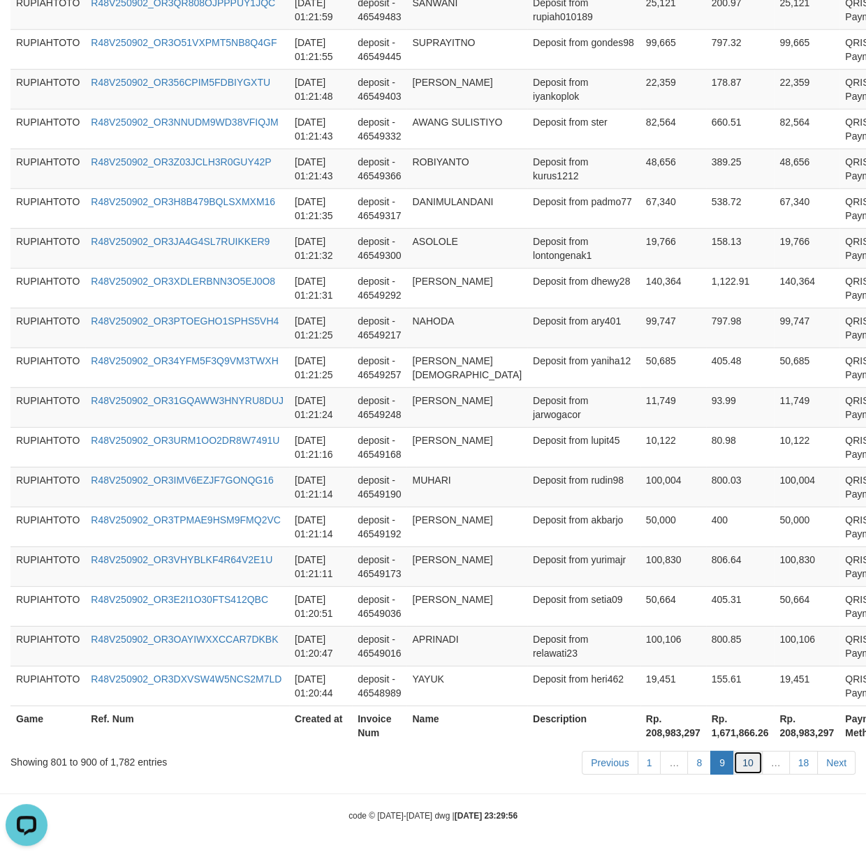
click at [751, 764] on link "10" at bounding box center [747, 763] width 29 height 24
click at [384, 416] on tr "RUPIAHTOTO R48V250902_OR31GQAWW3HNYRU8DUJ [DATE] 01:21:24 deposit - 46549248 AR…" at bounding box center [470, 407] width 921 height 40
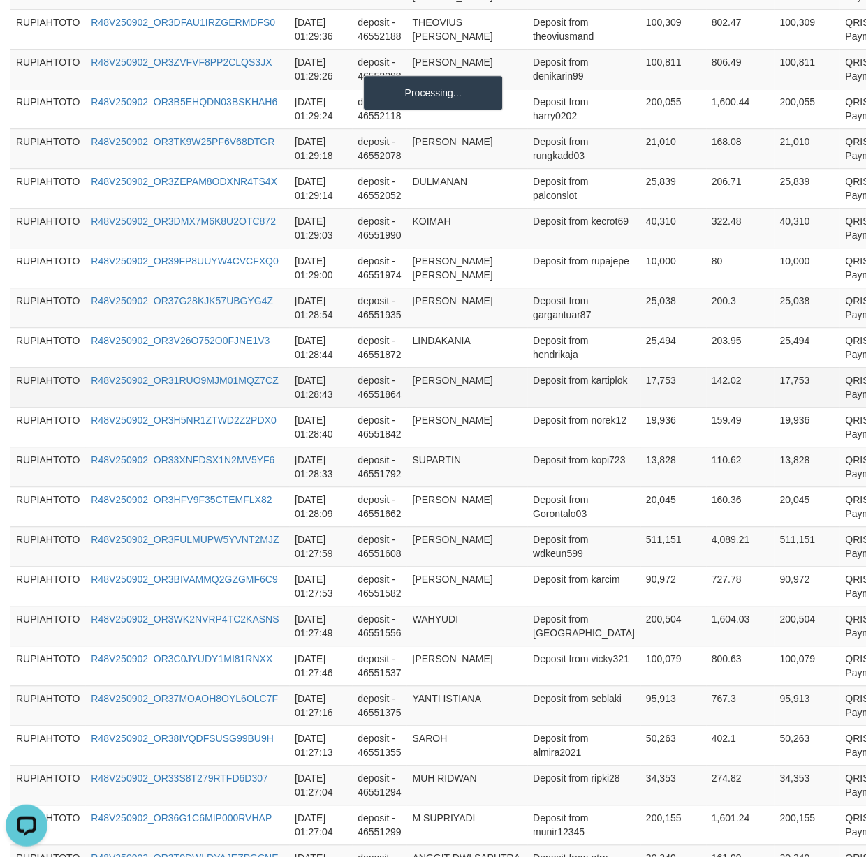
scroll to position [172, 0]
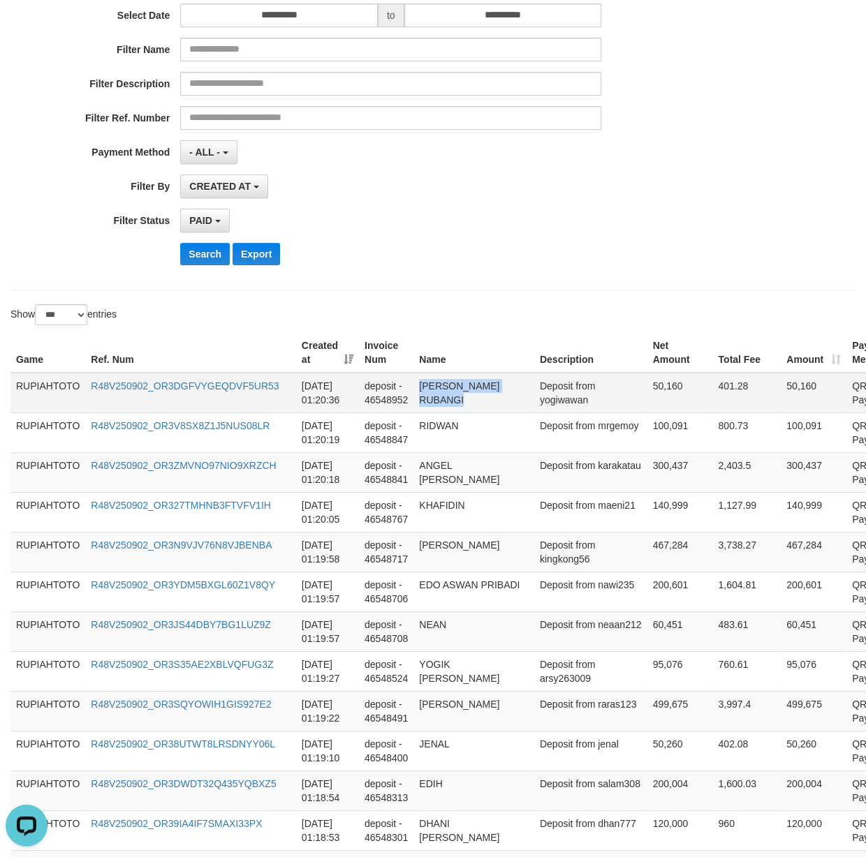
drag, startPoint x: 547, startPoint y: 432, endPoint x: 561, endPoint y: 391, distance: 43.7
click at [712, 563] on td "3,738.27" at bounding box center [746, 551] width 68 height 40
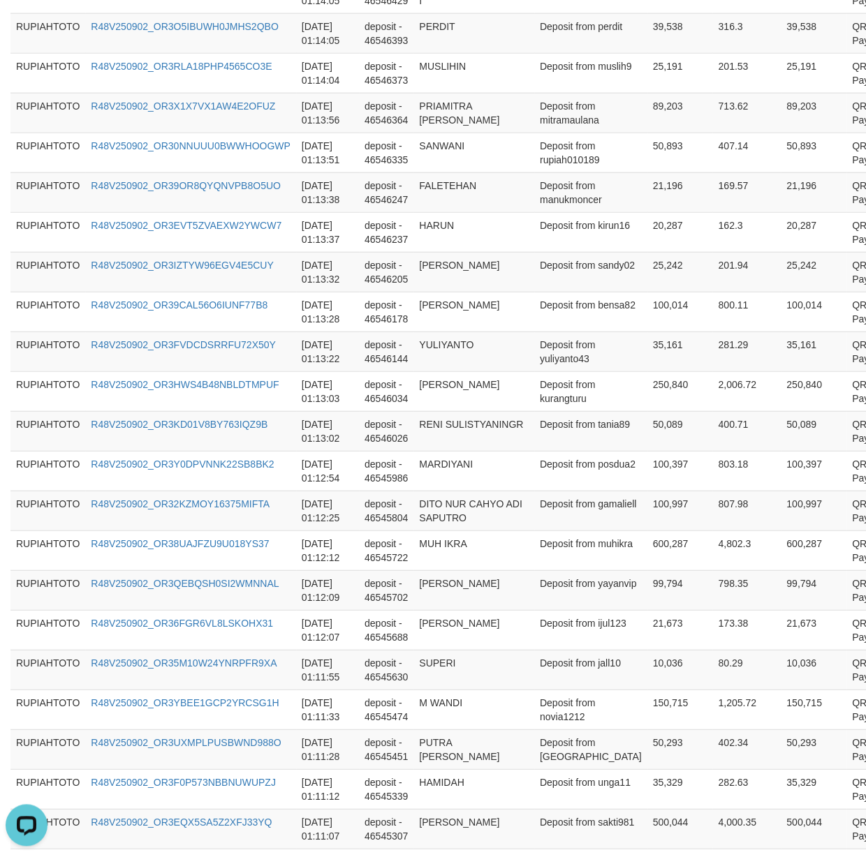
scroll to position [3852, 0]
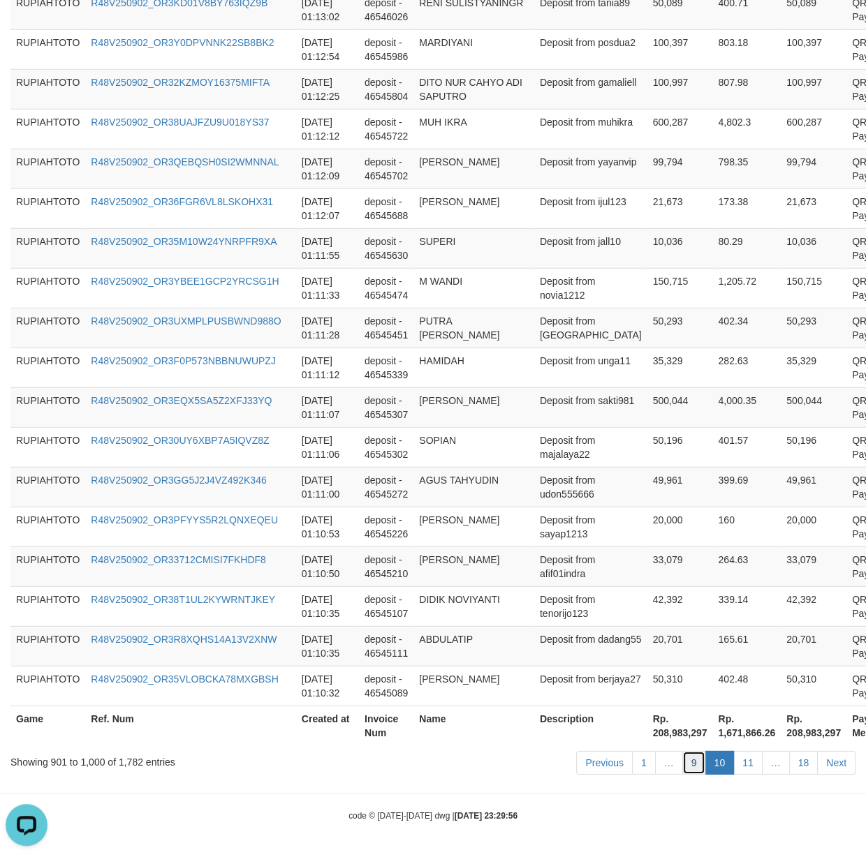
click at [702, 760] on link "9" at bounding box center [694, 763] width 24 height 24
click at [693, 760] on link "9" at bounding box center [694, 763] width 24 height 24
click at [561, 556] on td "Deposit from afif01indra" at bounding box center [590, 567] width 113 height 40
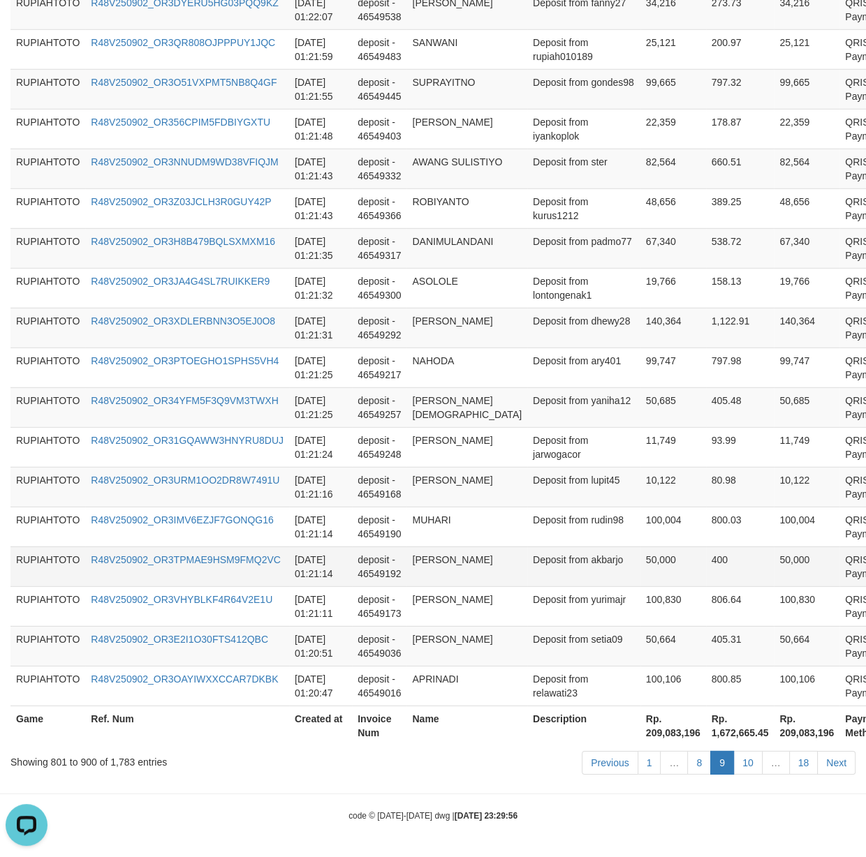
scroll to position [179, 0]
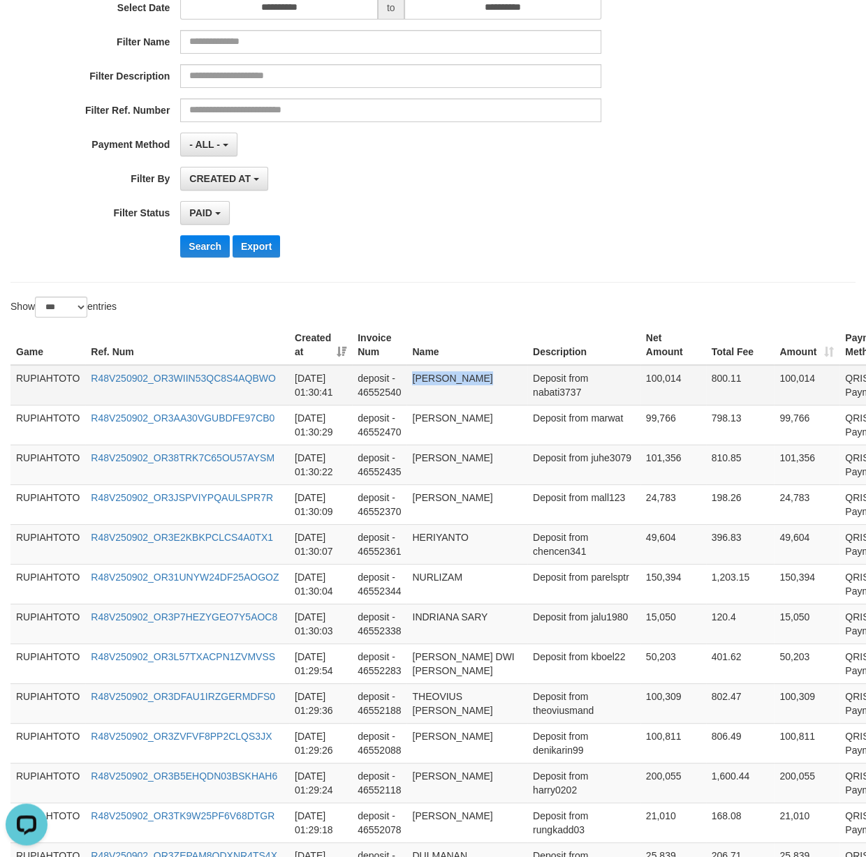
drag, startPoint x: 556, startPoint y: 421, endPoint x: 545, endPoint y: 376, distance: 46.6
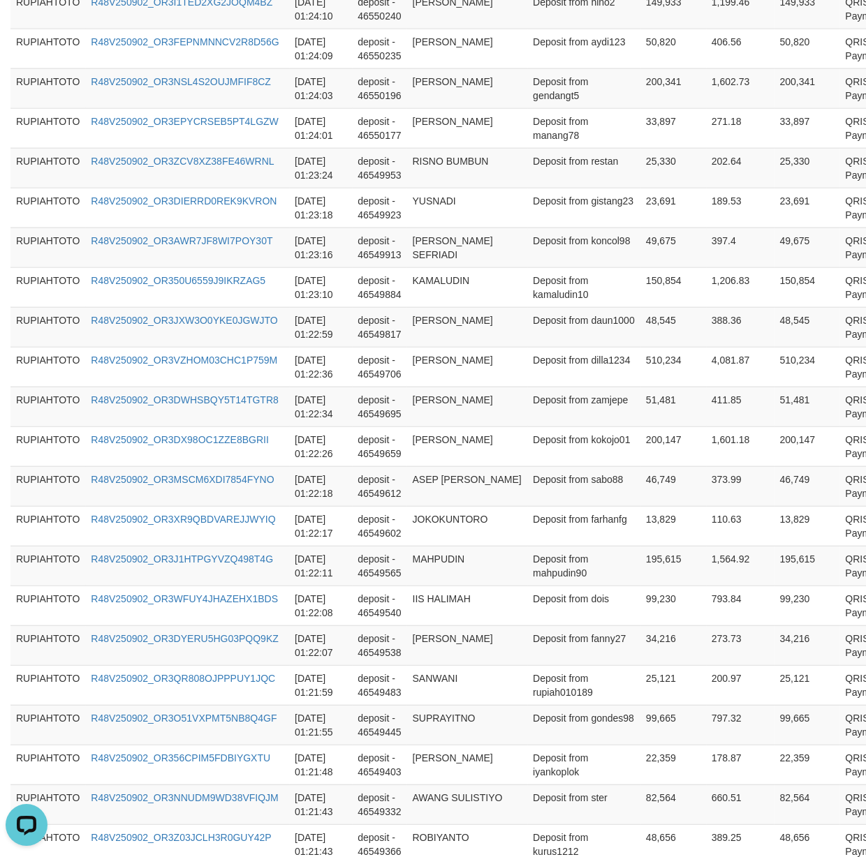
scroll to position [3852, 0]
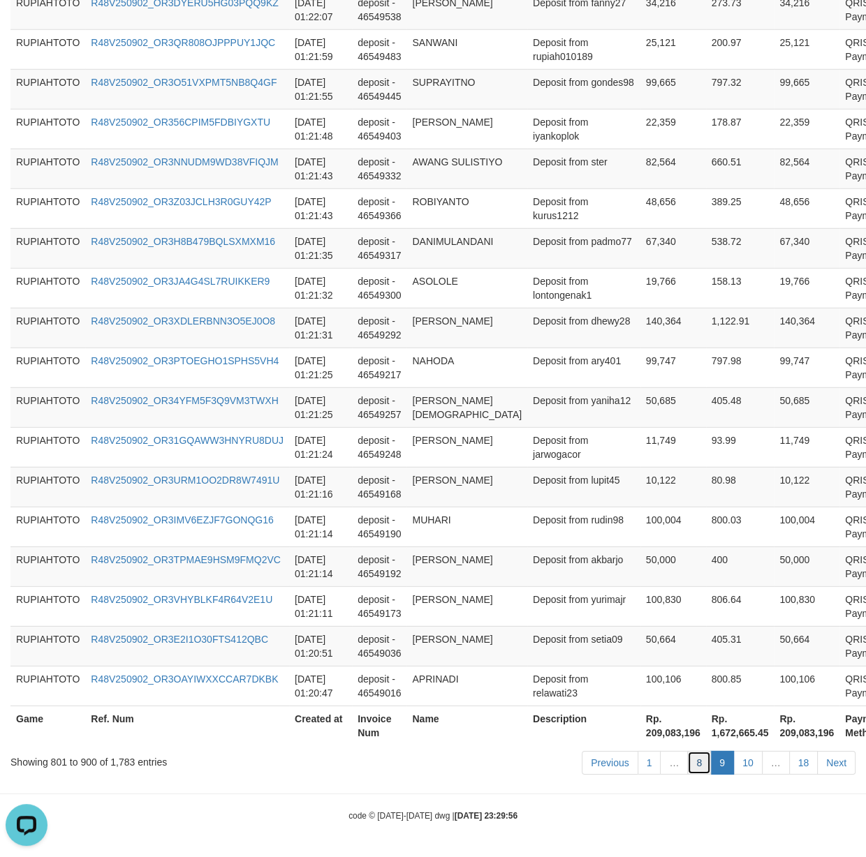
click at [702, 762] on link "8" at bounding box center [699, 763] width 24 height 24
drag, startPoint x: 702, startPoint y: 762, endPoint x: 477, endPoint y: 695, distance: 233.7
click at [699, 760] on link "8" at bounding box center [699, 763] width 24 height 24
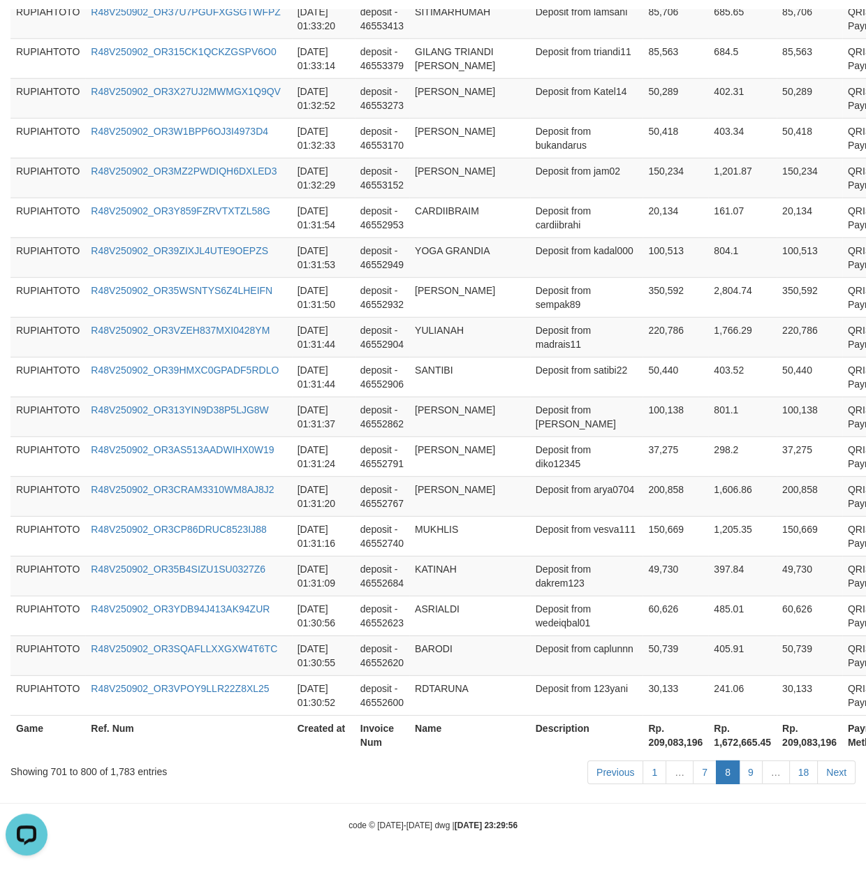
scroll to position [3877, 0]
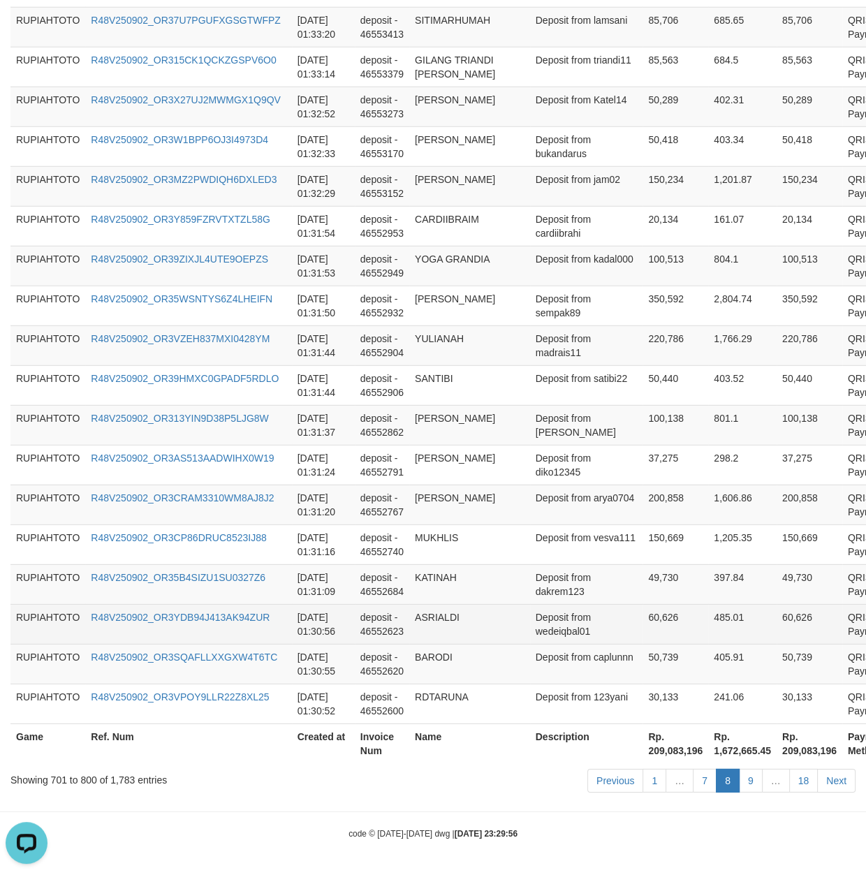
click at [776, 617] on td "60,626" at bounding box center [809, 624] width 66 height 40
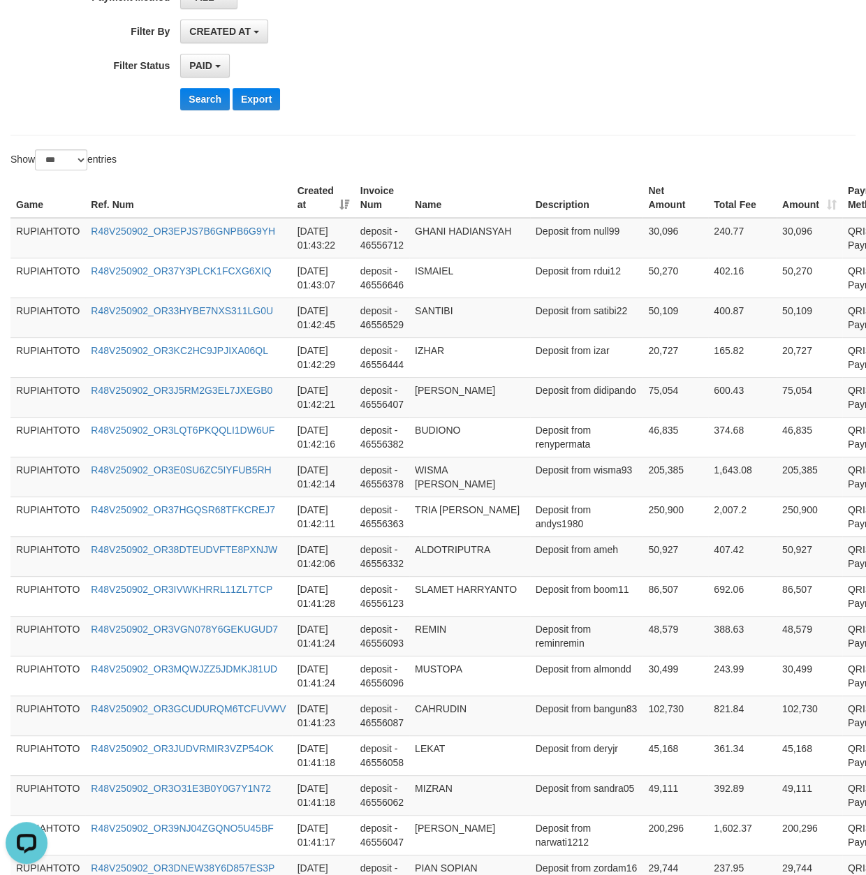
scroll to position [0, 0]
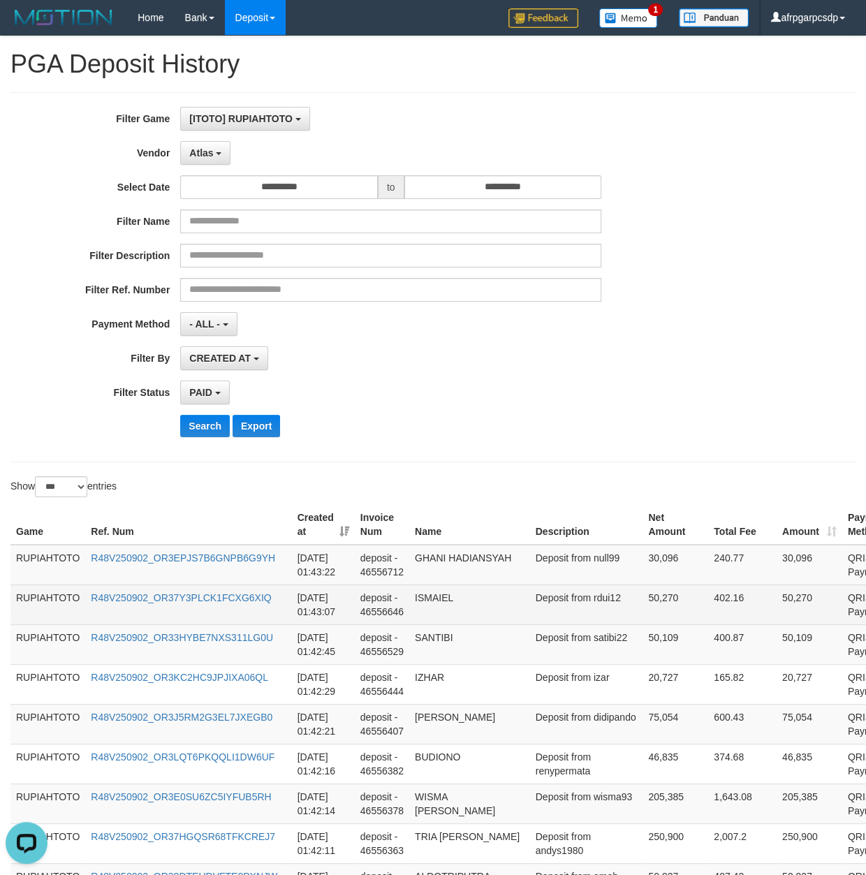
drag, startPoint x: 554, startPoint y: 700, endPoint x: 557, endPoint y: 591, distance: 108.9
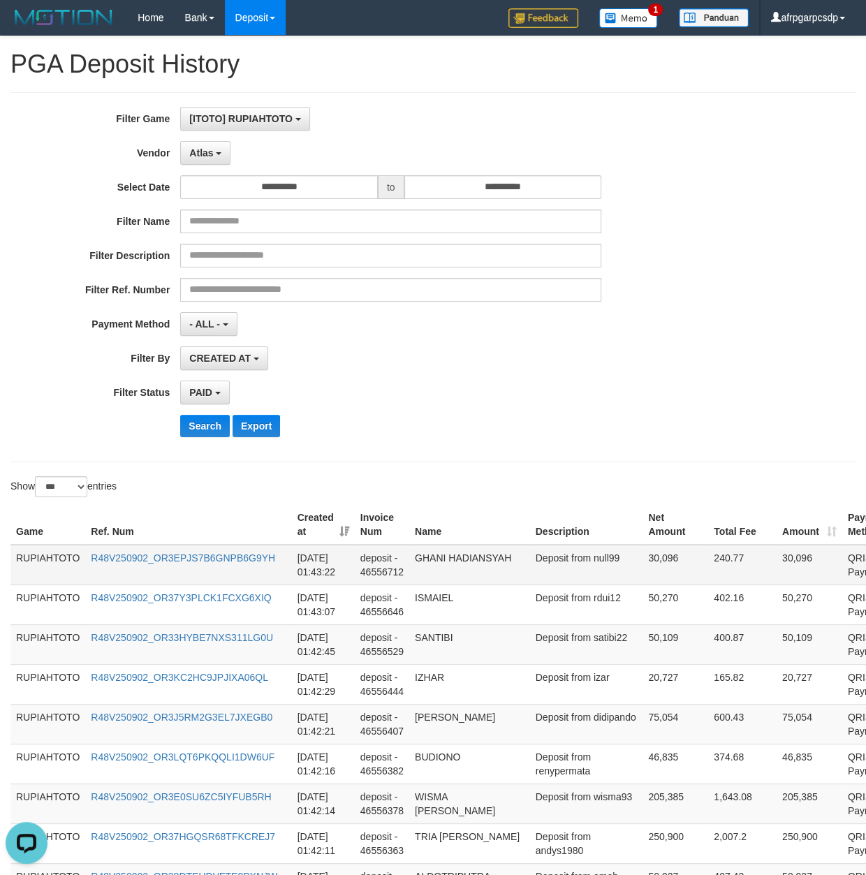
click at [530, 577] on td "Deposit from null99" at bounding box center [586, 565] width 113 height 40
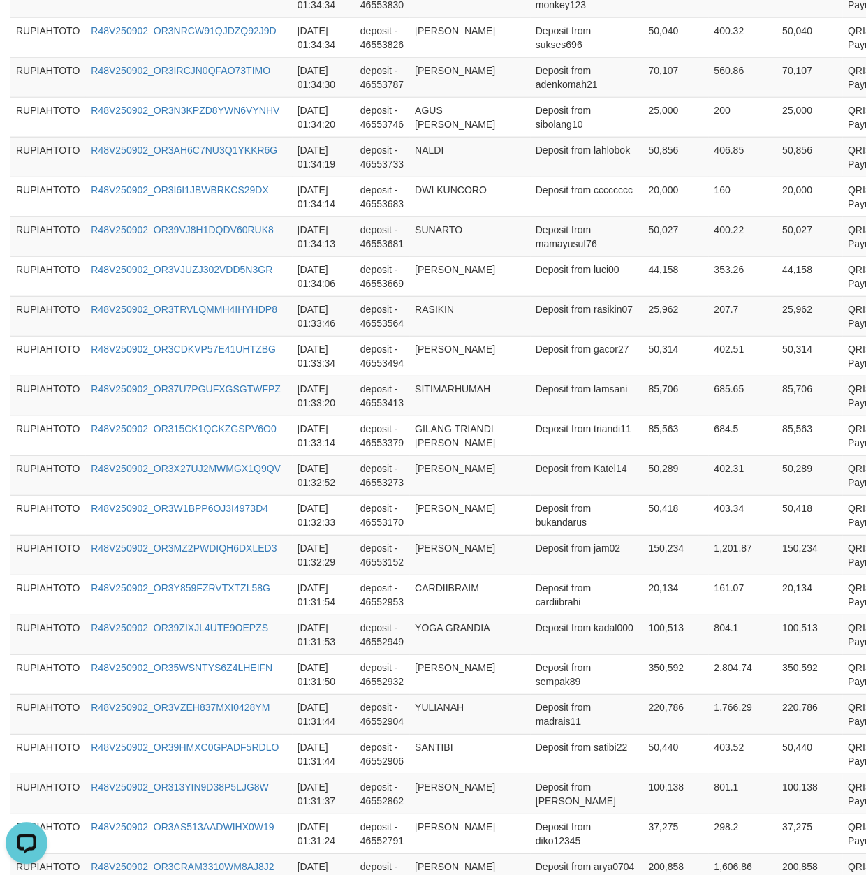
scroll to position [3877, 0]
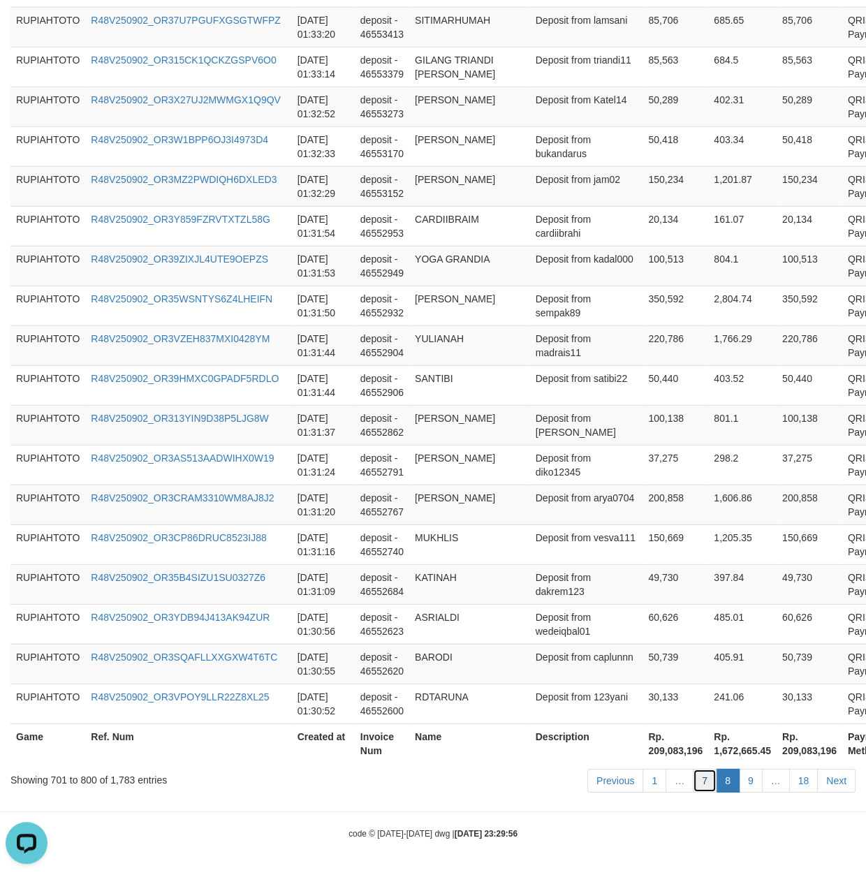
click at [695, 776] on link "7" at bounding box center [704, 781] width 24 height 24
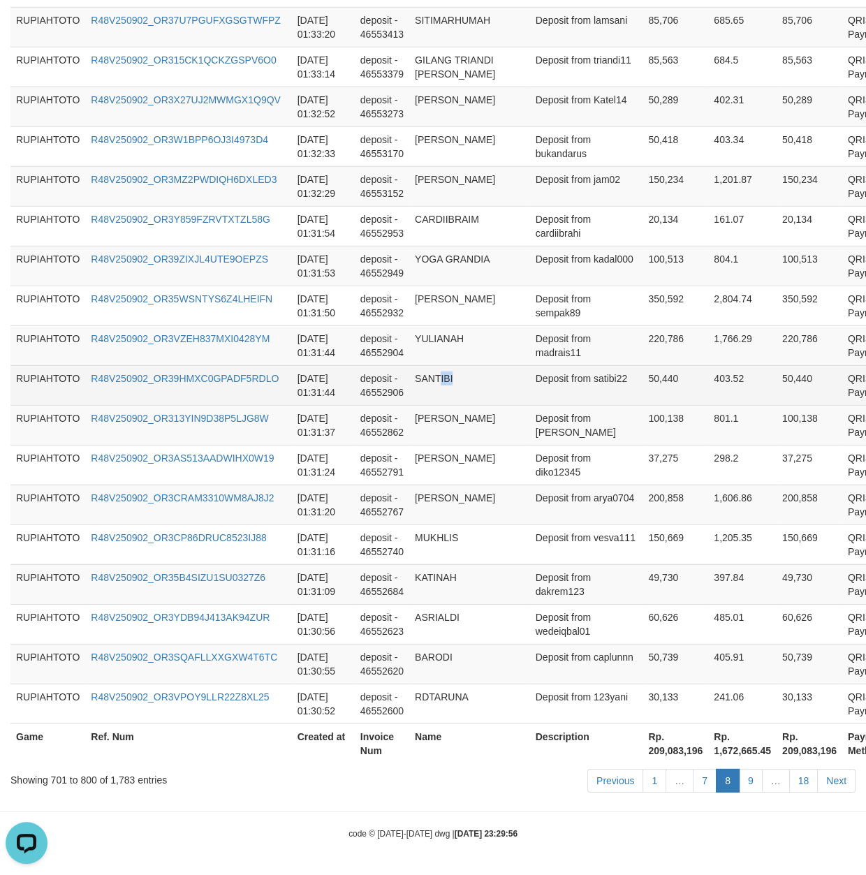
drag, startPoint x: 485, startPoint y: 391, endPoint x: 477, endPoint y: 390, distance: 7.7
click at [480, 390] on td "SANTIBI" at bounding box center [469, 385] width 121 height 40
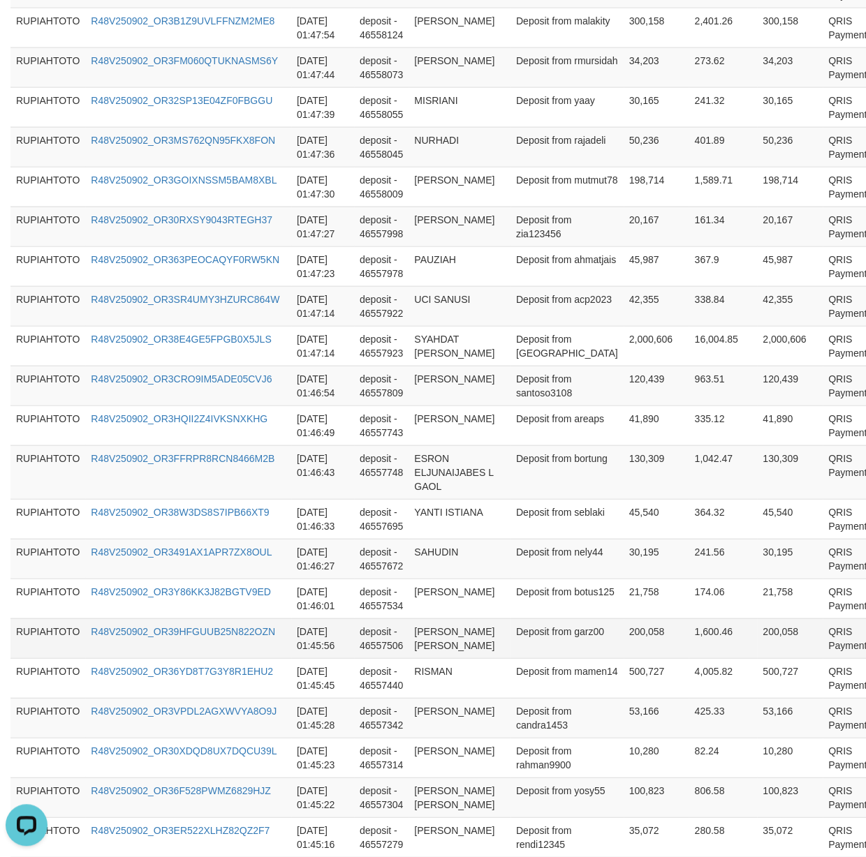
scroll to position [3866, 0]
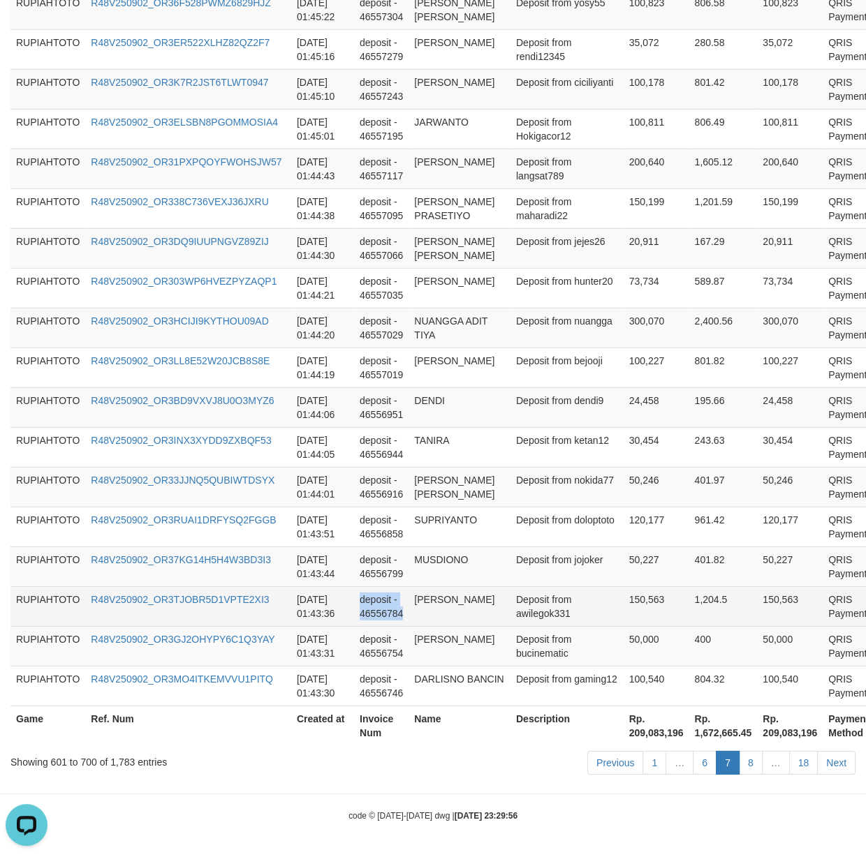
click at [464, 600] on td "[PERSON_NAME]" at bounding box center [459, 606] width 102 height 40
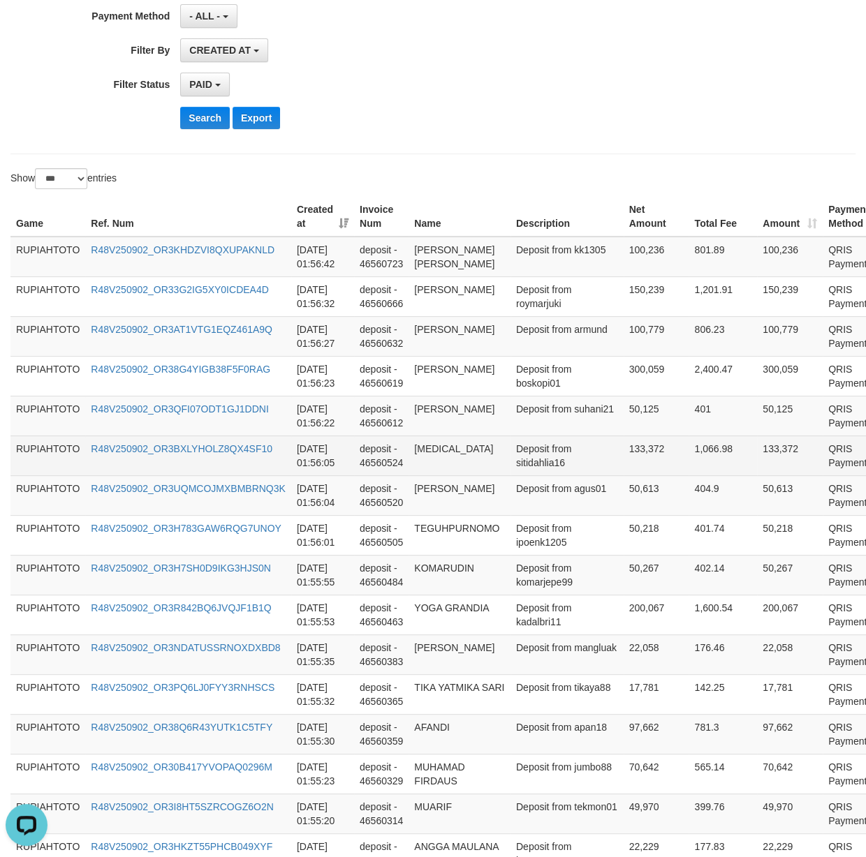
scroll to position [209, 0]
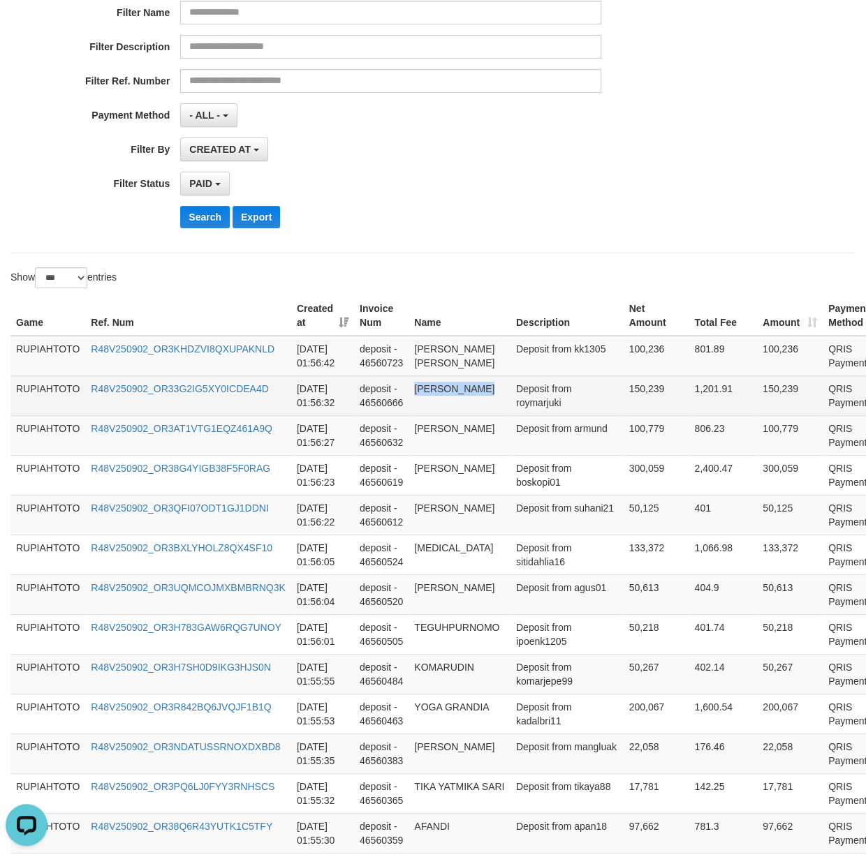
drag, startPoint x: 564, startPoint y: 688, endPoint x: 571, endPoint y: 399, distance: 288.4
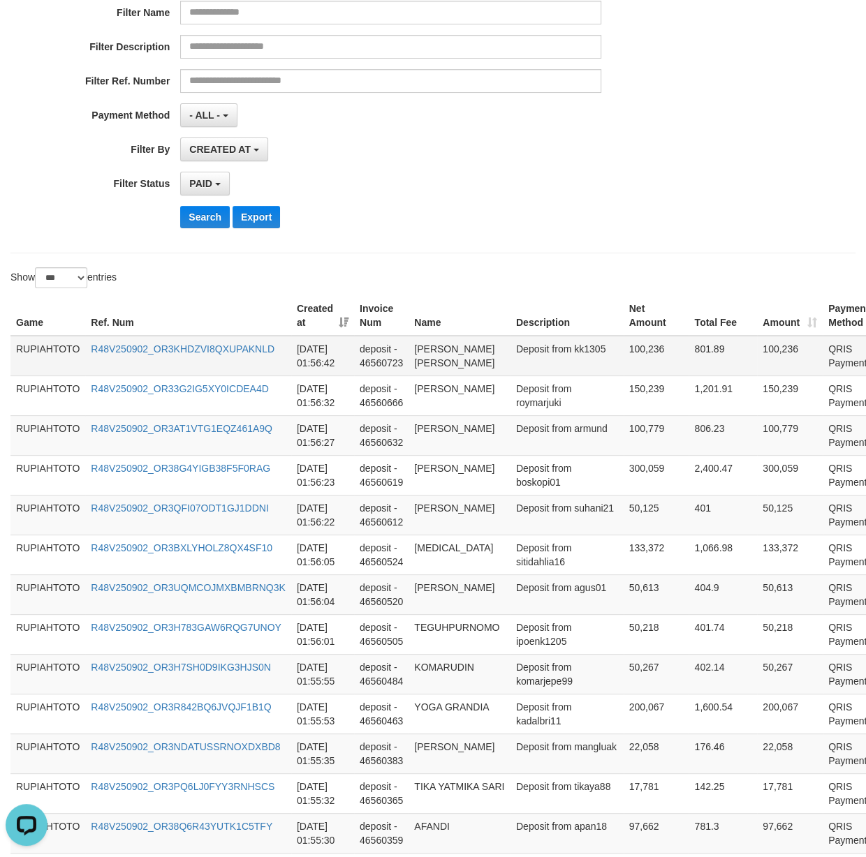
click at [538, 368] on td "Deposit from kk1305" at bounding box center [566, 356] width 113 height 40
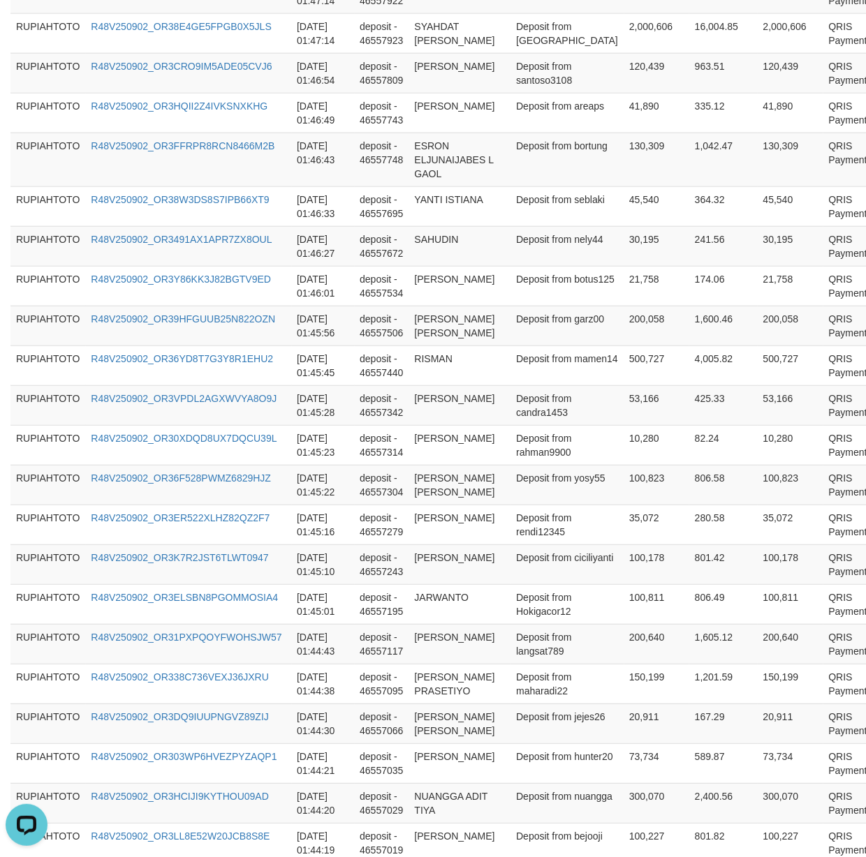
scroll to position [3866, 0]
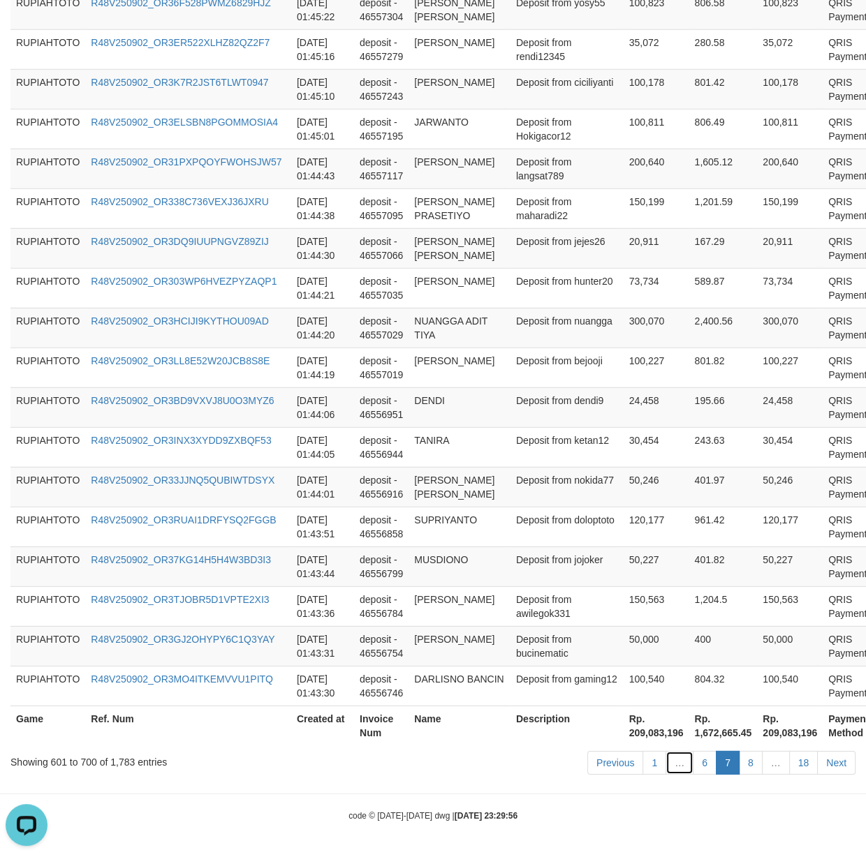
click at [684, 769] on link "…" at bounding box center [679, 763] width 28 height 24
click at [695, 769] on link "6" at bounding box center [704, 763] width 24 height 24
click at [697, 766] on link "6" at bounding box center [704, 763] width 24 height 24
click at [702, 766] on link "6" at bounding box center [704, 763] width 24 height 24
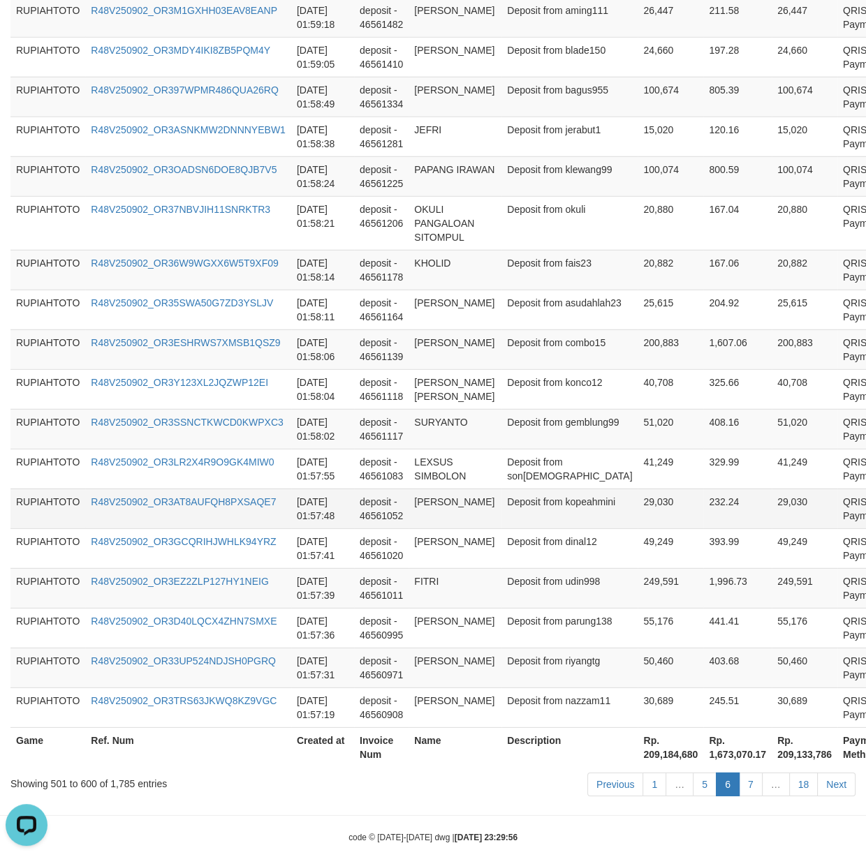
scroll to position [3922, 0]
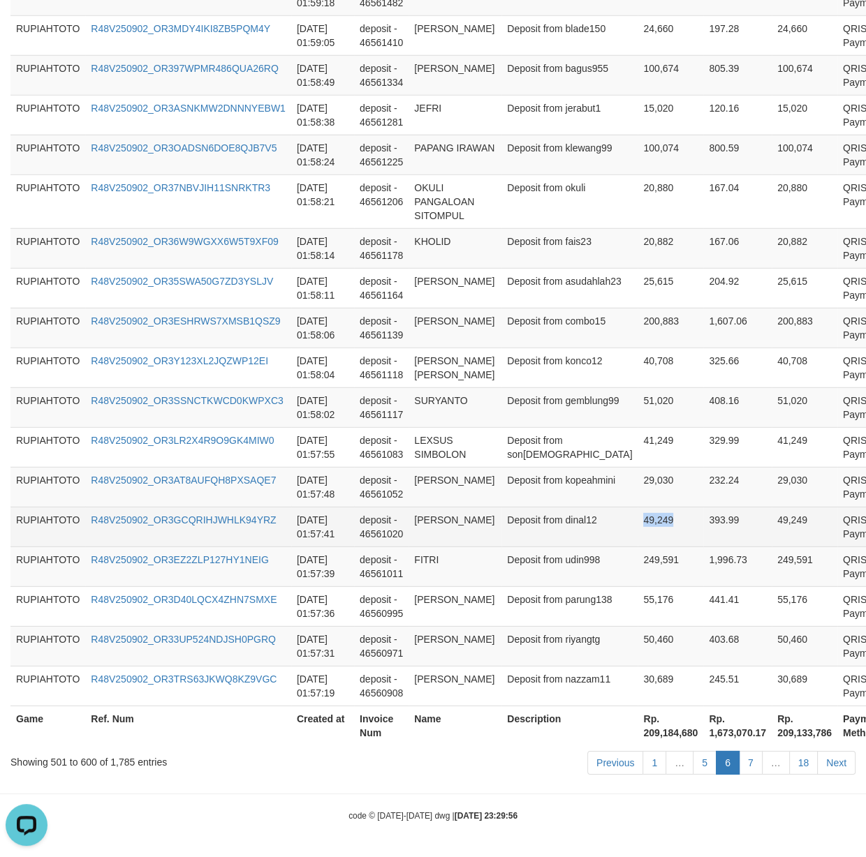
click at [600, 540] on tr "RUPIAHTOTO R48V250902_OR3GCQRIHJWHLK94YRZ [DATE] 01:57:41 deposit - 46561020 [P…" at bounding box center [469, 527] width 919 height 40
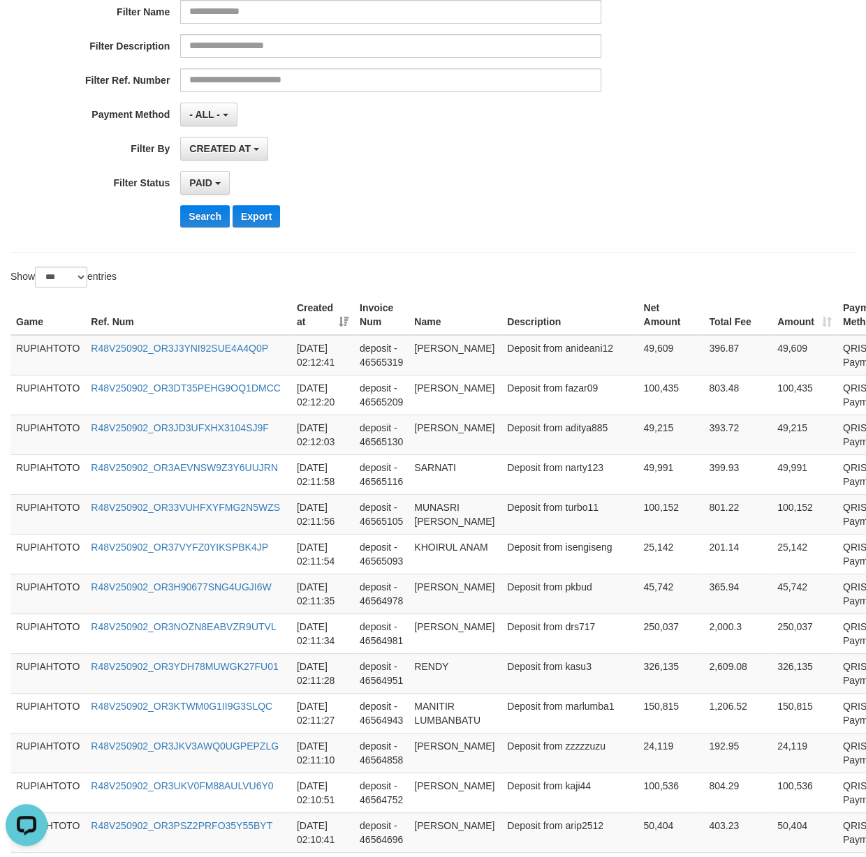
scroll to position [0, 0]
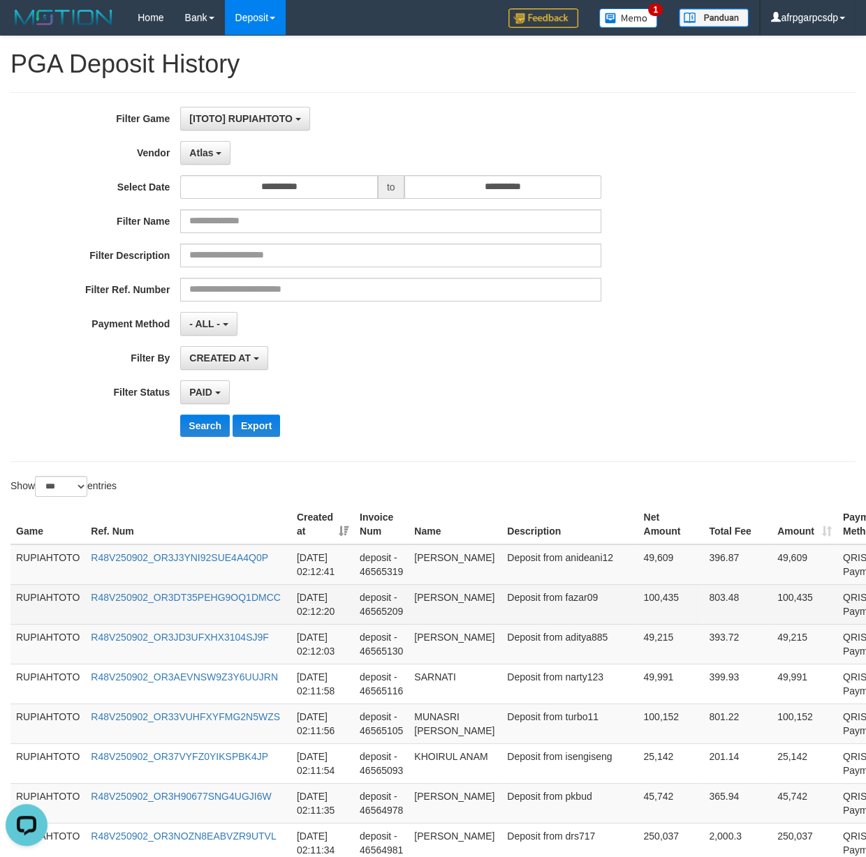
drag, startPoint x: 554, startPoint y: 679, endPoint x: 548, endPoint y: 607, distance: 72.9
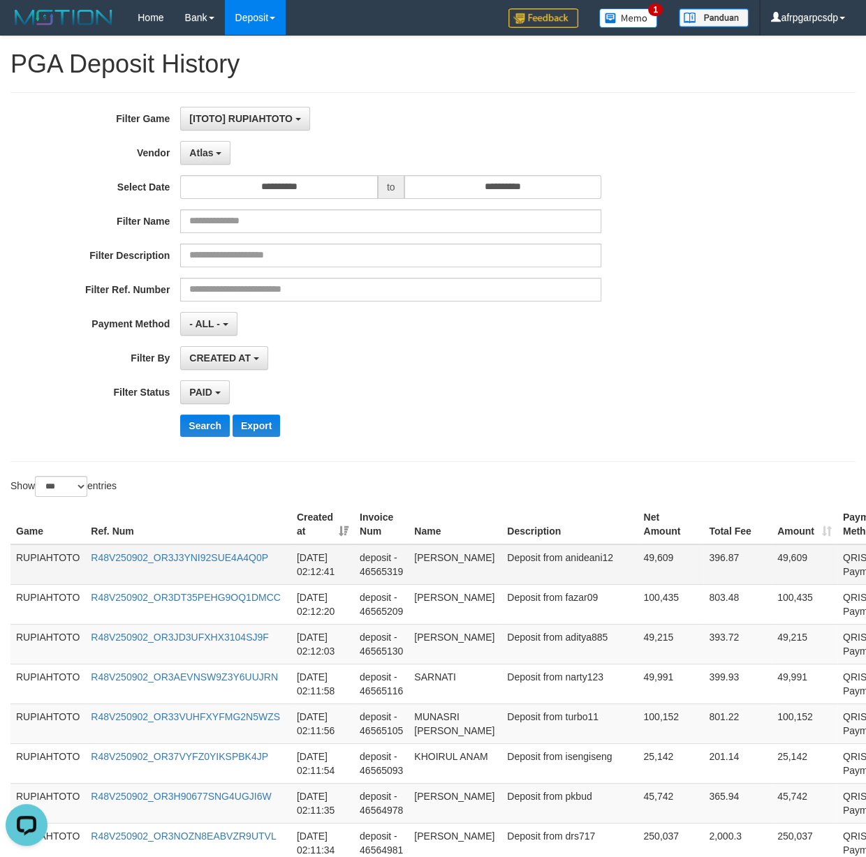
click at [545, 566] on td "Deposit from anideani12" at bounding box center [569, 565] width 136 height 40
click at [543, 566] on td "Deposit from anideani12" at bounding box center [569, 565] width 136 height 40
click at [543, 585] on td "Deposit from anideani12" at bounding box center [569, 565] width 136 height 40
click at [549, 577] on td "Deposit from anideani12" at bounding box center [569, 565] width 136 height 40
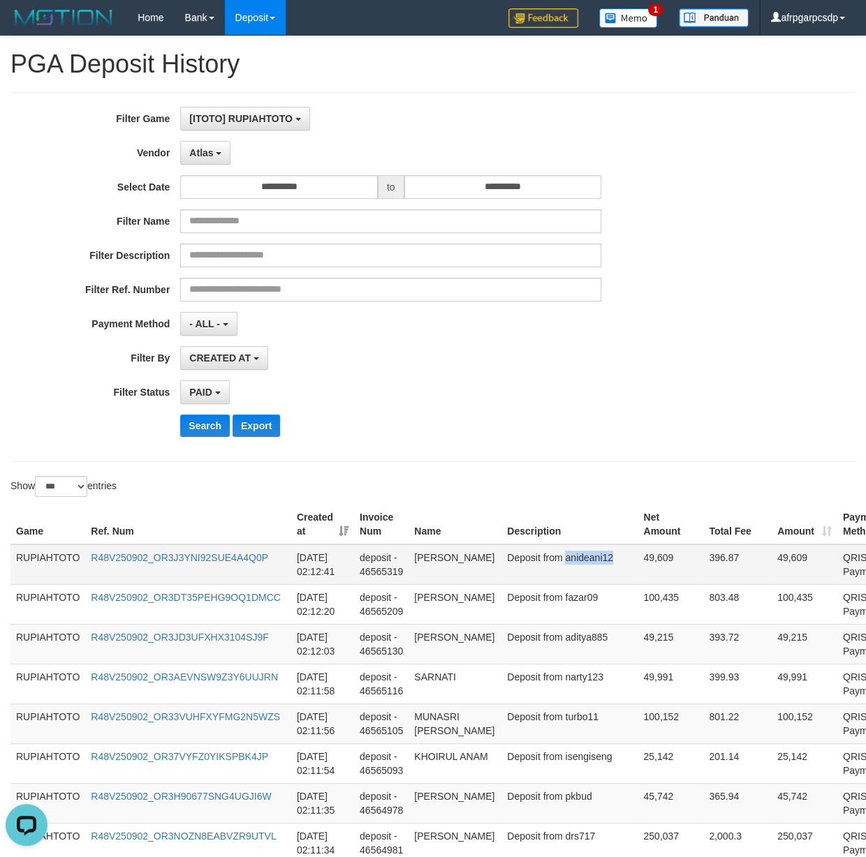
click at [549, 577] on td "Deposit from anideani12" at bounding box center [569, 565] width 136 height 40
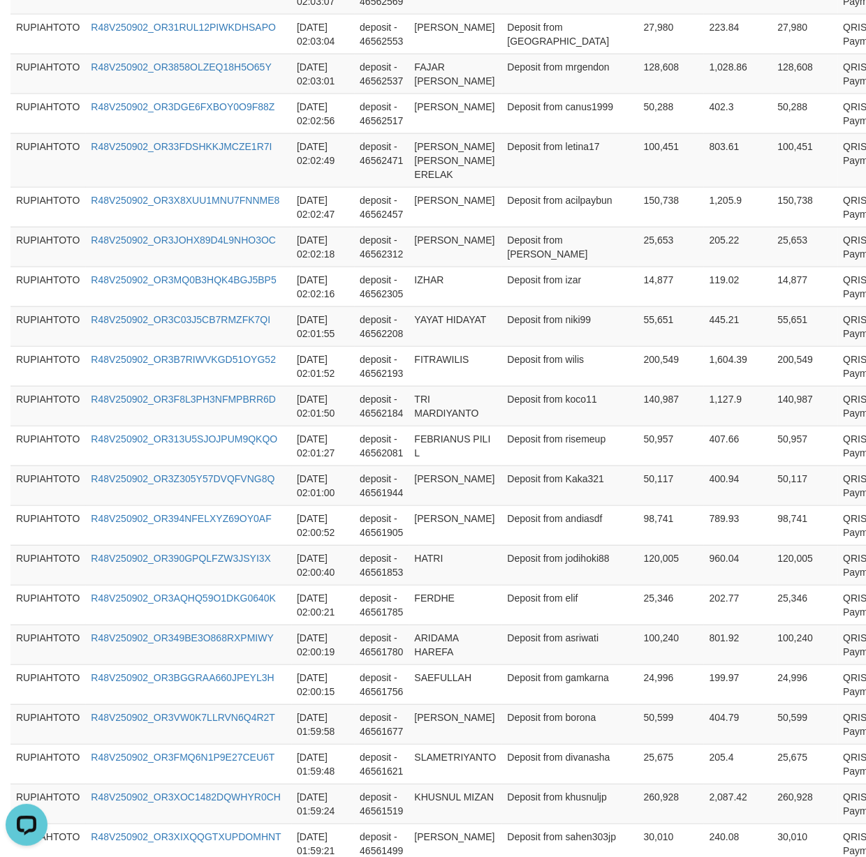
scroll to position [3922, 0]
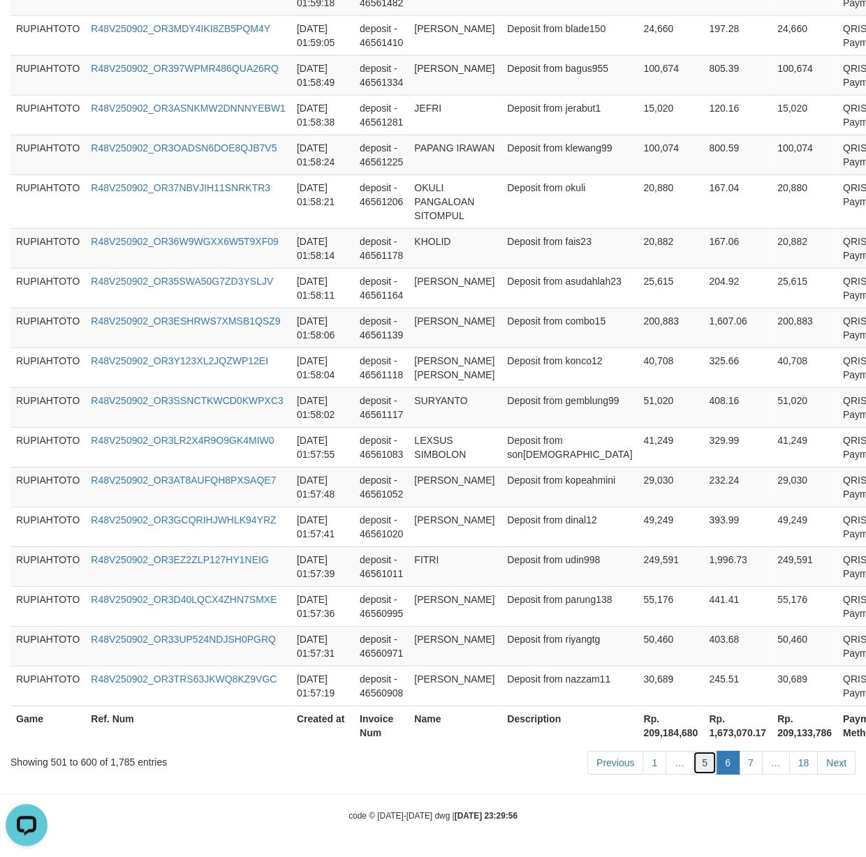
click at [709, 774] on link "5" at bounding box center [704, 763] width 24 height 24
click at [698, 767] on link "5" at bounding box center [704, 763] width 24 height 24
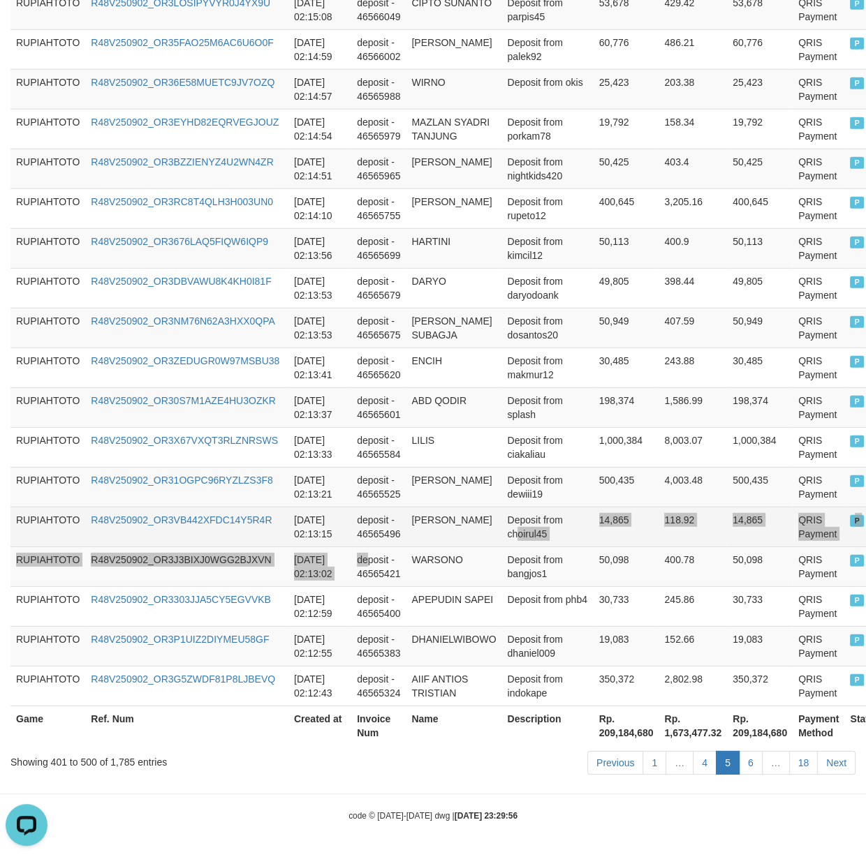
drag, startPoint x: 365, startPoint y: 547, endPoint x: 515, endPoint y: 526, distance: 151.5
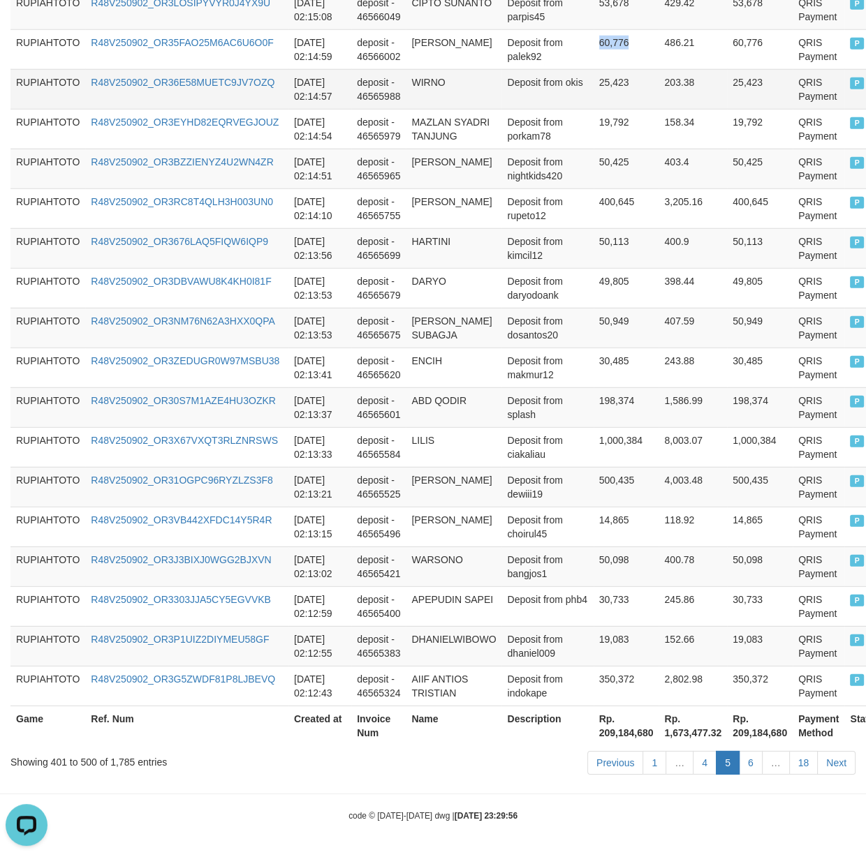
drag, startPoint x: 490, startPoint y: 691, endPoint x: 676, endPoint y: 69, distance: 649.3
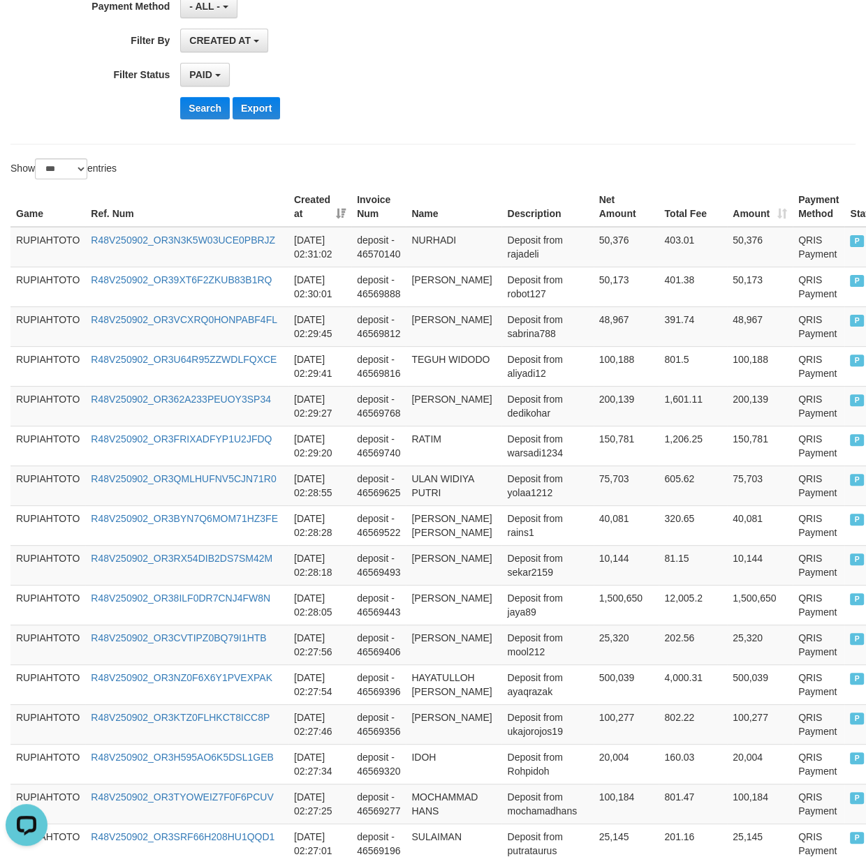
scroll to position [0, 0]
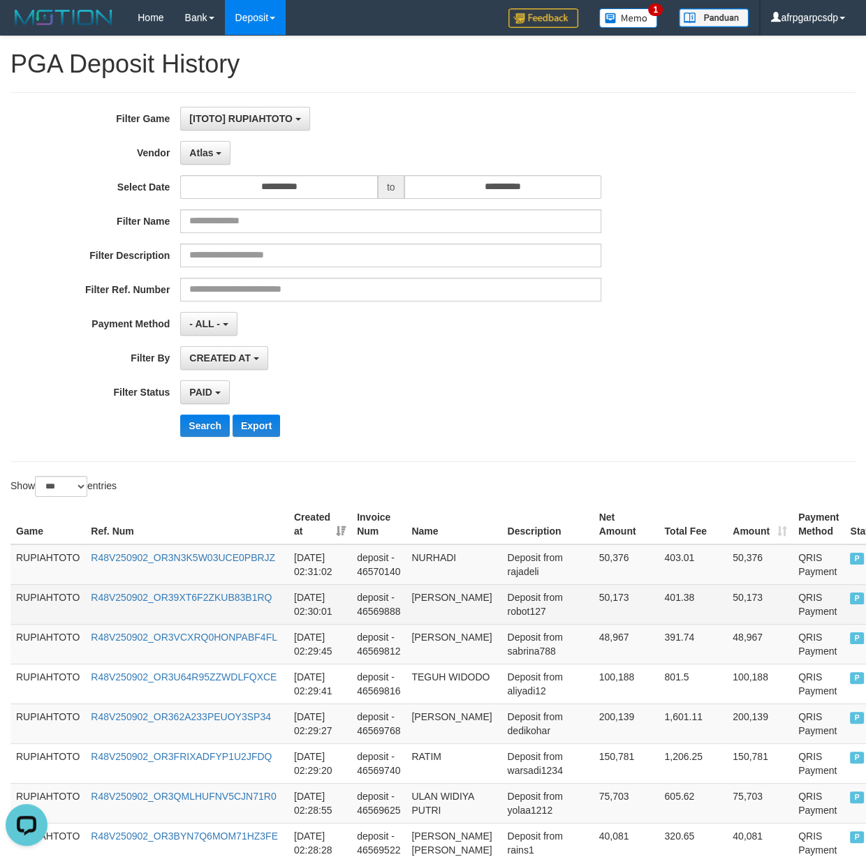
drag, startPoint x: 547, startPoint y: 674, endPoint x: 538, endPoint y: 602, distance: 71.8
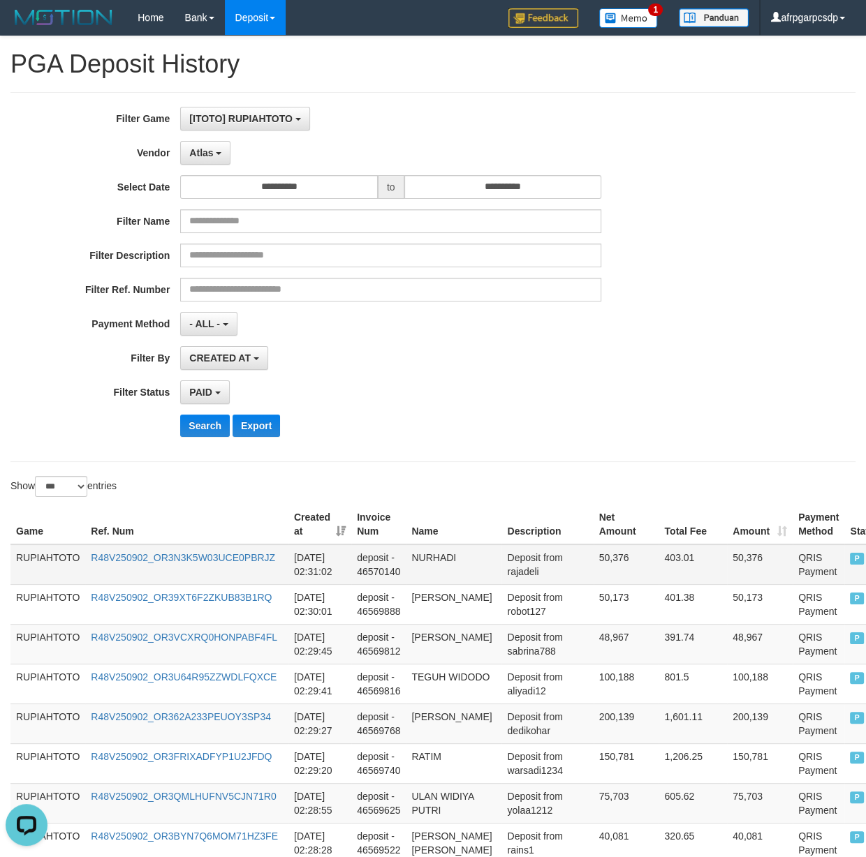
click at [533, 570] on td "Deposit from rajadeli" at bounding box center [546, 565] width 91 height 40
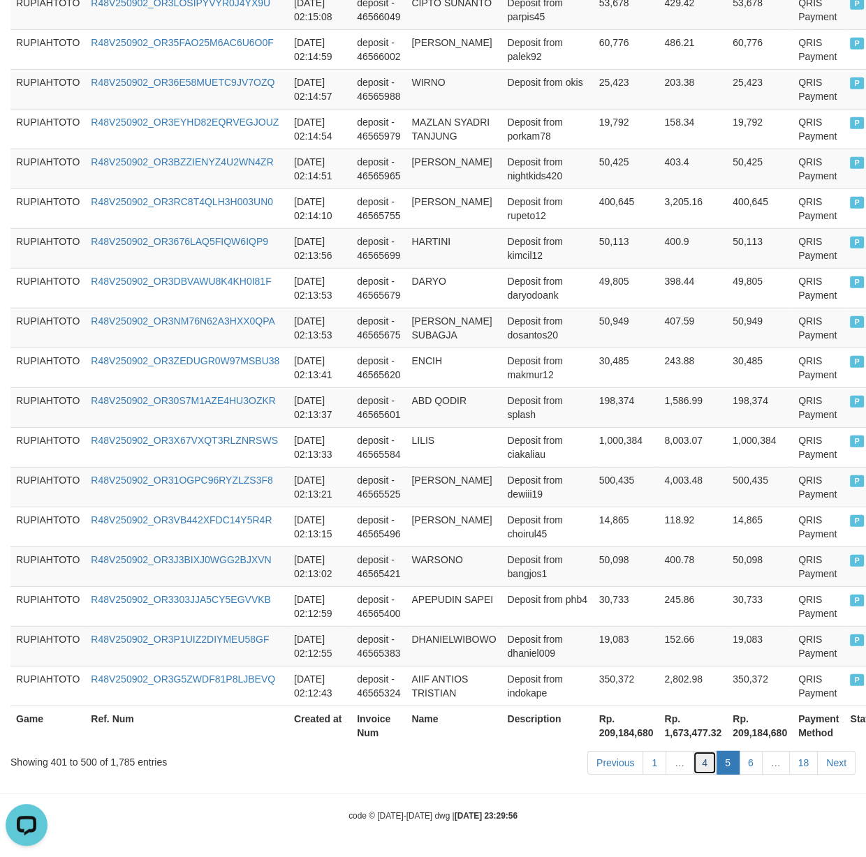
click at [697, 764] on link "4" at bounding box center [704, 763] width 24 height 24
drag, startPoint x: 697, startPoint y: 764, endPoint x: 552, endPoint y: 743, distance: 146.7
click at [688, 762] on ul "Previous 1 … 4 5 6 … 18 Next" at bounding box center [721, 763] width 268 height 24
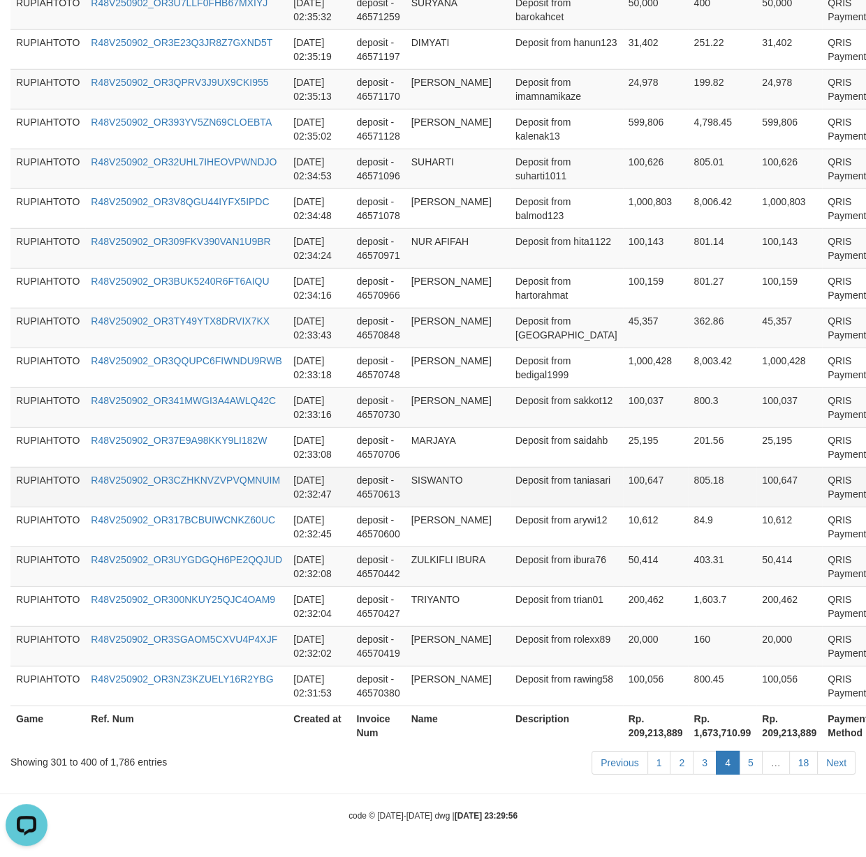
click at [833, 485] on td "QRIS Payment" at bounding box center [848, 487] width 52 height 40
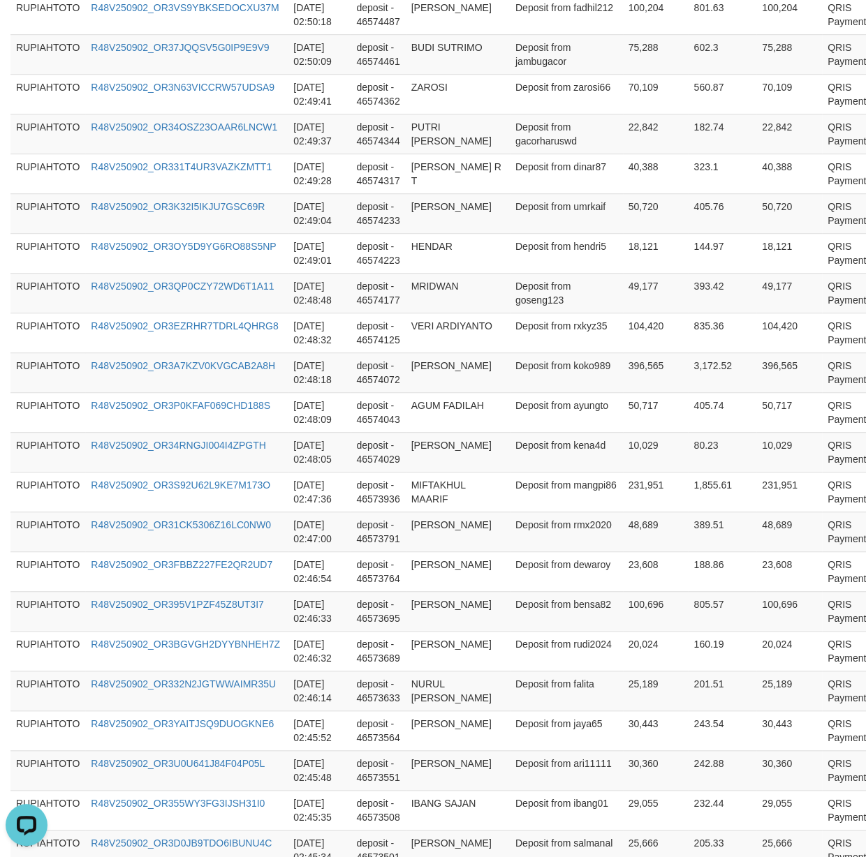
scroll to position [0, 0]
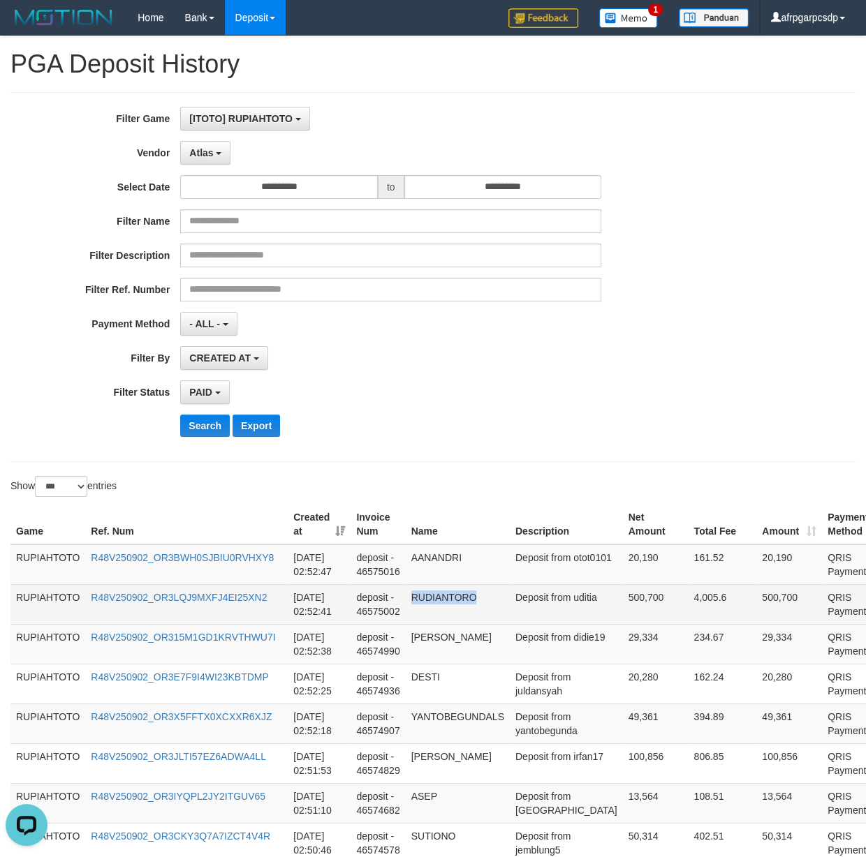
drag, startPoint x: 551, startPoint y: 653, endPoint x: 547, endPoint y: 612, distance: 41.4
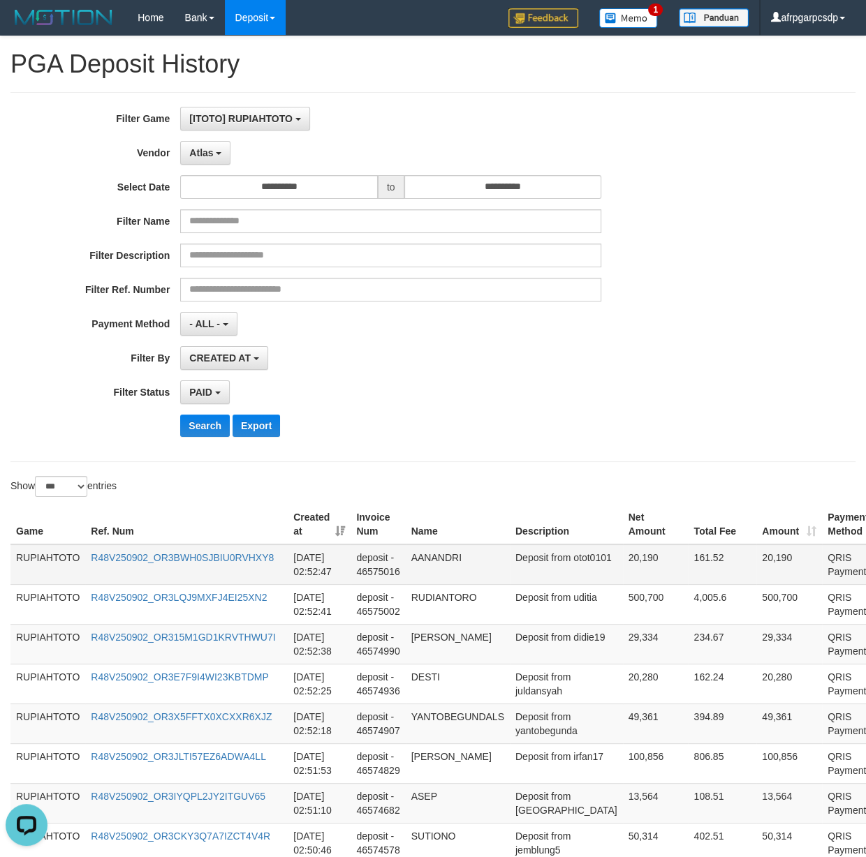
click at [517, 577] on td "Deposit from otot0101" at bounding box center [566, 565] width 113 height 40
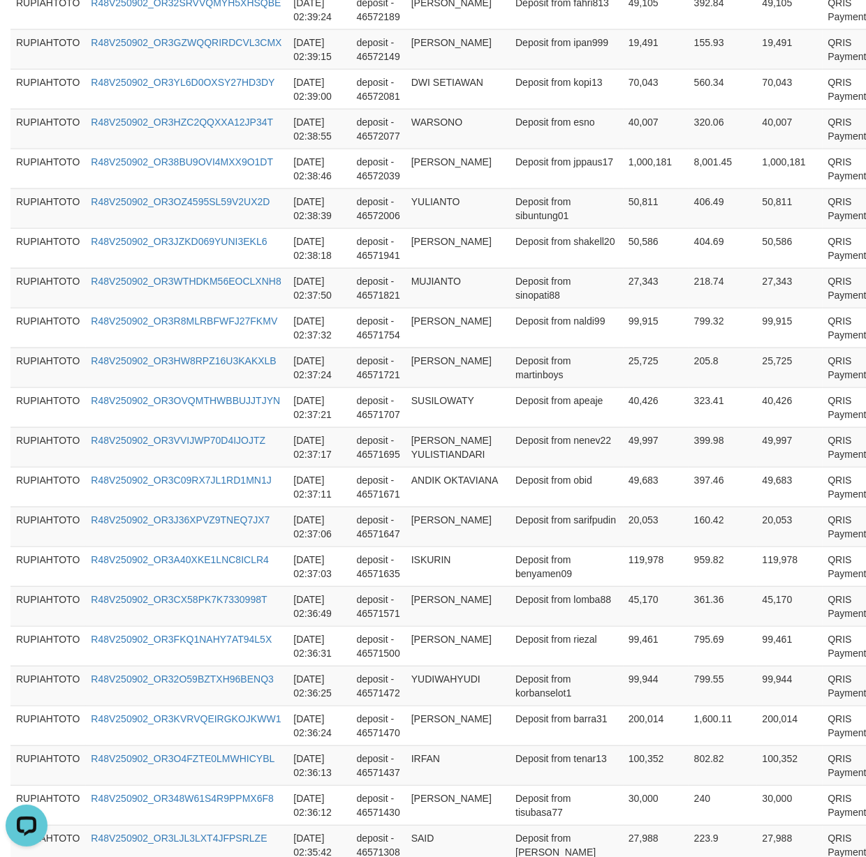
scroll to position [3866, 0]
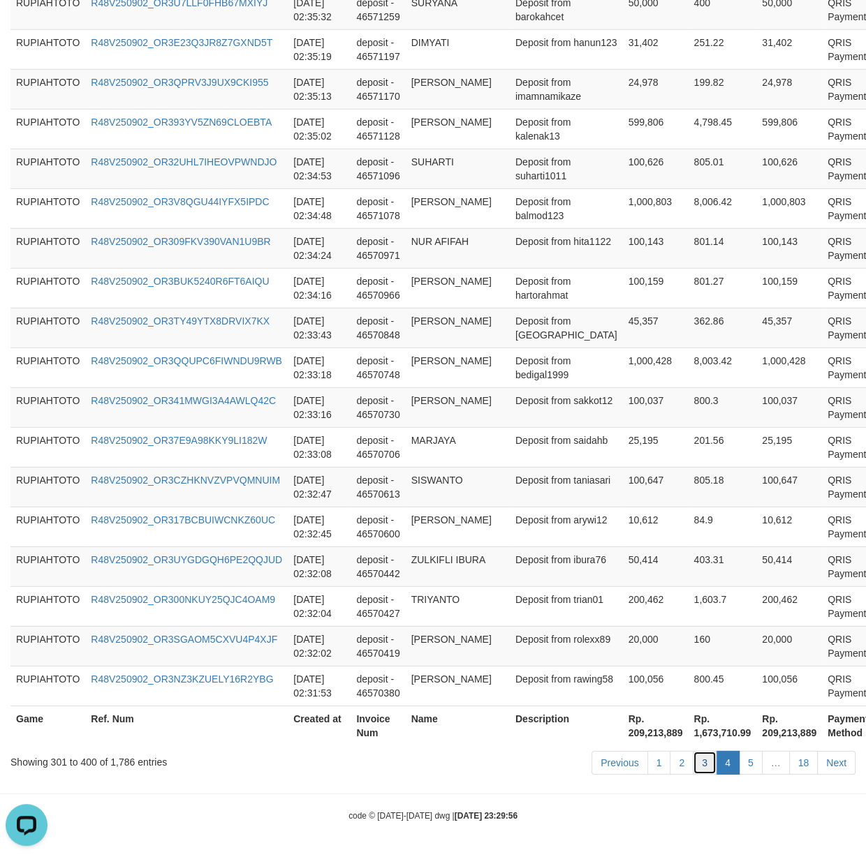
click at [704, 767] on link "3" at bounding box center [704, 763] width 24 height 24
drag, startPoint x: 704, startPoint y: 767, endPoint x: 90, endPoint y: 713, distance: 616.7
click at [704, 766] on link "3" at bounding box center [704, 763] width 24 height 24
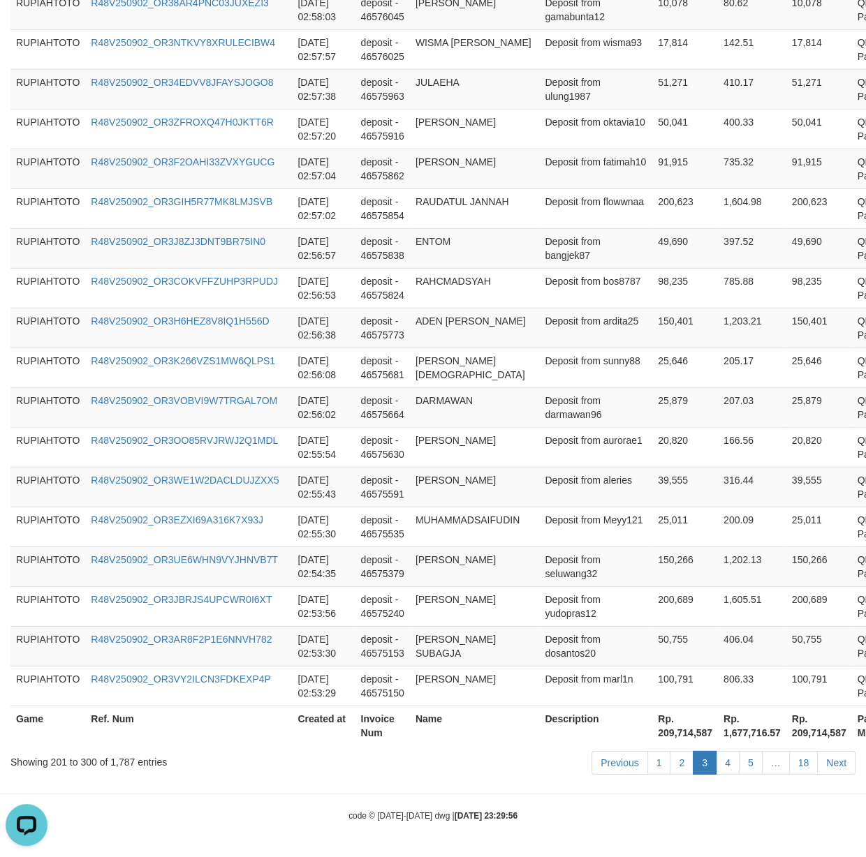
scroll to position [3852, 0]
click at [391, 484] on td "deposit - 46575591" at bounding box center [382, 487] width 54 height 40
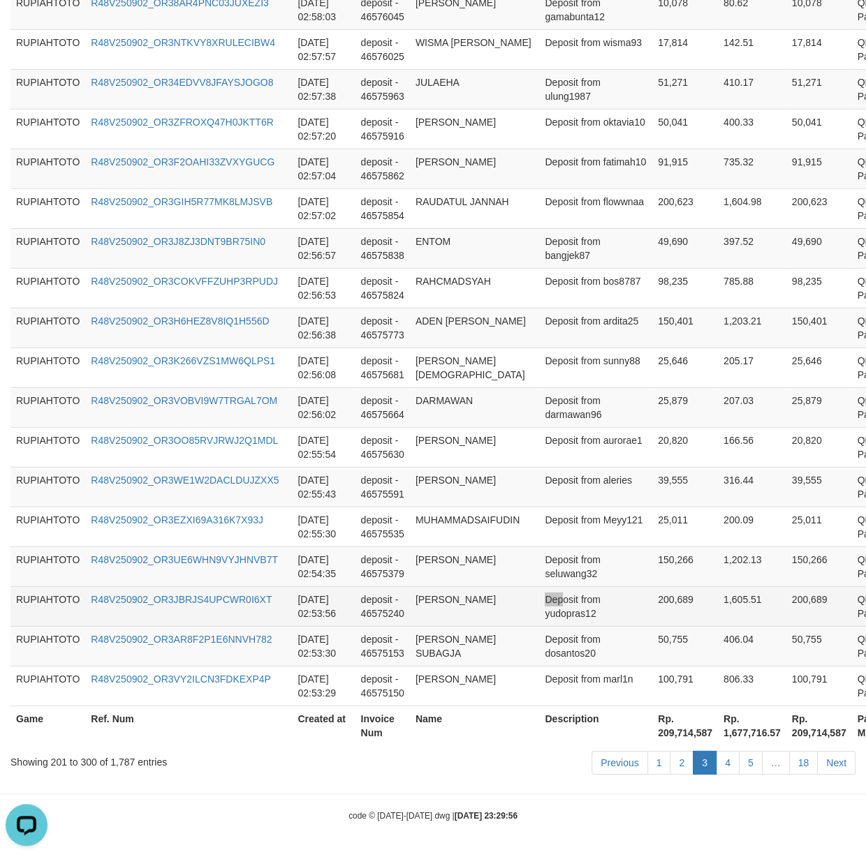
click at [564, 595] on tr "RUPIAHTOTO R48V250902_OR3JBRJS4UPCWR0I6XT [DATE] 02:53:56 deposit - 46575240 YU…" at bounding box center [477, 606] width 934 height 40
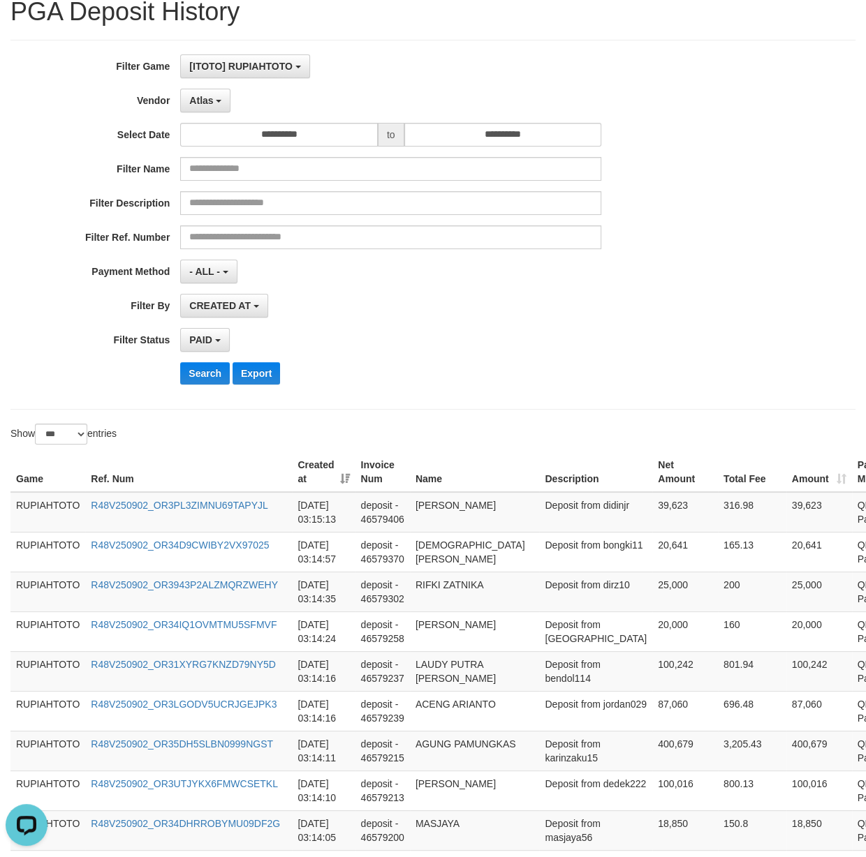
scroll to position [0, 0]
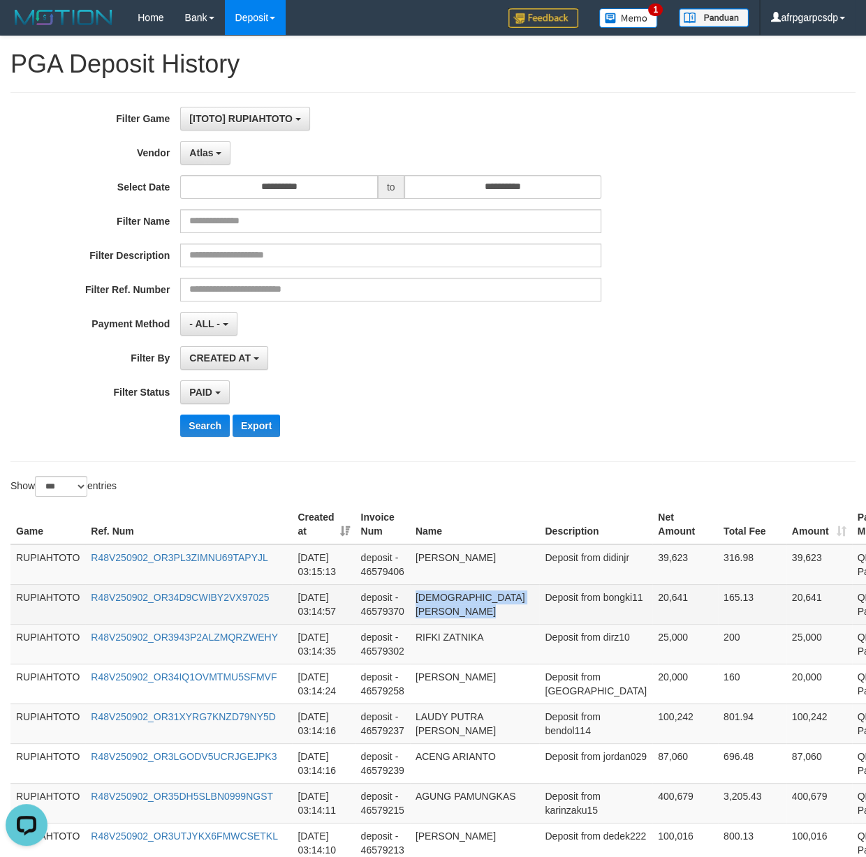
drag, startPoint x: 607, startPoint y: 177, endPoint x: 586, endPoint y: 609, distance: 432.6
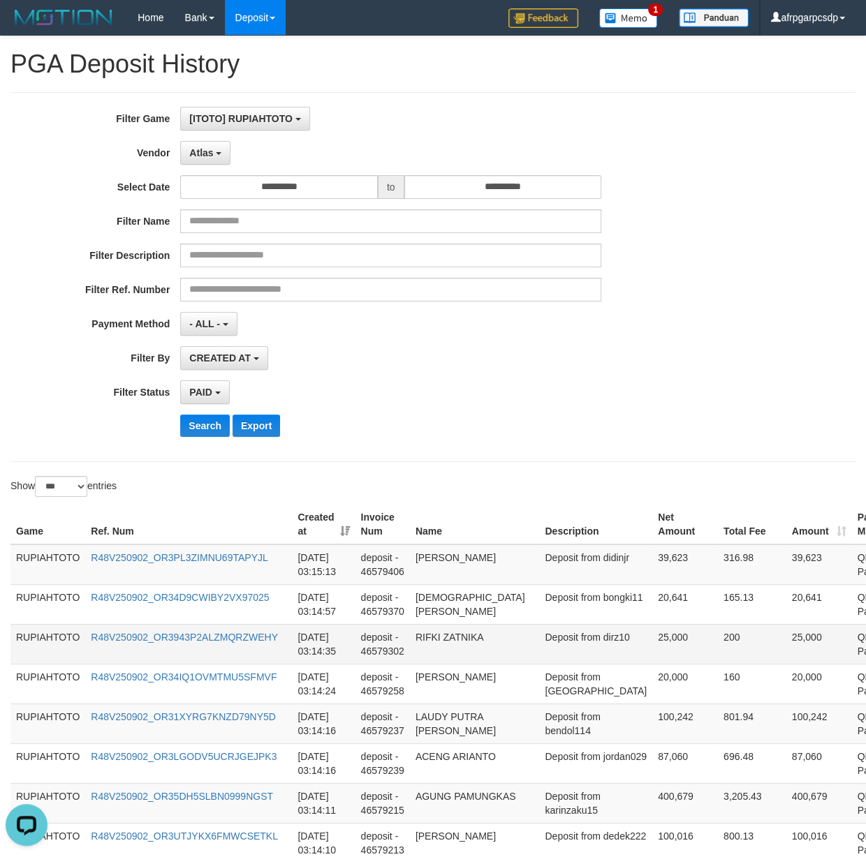
click at [499, 635] on td "RIFKI ZATNIKA" at bounding box center [475, 644] width 130 height 40
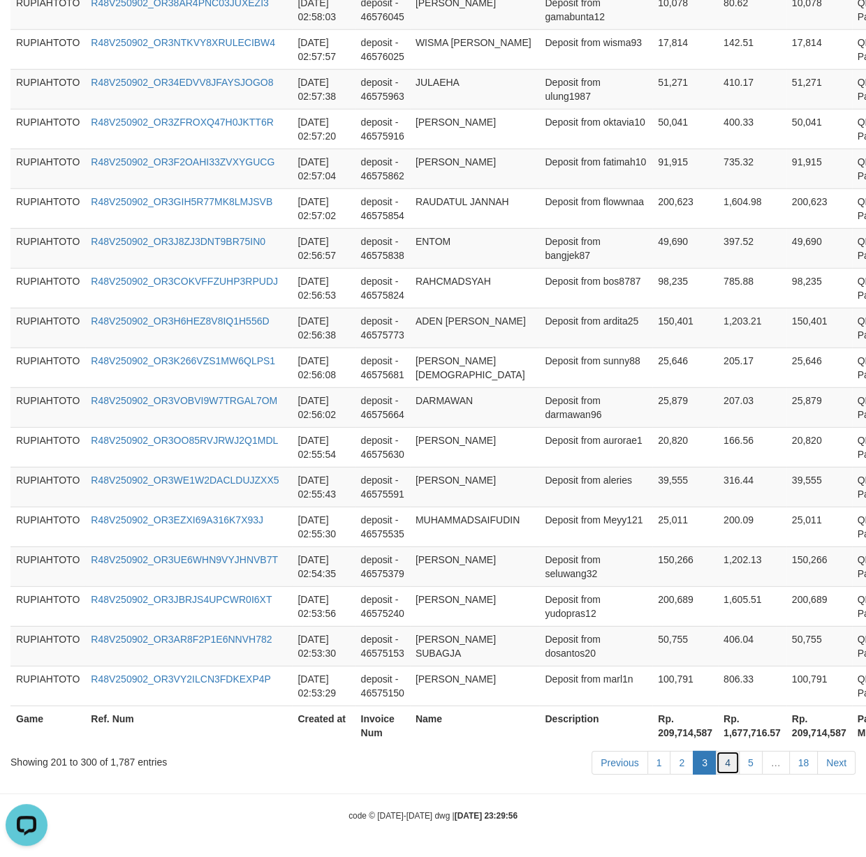
click at [729, 764] on link "4" at bounding box center [728, 763] width 24 height 24
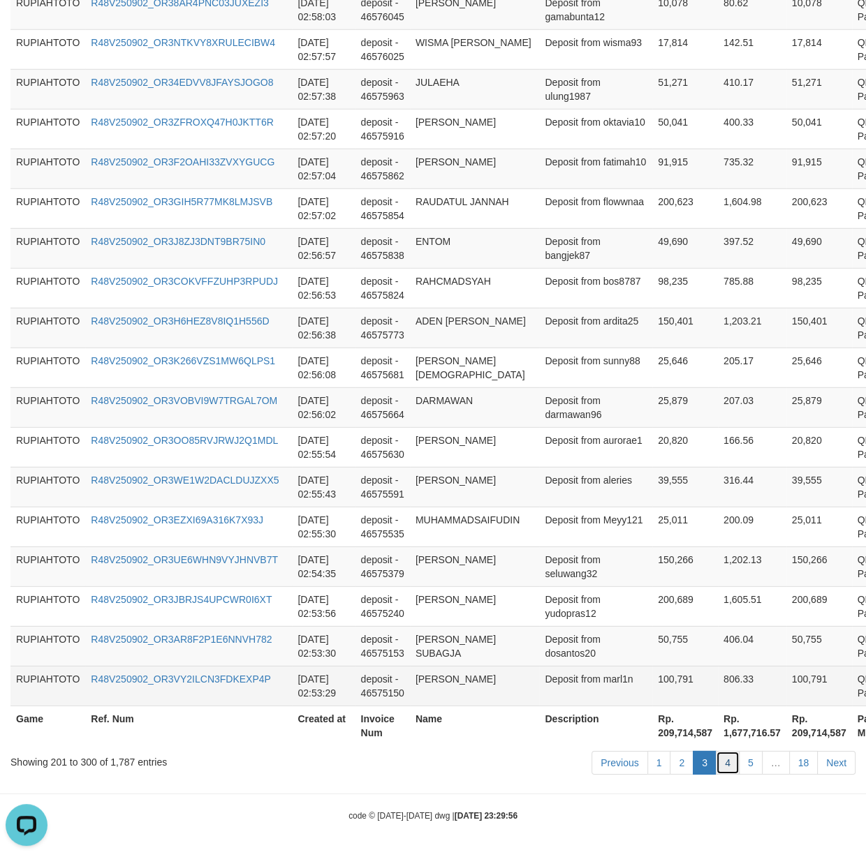
drag, startPoint x: 729, startPoint y: 764, endPoint x: 13, endPoint y: 700, distance: 719.0
click at [725, 764] on link "4" at bounding box center [728, 763] width 24 height 24
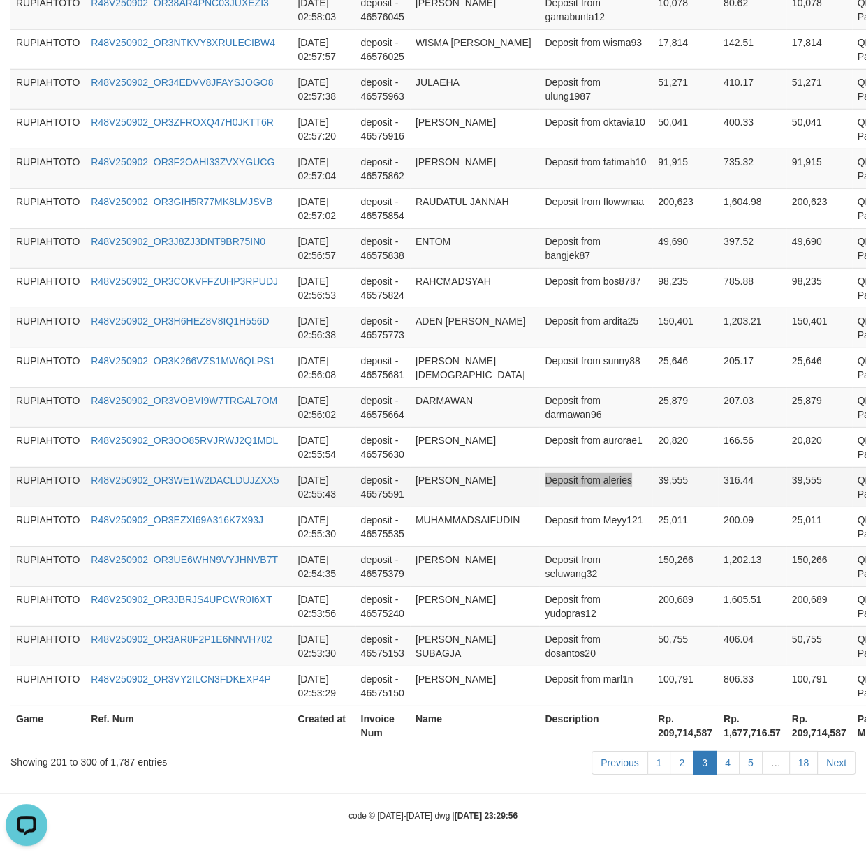
click at [661, 497] on td "39,555" at bounding box center [685, 487] width 66 height 40
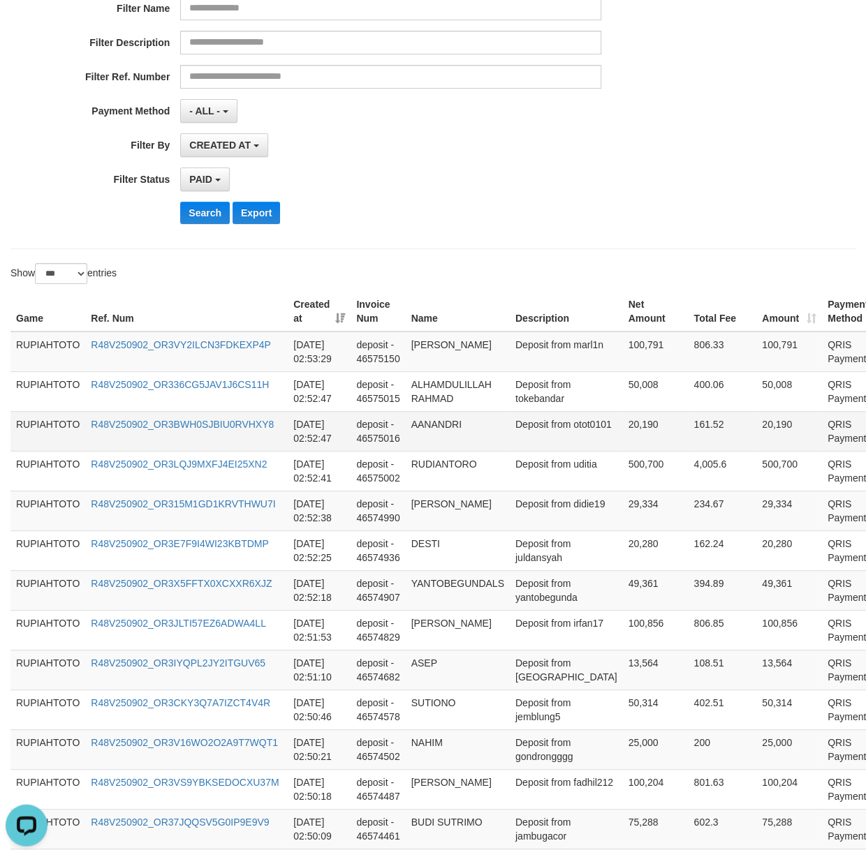
click at [536, 438] on td "Deposit from otot0101" at bounding box center [566, 431] width 113 height 40
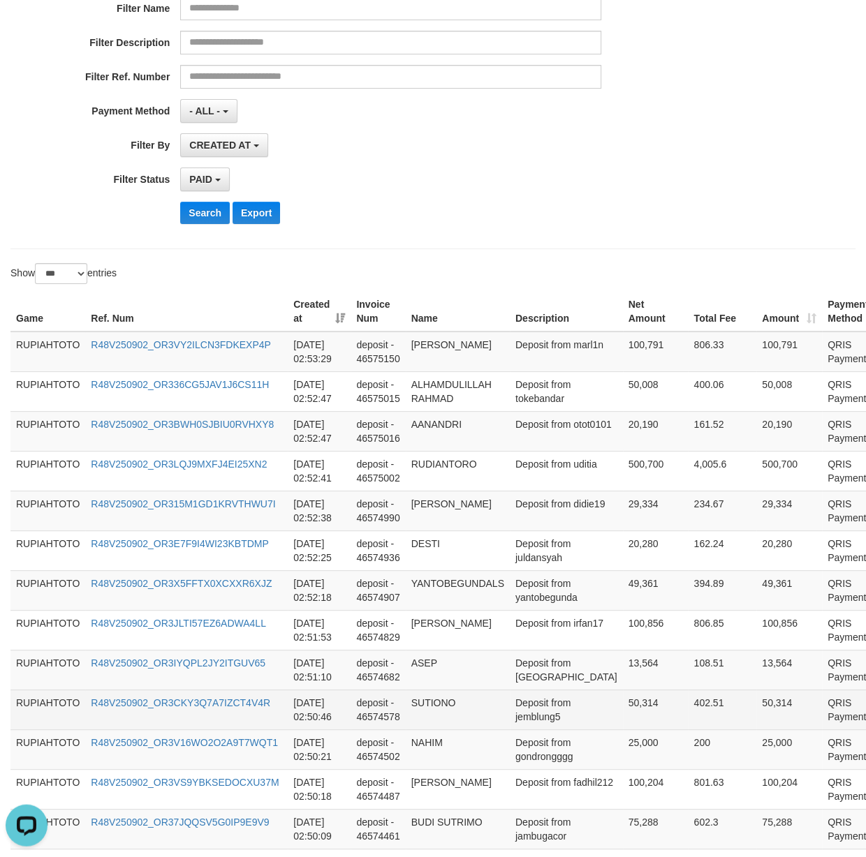
click at [503, 711] on td "SUTIONO" at bounding box center [458, 710] width 104 height 40
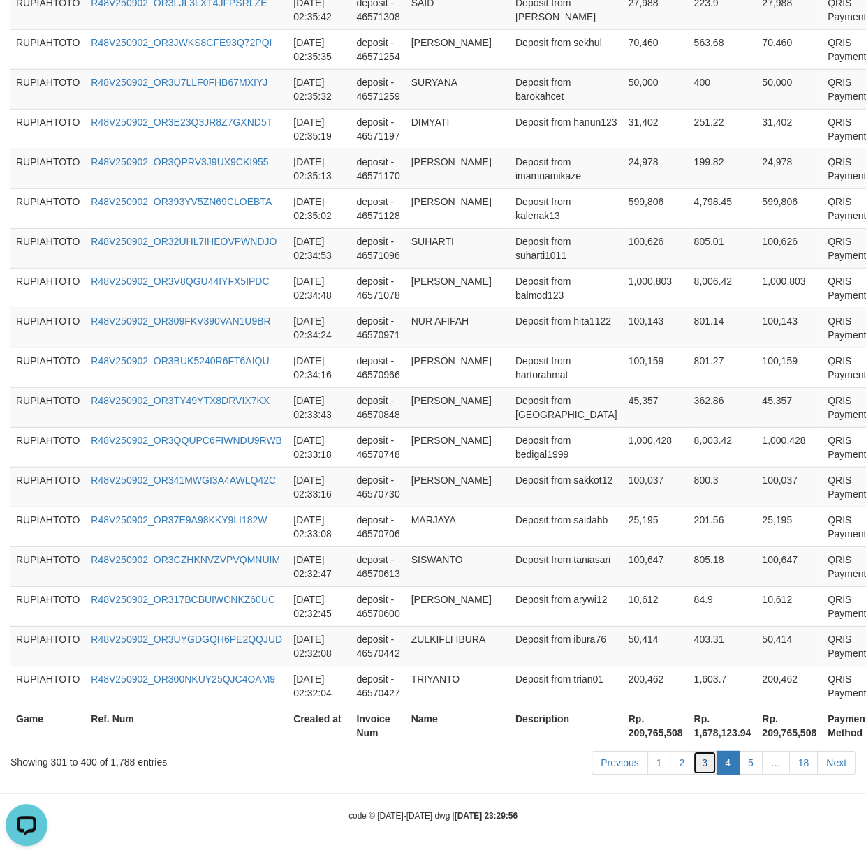
click at [697, 757] on link "3" at bounding box center [704, 763] width 24 height 24
click at [697, 755] on link "3" at bounding box center [704, 763] width 24 height 24
click at [280, 416] on td "R48V250902_OR3TY49YTX8DRVIX7KX" at bounding box center [186, 407] width 202 height 40
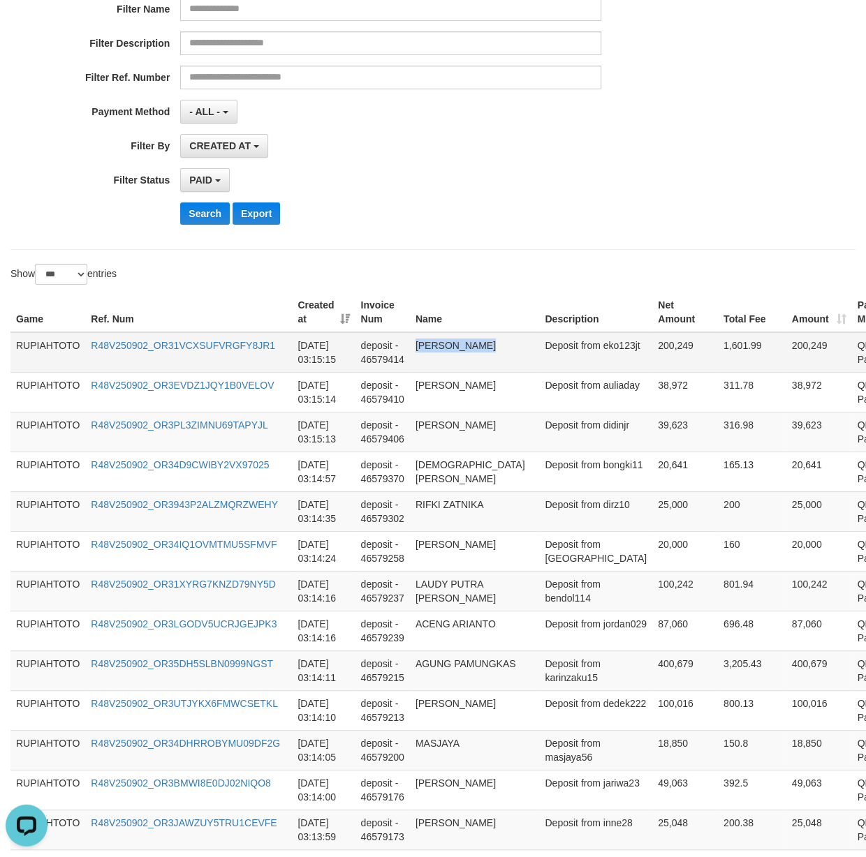
drag, startPoint x: 575, startPoint y: 413, endPoint x: 584, endPoint y: 354, distance: 59.2
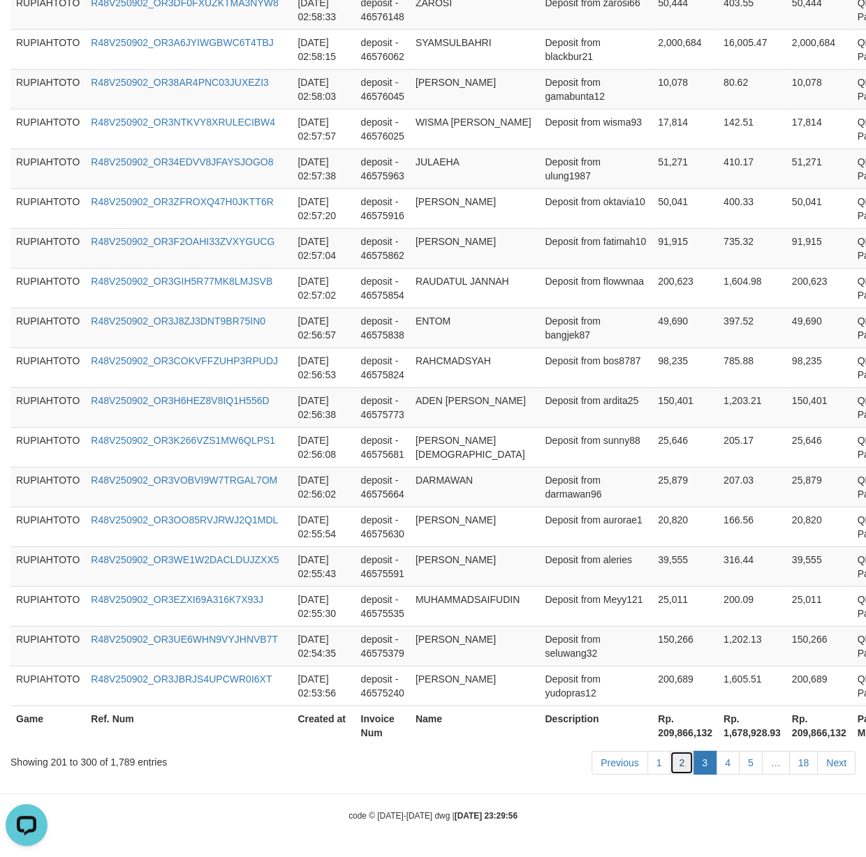
click at [677, 766] on link "2" at bounding box center [681, 763] width 24 height 24
drag, startPoint x: 677, startPoint y: 766, endPoint x: 38, endPoint y: 640, distance: 651.7
click at [669, 762] on link "2" at bounding box center [681, 763] width 24 height 24
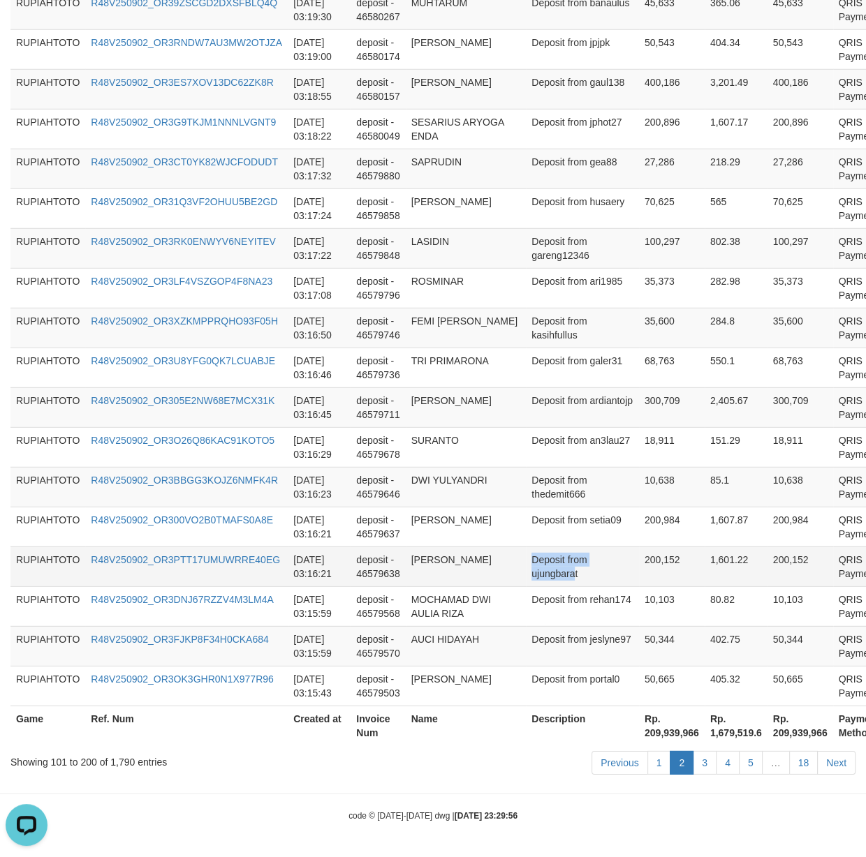
drag, startPoint x: 554, startPoint y: 577, endPoint x: 561, endPoint y: 573, distance: 7.8
click at [552, 575] on tr "RUPIAHTOTO R48V250902_OR3PTT17UMUWRRE40EG [DATE] 03:16:21 deposit - 46579638 [P…" at bounding box center [467, 567] width 915 height 40
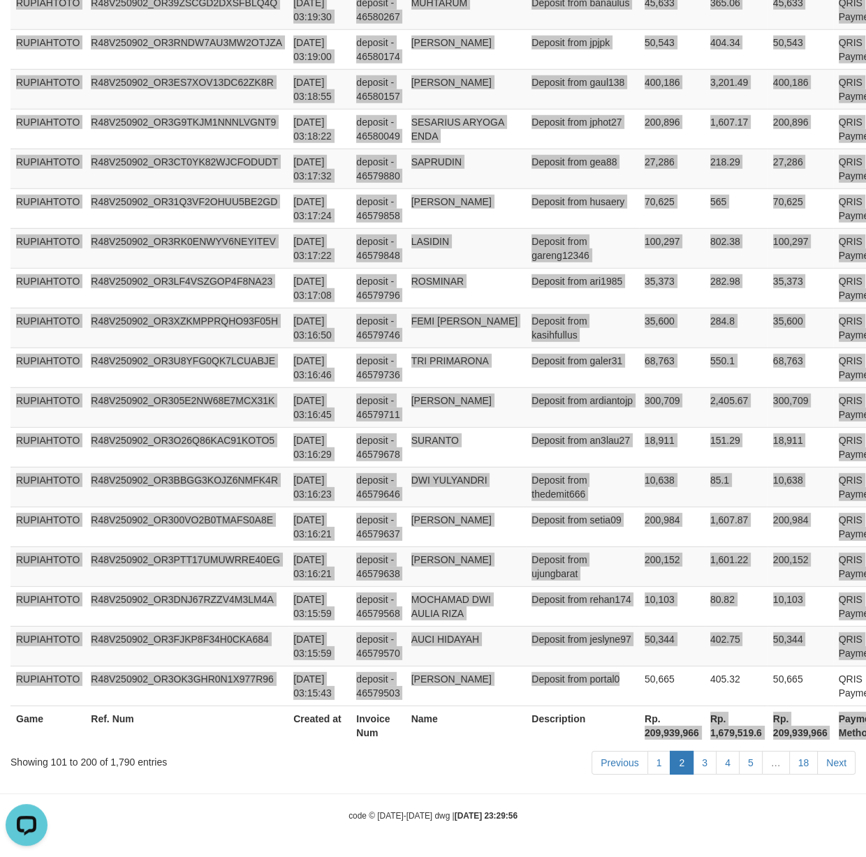
drag, startPoint x: 587, startPoint y: 704, endPoint x: 626, endPoint y: 720, distance: 42.5
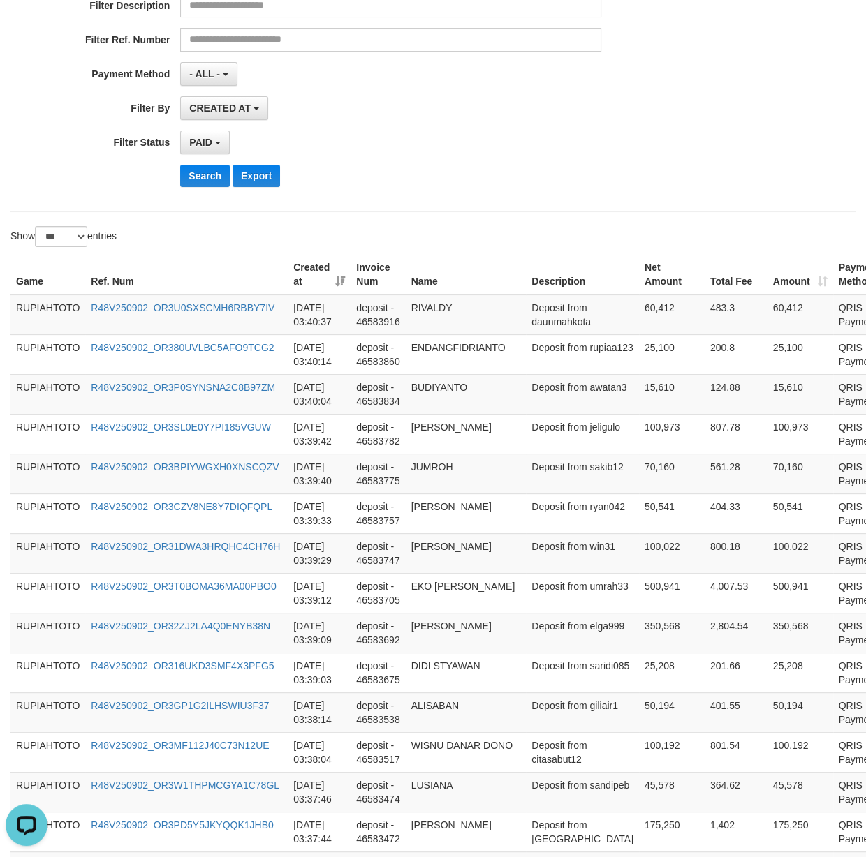
scroll to position [0, 0]
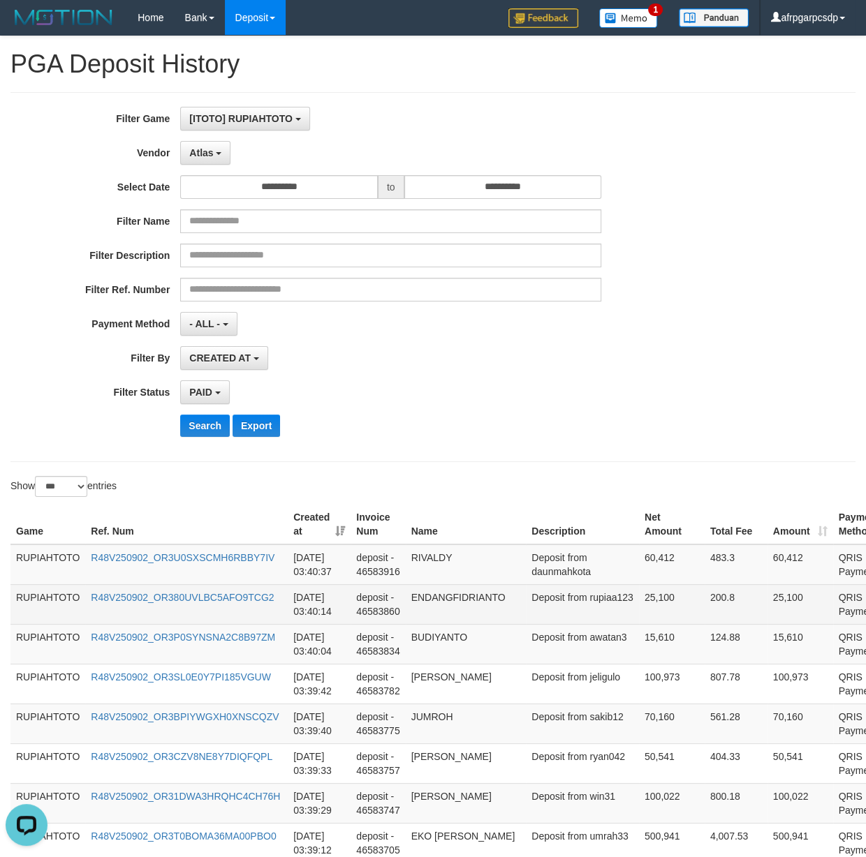
drag, startPoint x: 541, startPoint y: 686, endPoint x: 556, endPoint y: 584, distance: 102.3
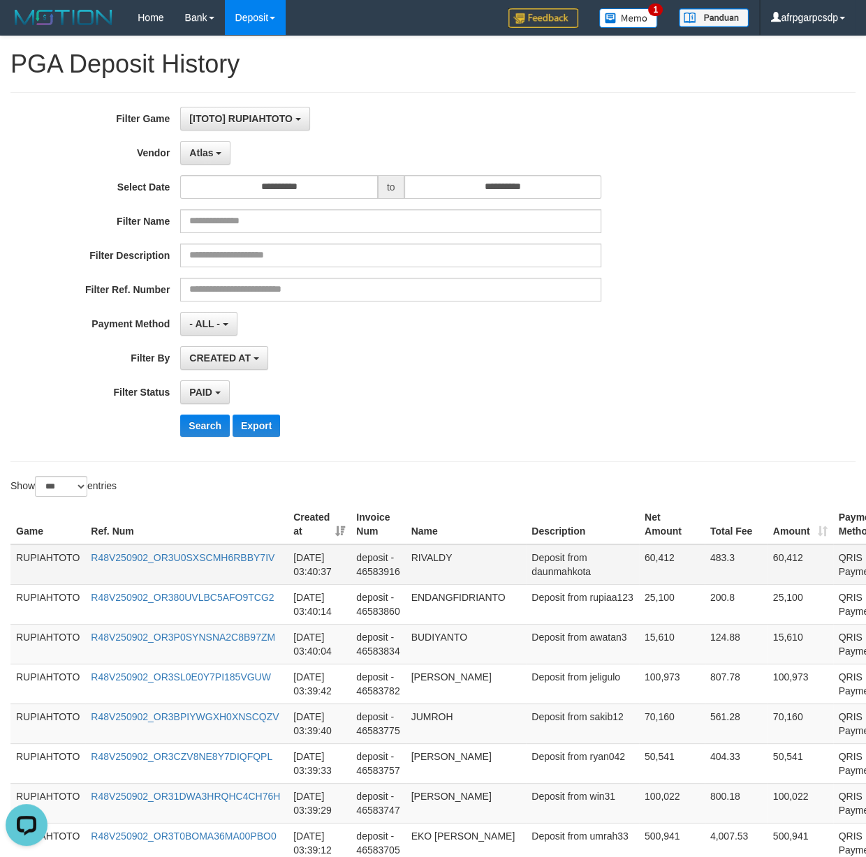
click at [561, 577] on td "Deposit from daunmahkota" at bounding box center [582, 565] width 113 height 40
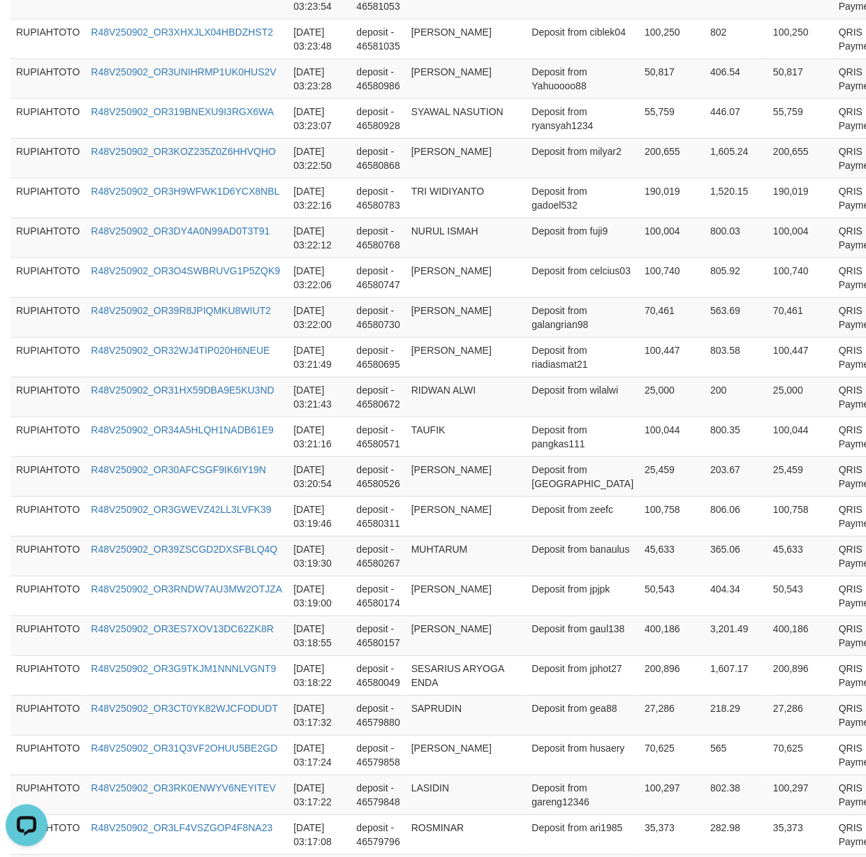
scroll to position [3852, 0]
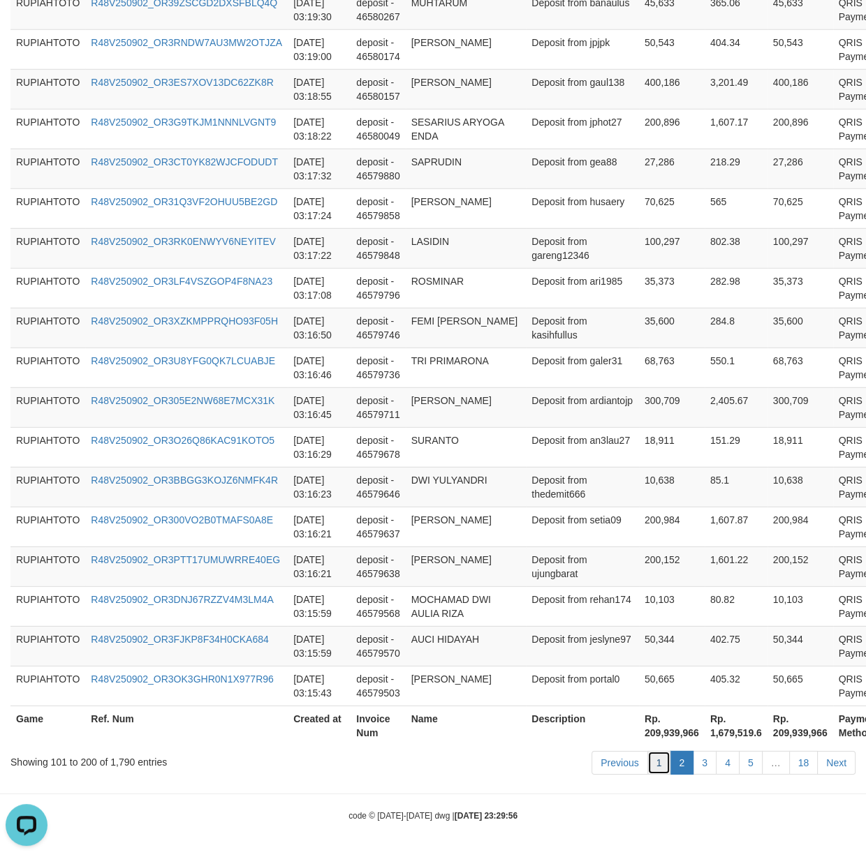
click at [655, 769] on link "1" at bounding box center [659, 763] width 24 height 24
drag, startPoint x: 655, startPoint y: 769, endPoint x: 151, endPoint y: 739, distance: 505.6
click at [656, 769] on link "1" at bounding box center [659, 763] width 24 height 24
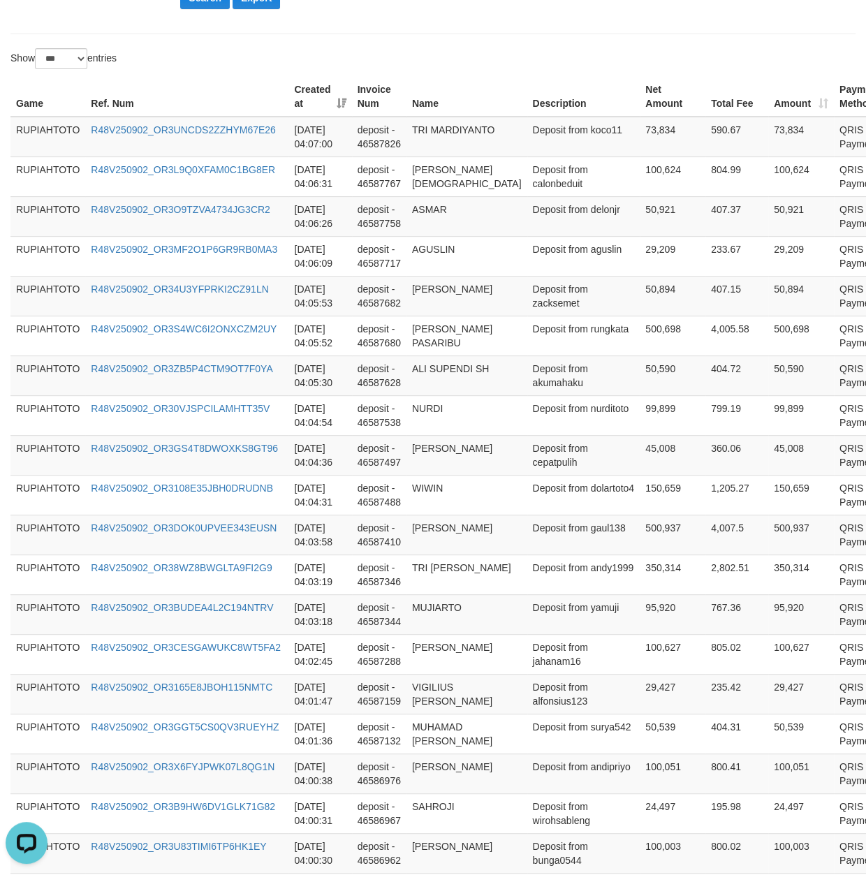
scroll to position [0, 0]
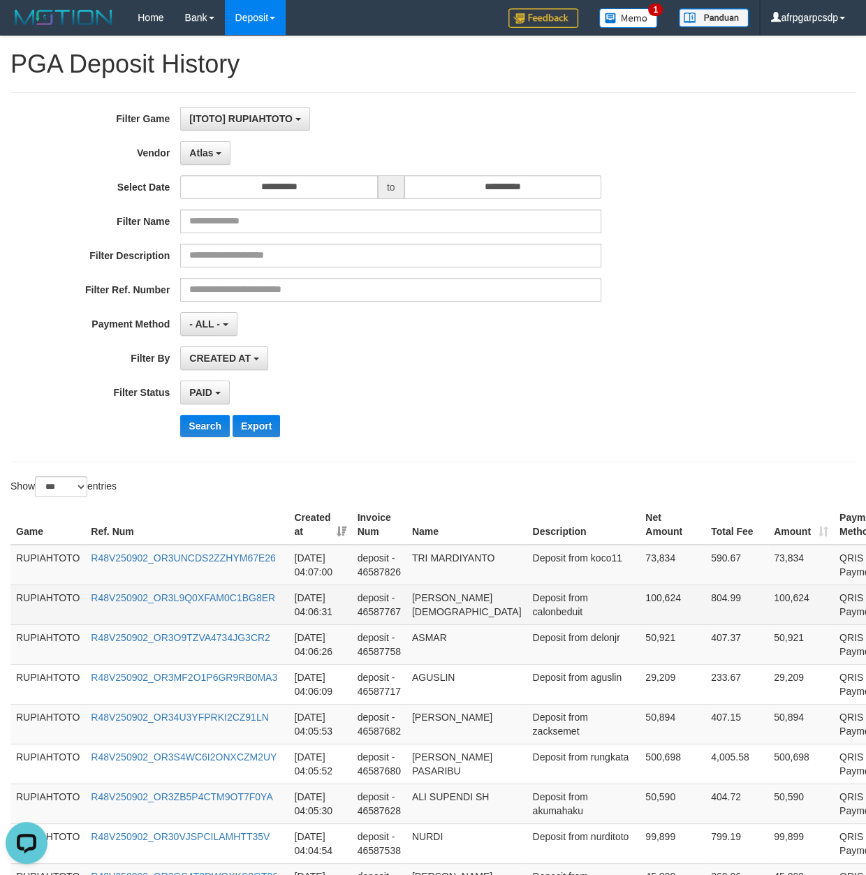
drag, startPoint x: 538, startPoint y: 702, endPoint x: 542, endPoint y: 595, distance: 106.2
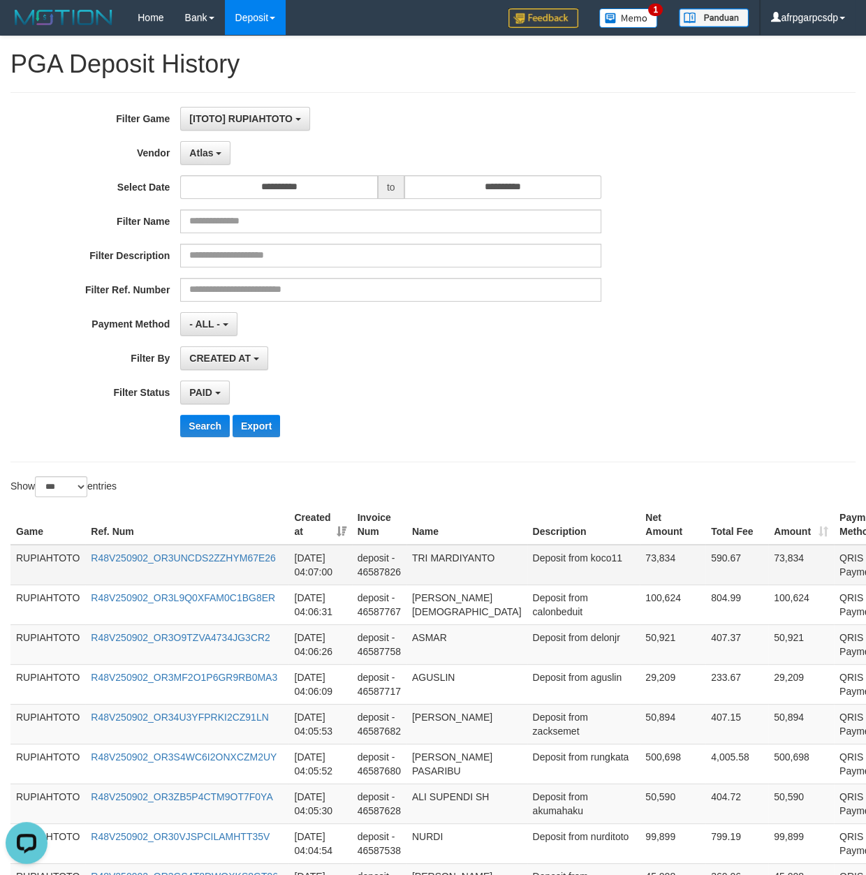
click at [527, 573] on td "Deposit from koco11" at bounding box center [583, 565] width 113 height 40
click at [299, 577] on td "[DATE] 04:07:00" at bounding box center [319, 565] width 63 height 40
drag, startPoint x: 299, startPoint y: 577, endPoint x: 344, endPoint y: 577, distance: 44.7
click at [344, 577] on td "[DATE] 04:07:00" at bounding box center [319, 565] width 63 height 40
